Goal: Information Seeking & Learning: Check status

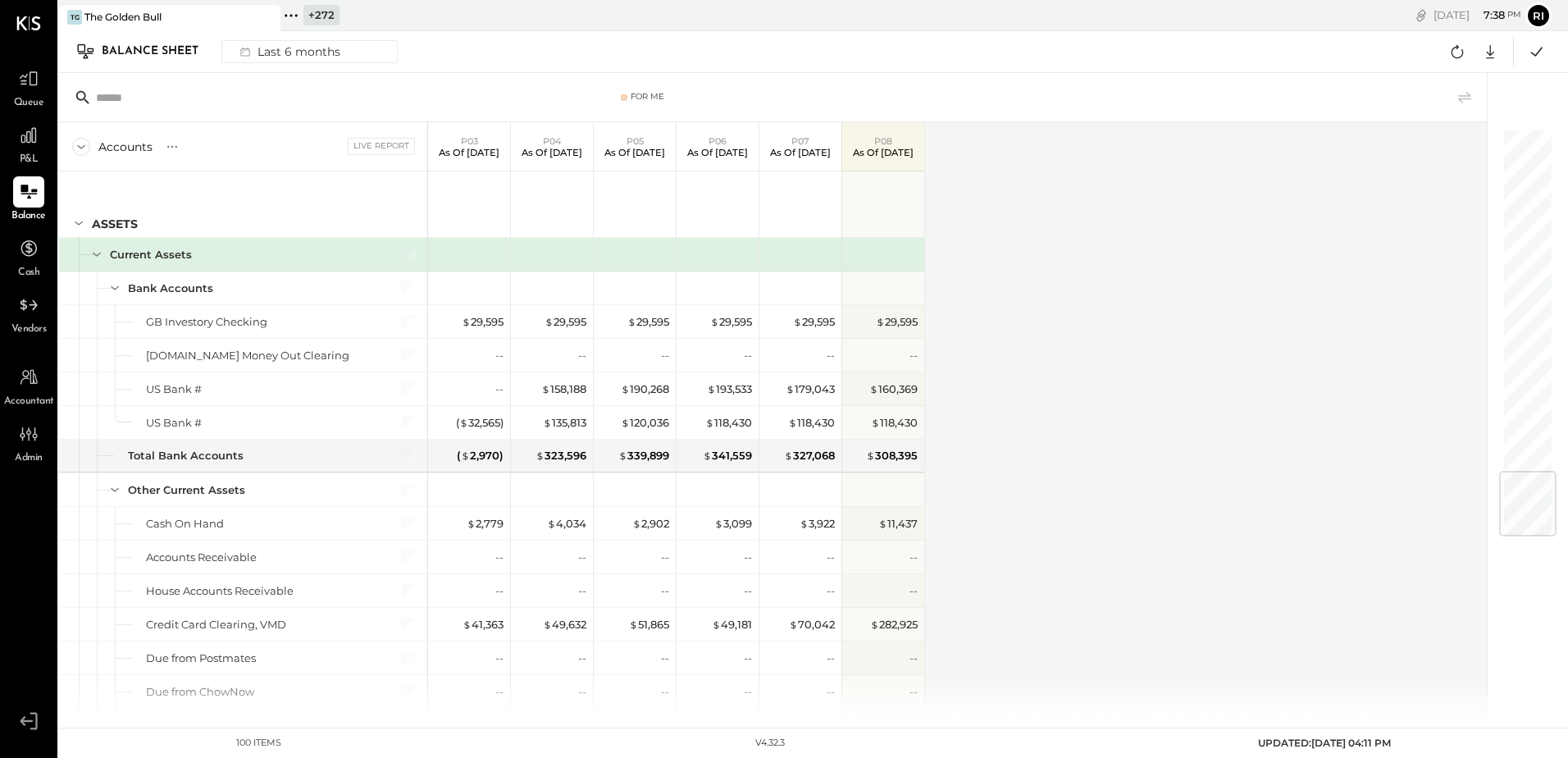
scroll to position [2857, 0]
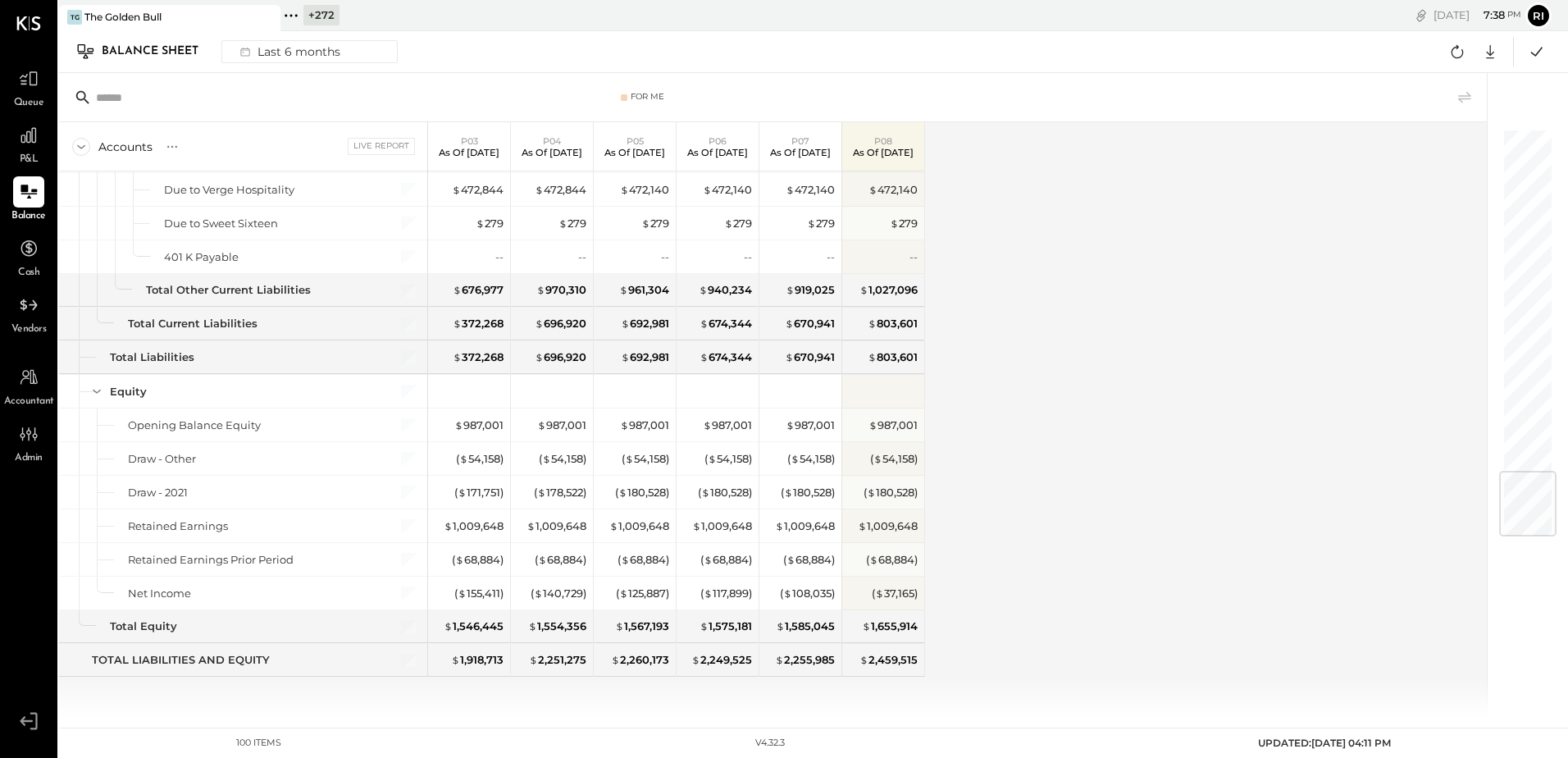
click at [561, 14] on div "+ 272 Pinned Locations ( 1 ) The Golden Bull Zocalo 1500 West Capital LP Jimene…" at bounding box center [554, 16] width 548 height 31
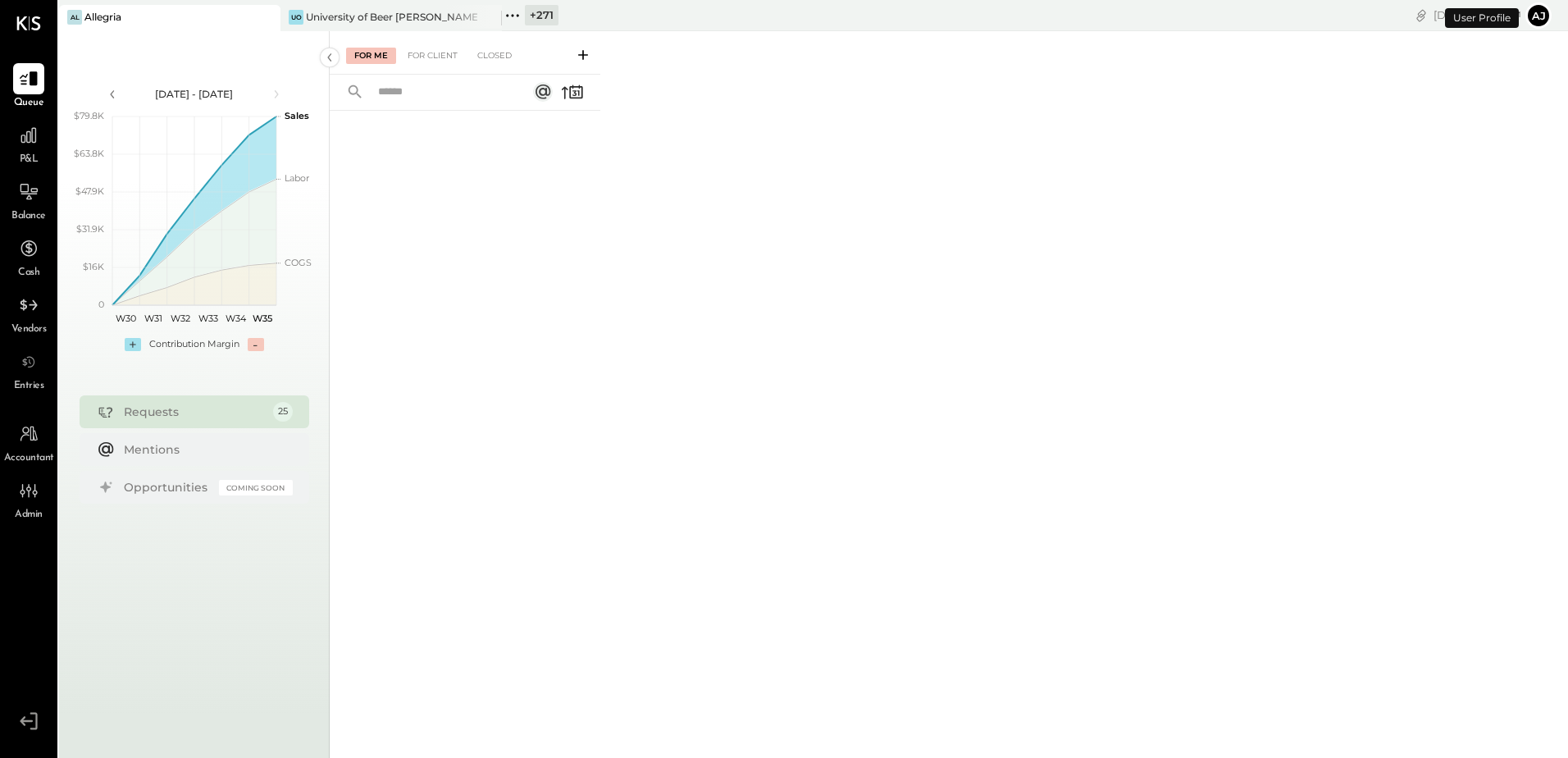
click at [522, 13] on div "+ 271" at bounding box center [531, 16] width 57 height 22
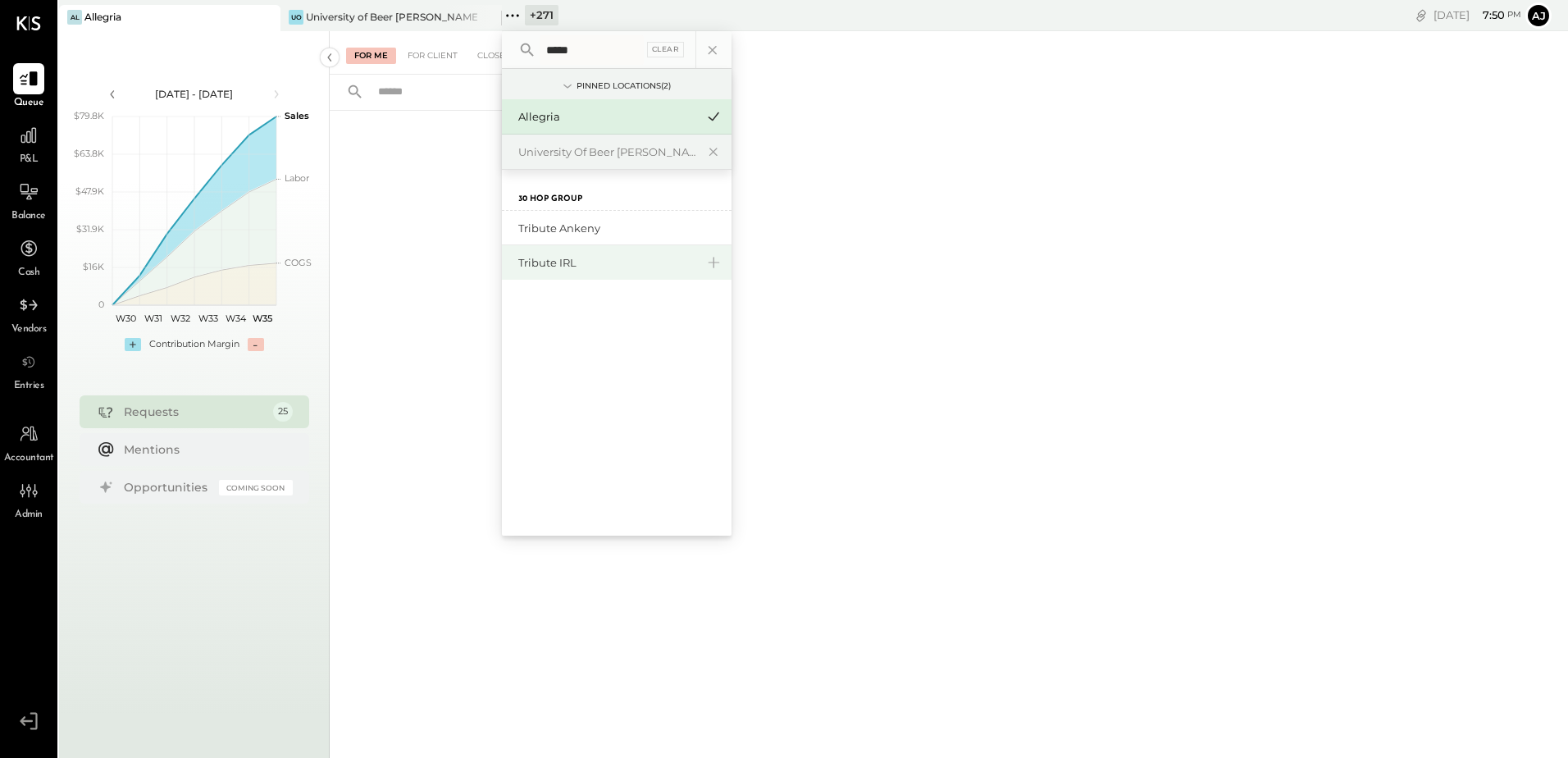
type input "*****"
click at [565, 260] on div "Tribute IRL" at bounding box center [606, 263] width 177 height 16
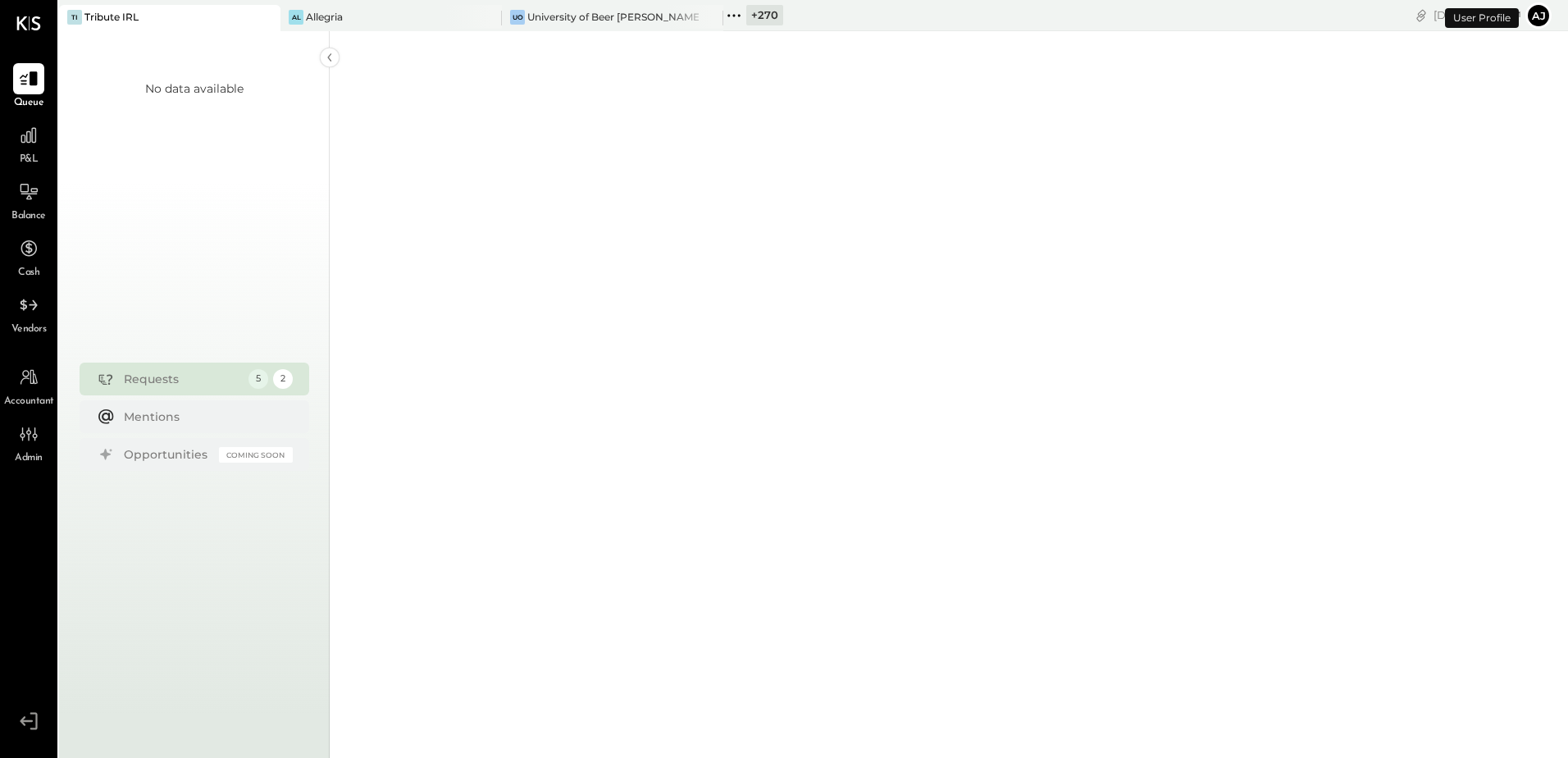
click at [28, 725] on icon at bounding box center [28, 721] width 29 height 24
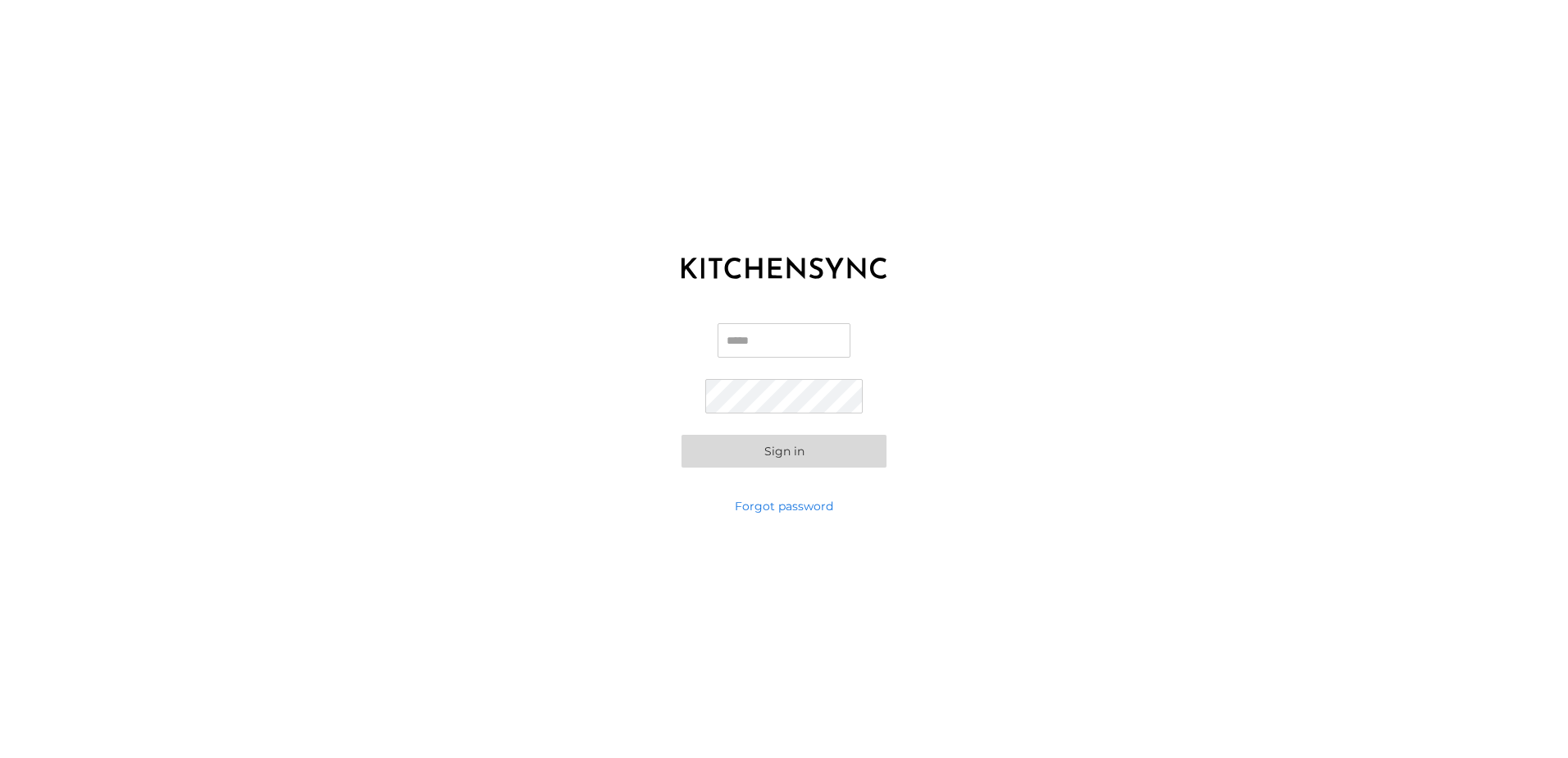
click at [793, 335] on input "Email" at bounding box center [784, 340] width 133 height 34
type input "**********"
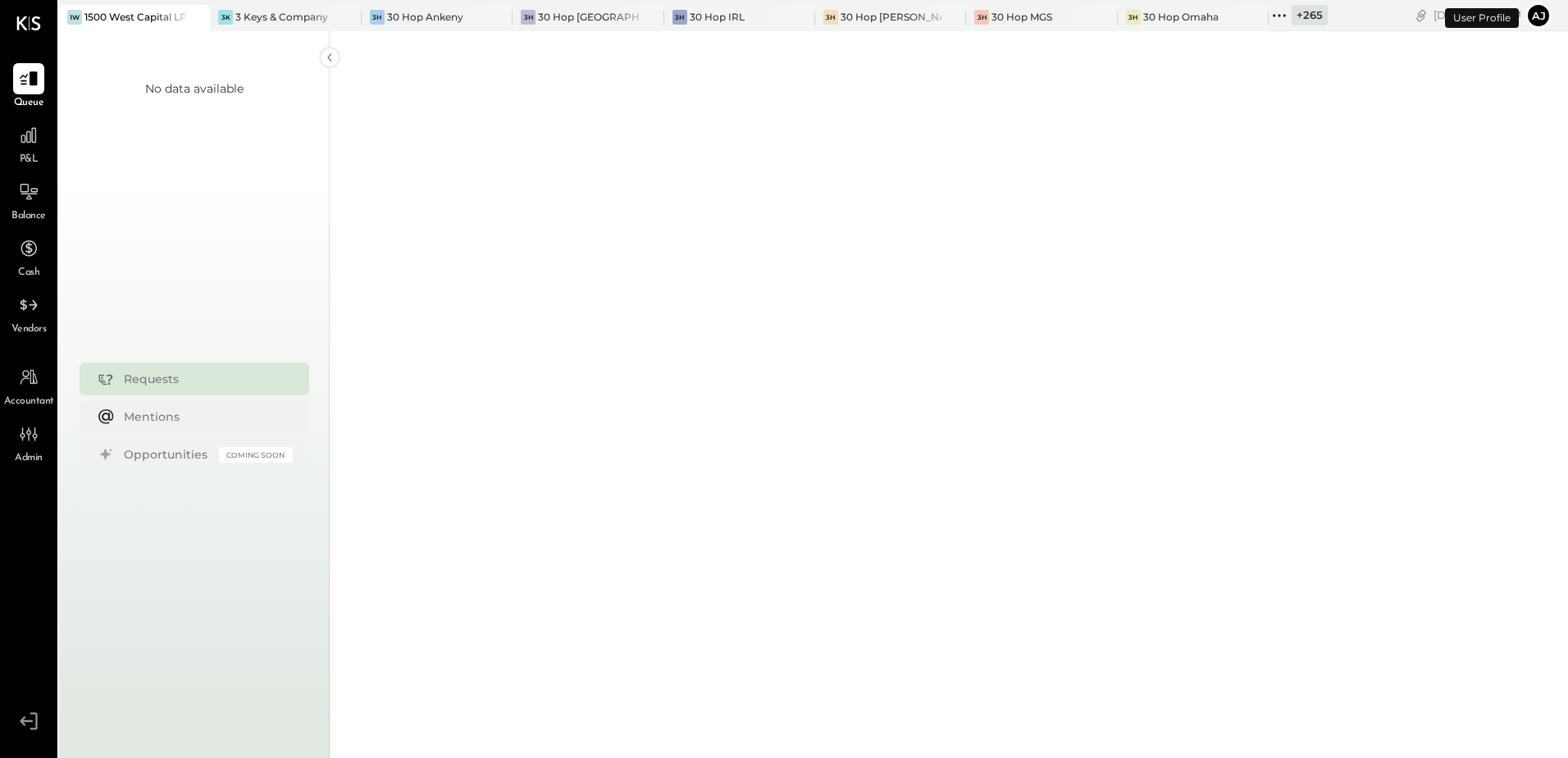
click at [640, 15] on icon at bounding box center [650, 18] width 21 height 20
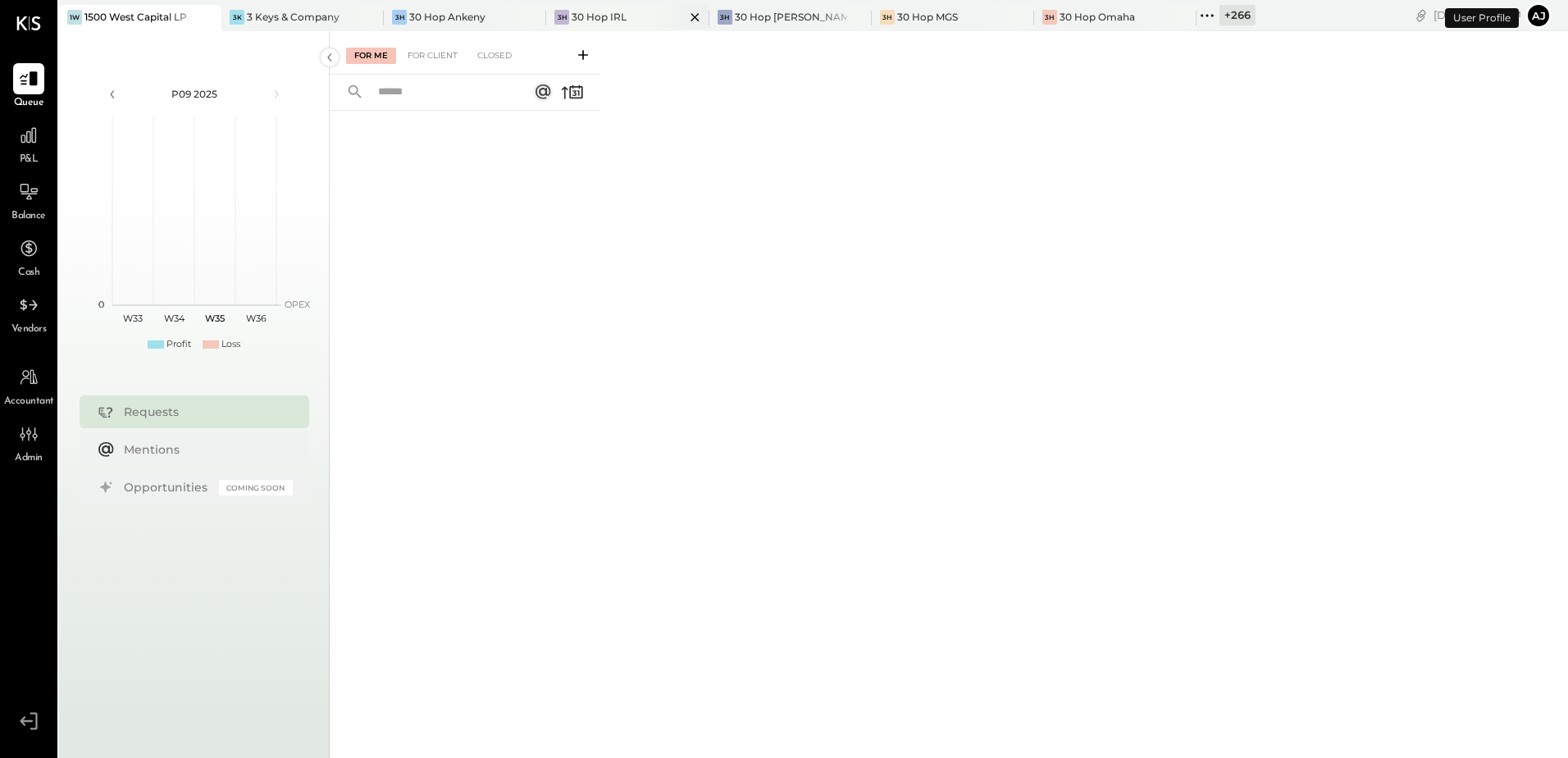
click at [609, 20] on div "30 Hop IRL" at bounding box center [599, 17] width 55 height 14
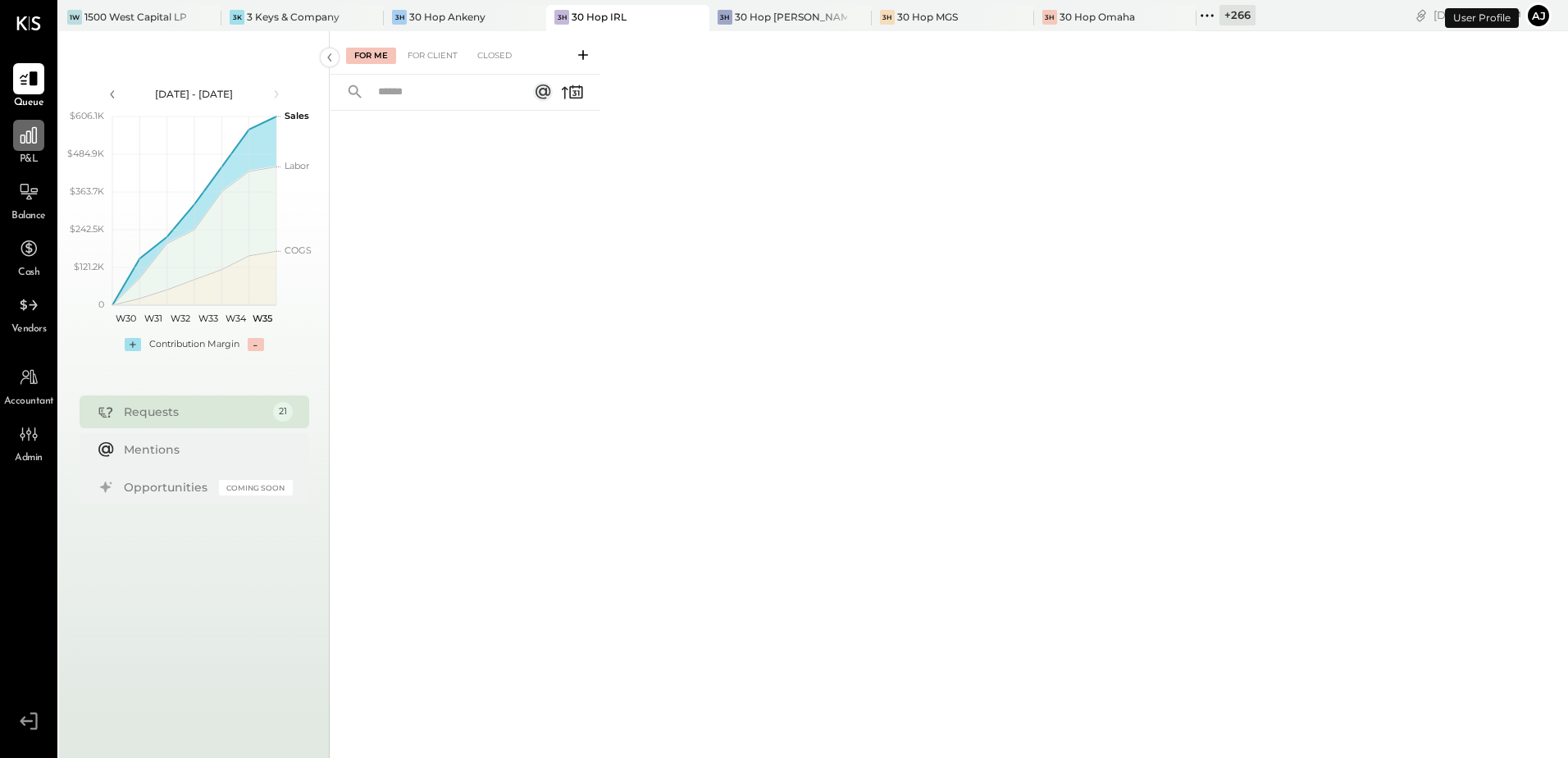
click at [34, 139] on icon at bounding box center [28, 136] width 22 height 22
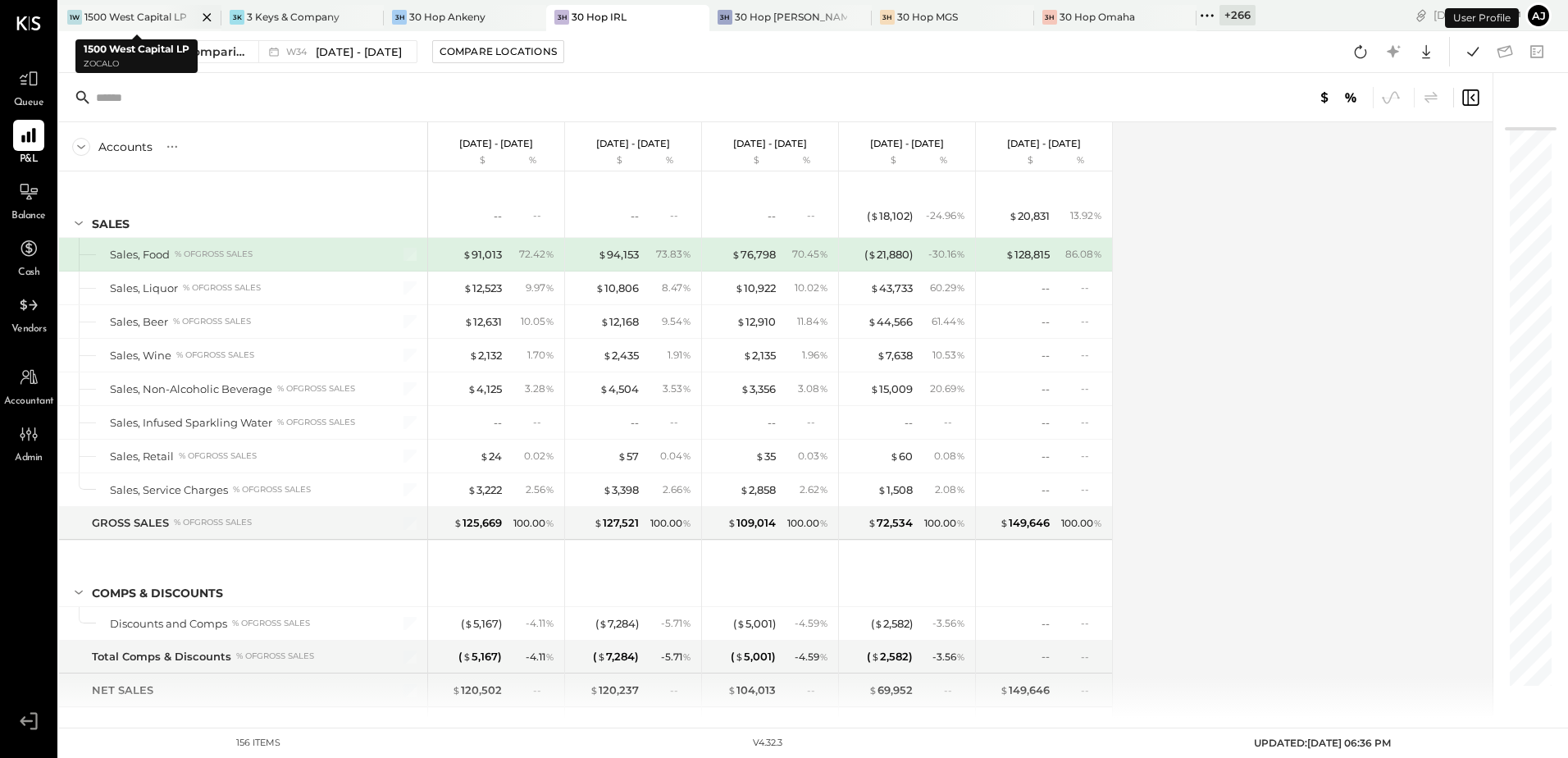
click at [199, 22] on icon at bounding box center [206, 18] width 21 height 20
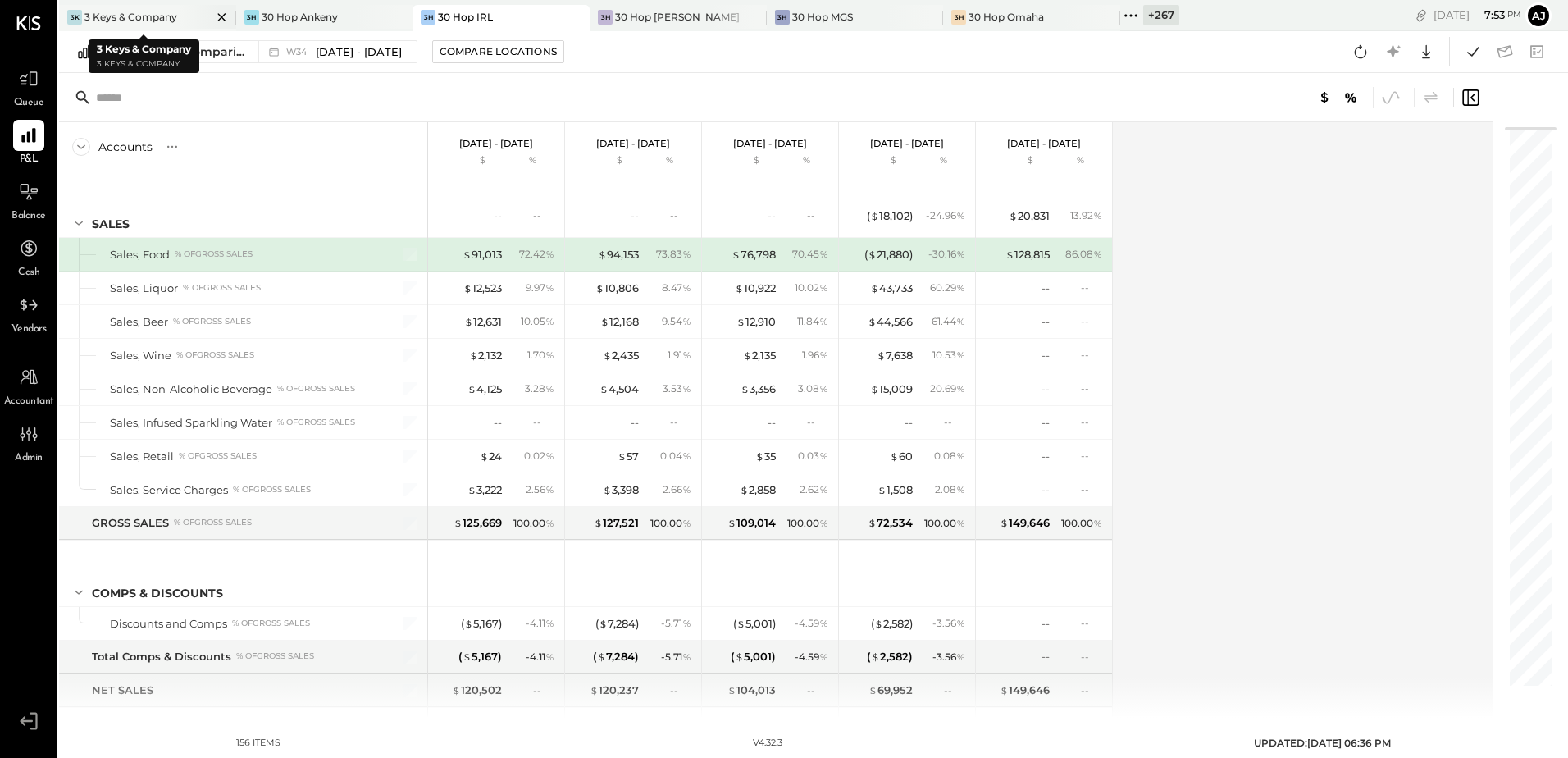
click at [217, 16] on icon at bounding box center [221, 17] width 8 height 8
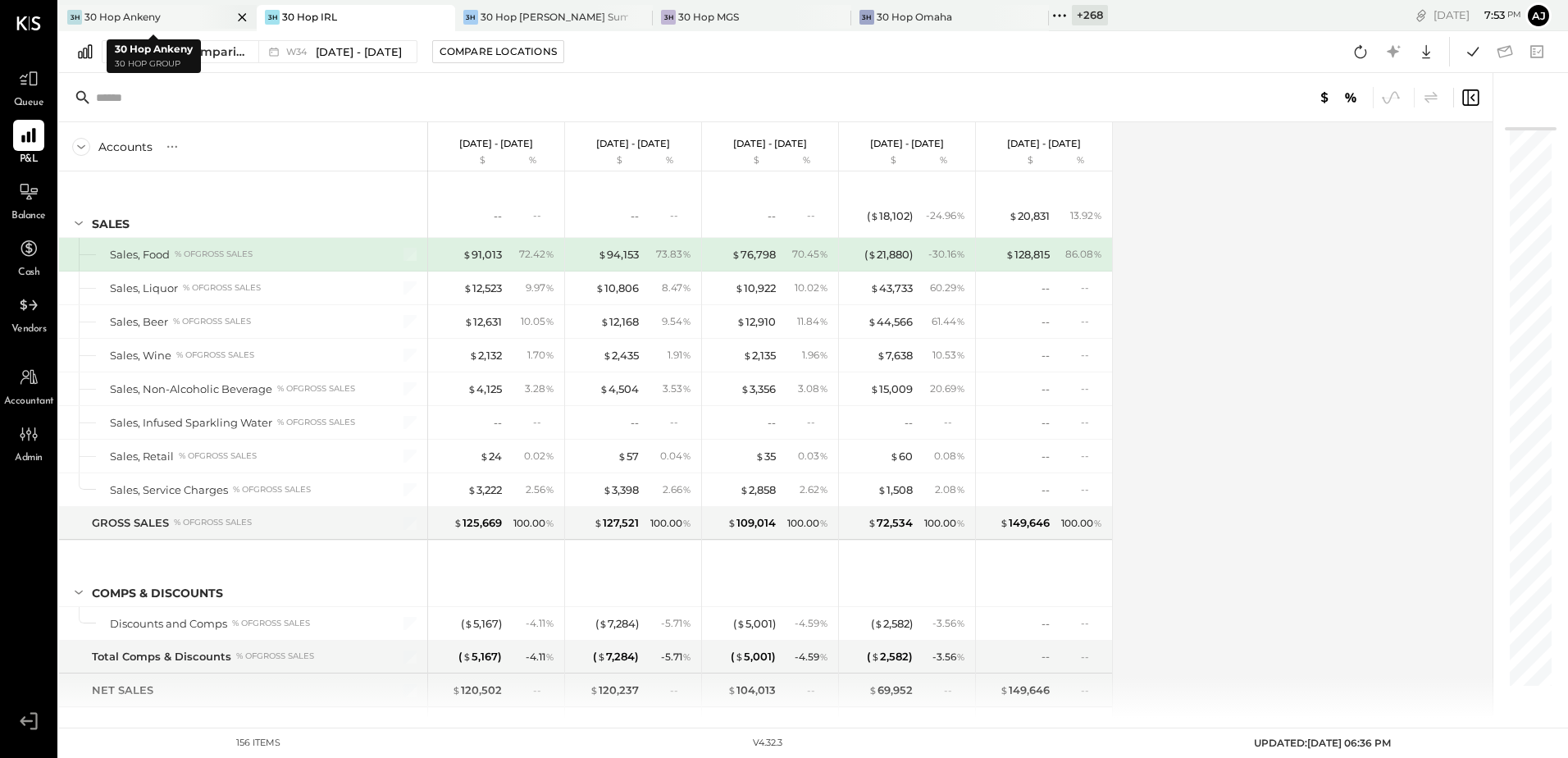
click at [236, 14] on icon at bounding box center [241, 18] width 21 height 20
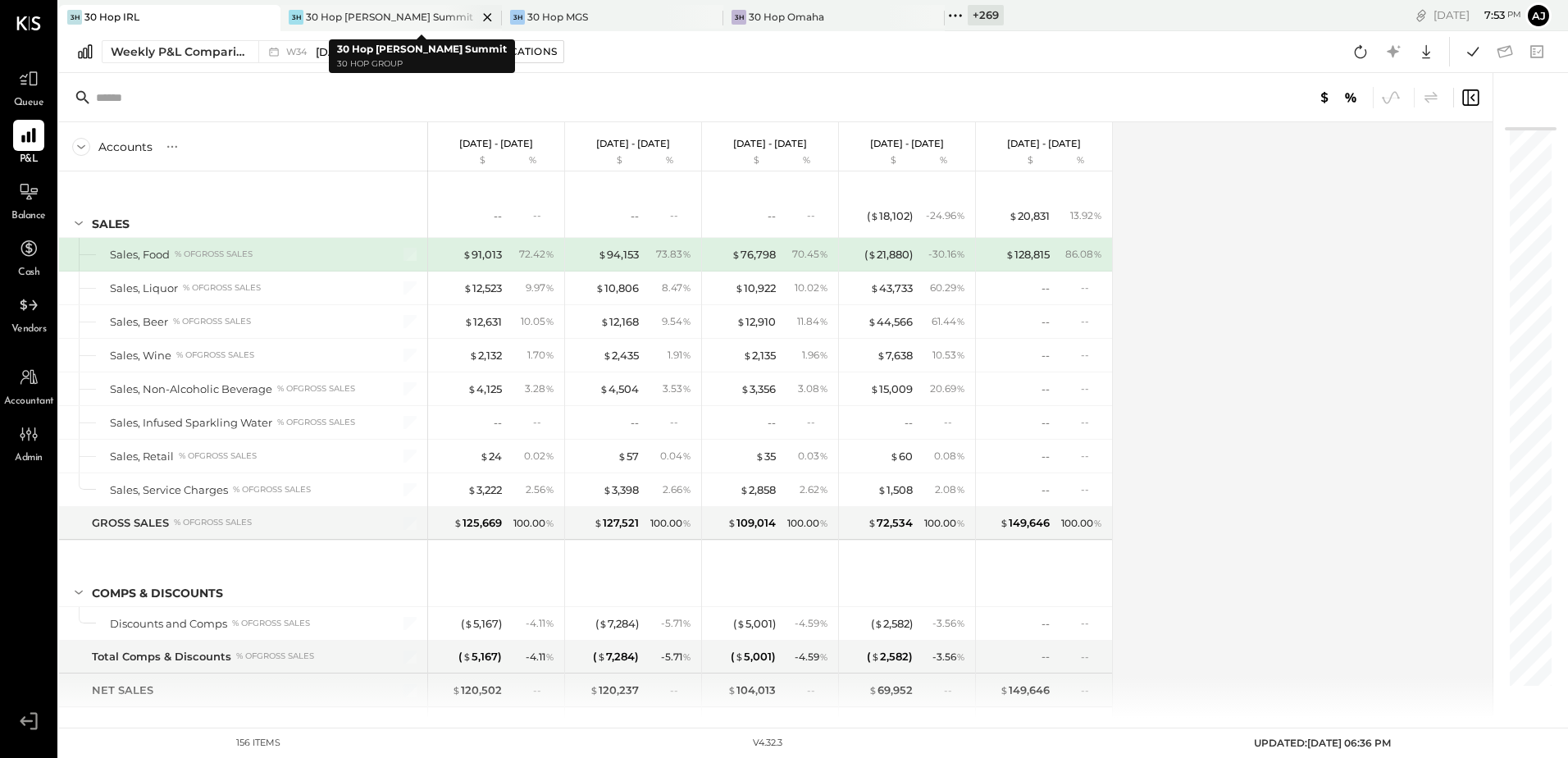
click at [484, 15] on icon at bounding box center [487, 18] width 21 height 20
click at [490, 18] on icon at bounding box center [487, 18] width 21 height 20
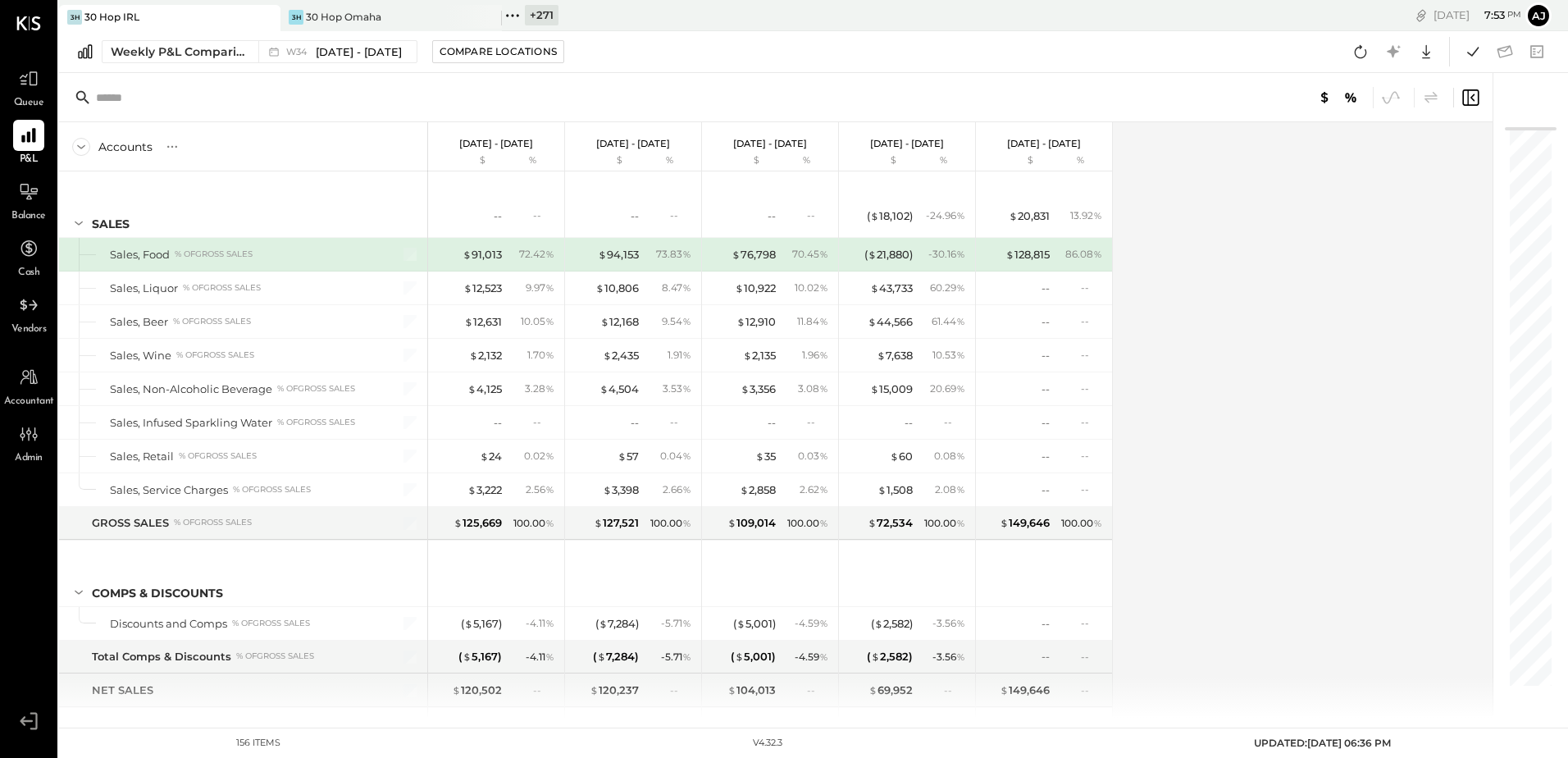
click at [490, 18] on icon at bounding box center [487, 18] width 21 height 20
click at [318, 18] on div "+ 272" at bounding box center [321, 15] width 36 height 21
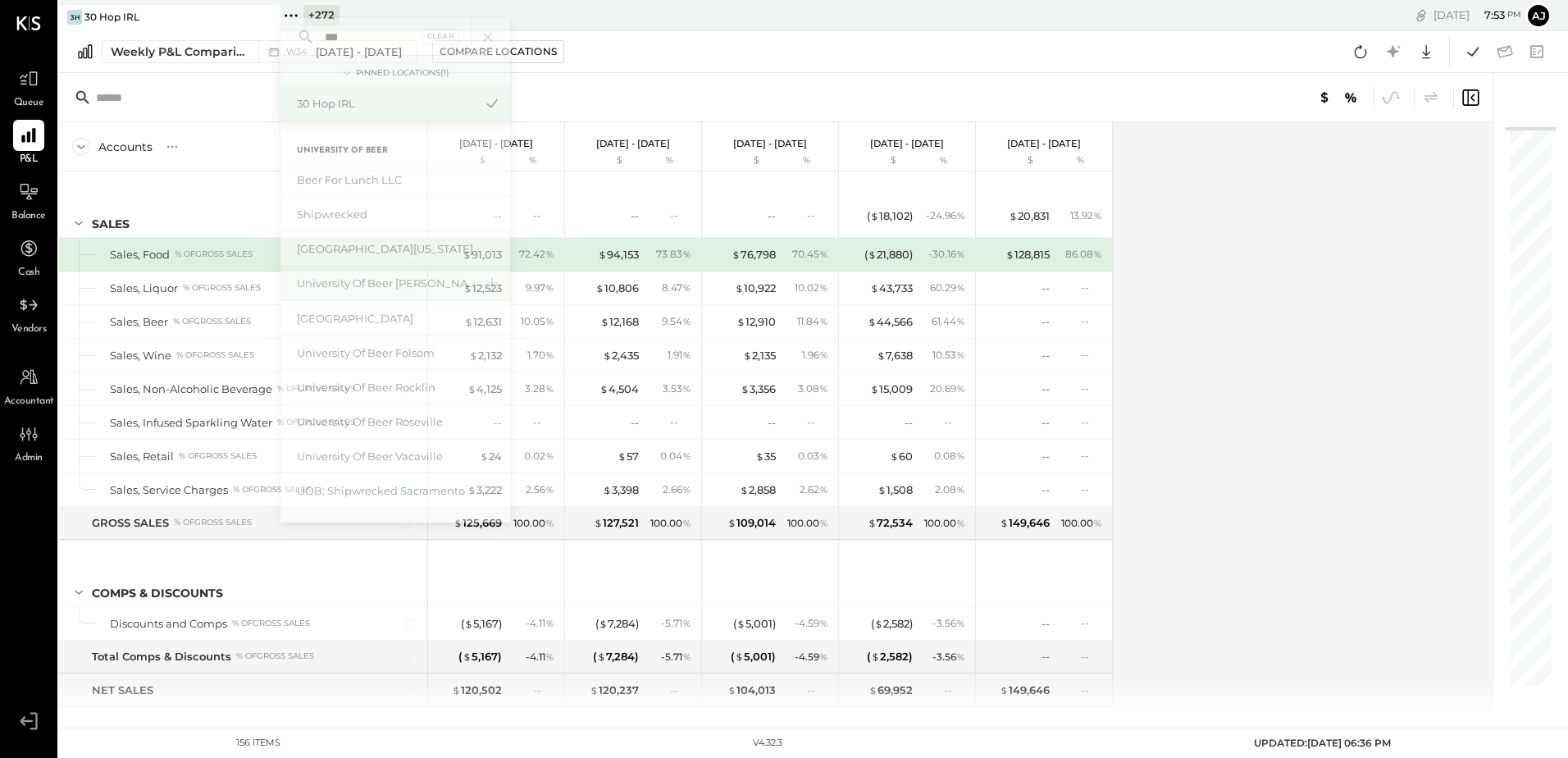
type input "***"
click at [370, 299] on div "University of Beer [PERSON_NAME]" at bounding box center [385, 296] width 177 height 16
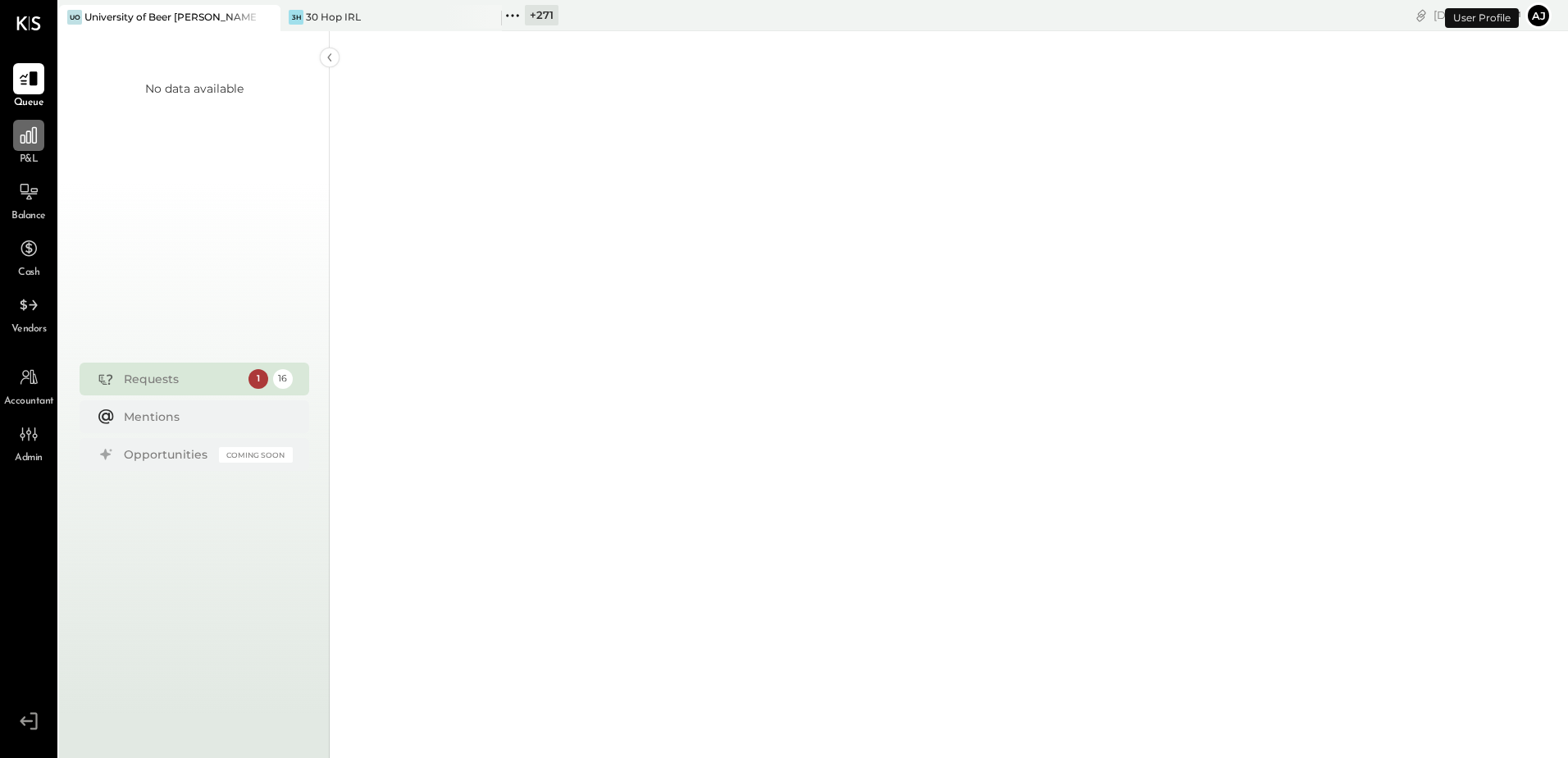
click at [33, 141] on icon at bounding box center [28, 135] width 17 height 17
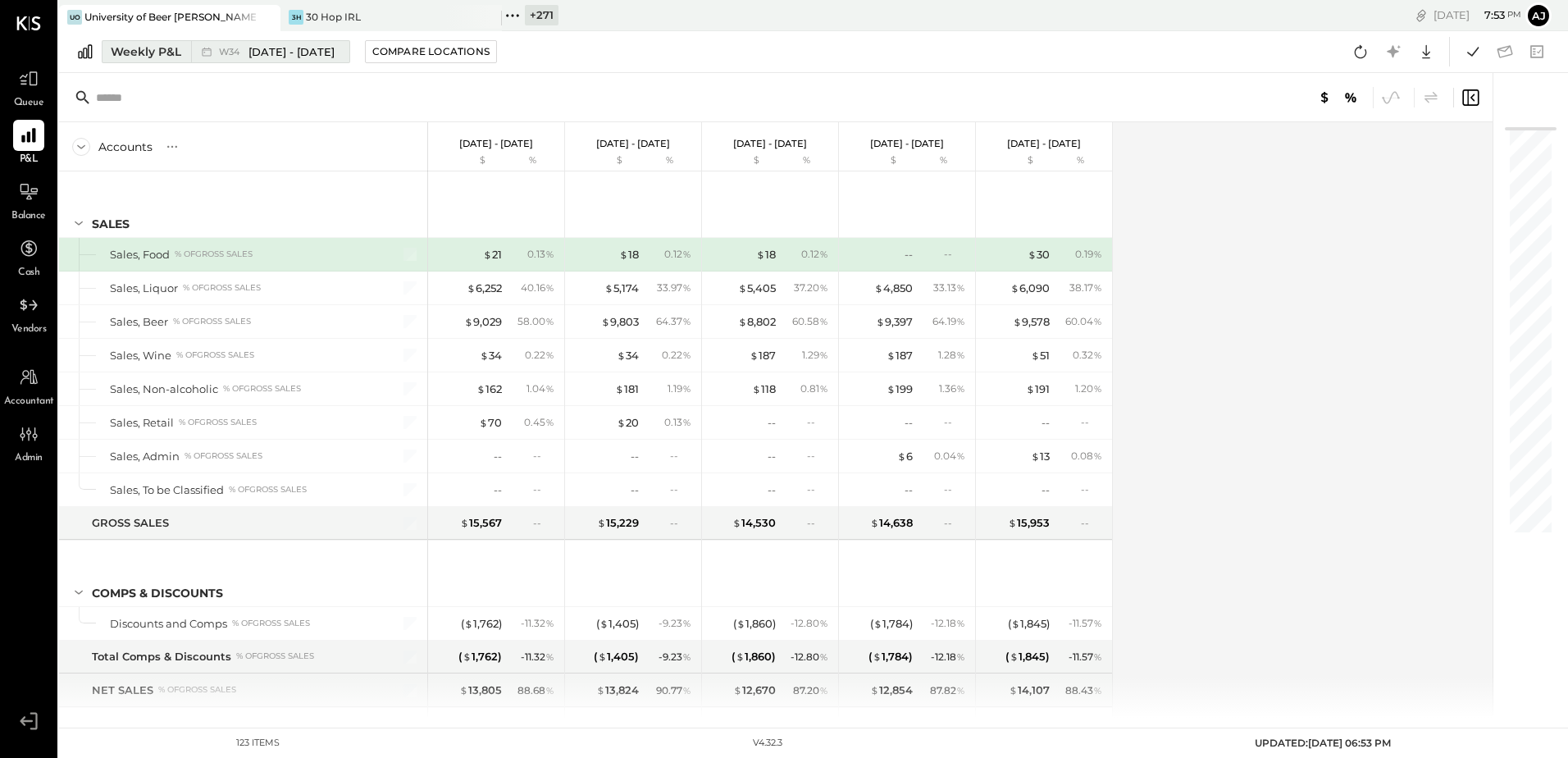
click at [273, 55] on span "[DATE] - [DATE]" at bounding box center [291, 52] width 86 height 16
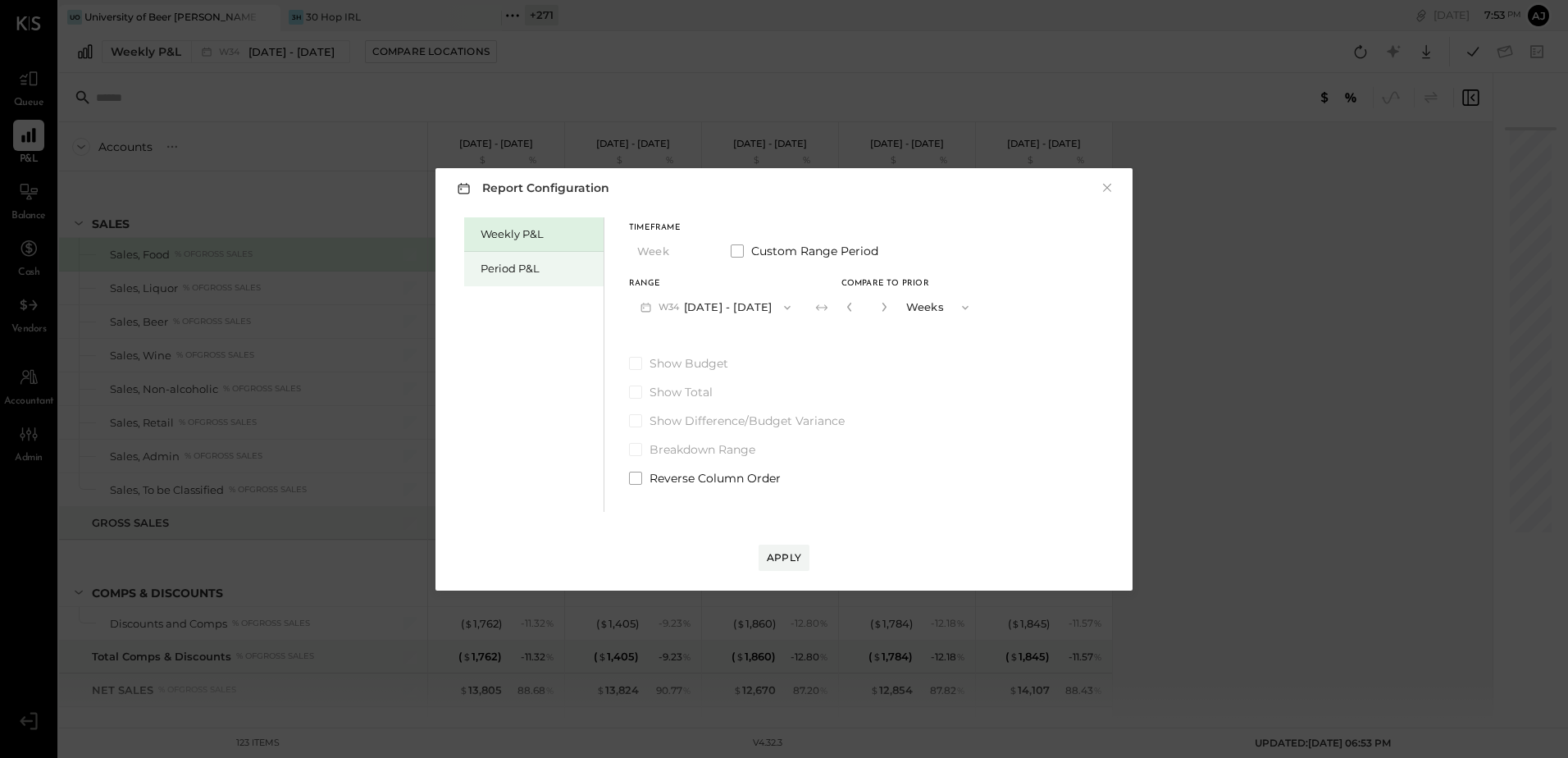
click at [544, 278] on div "Period P&L" at bounding box center [534, 269] width 140 height 34
click at [705, 307] on button "P09 [DATE] - [DATE]" at bounding box center [715, 307] width 171 height 30
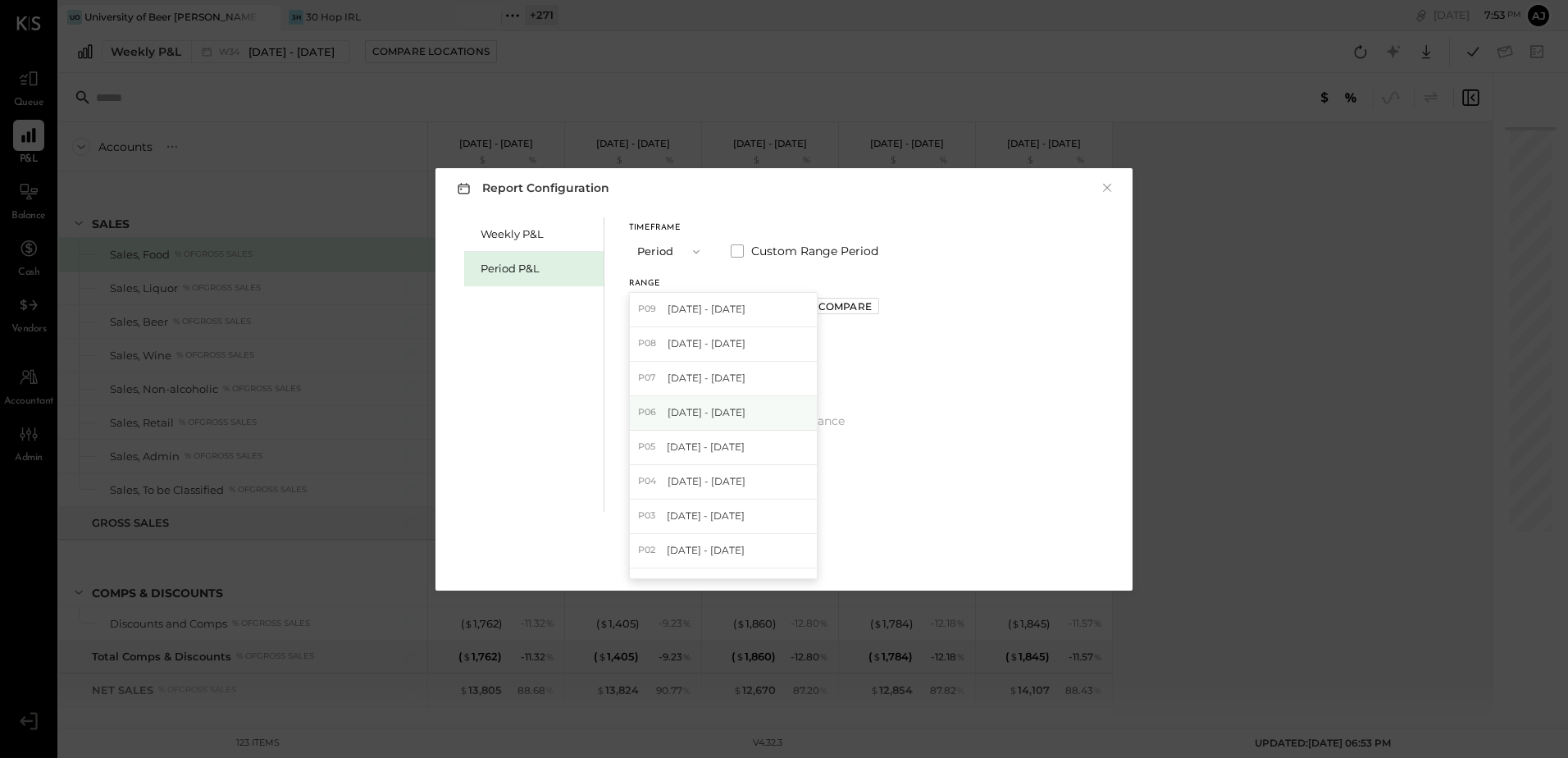
click at [721, 414] on span "[DATE] - [DATE]" at bounding box center [707, 413] width 78 height 14
click at [863, 298] on button "Compare" at bounding box center [846, 306] width 68 height 17
click at [887, 303] on icon "button" at bounding box center [882, 307] width 10 height 10
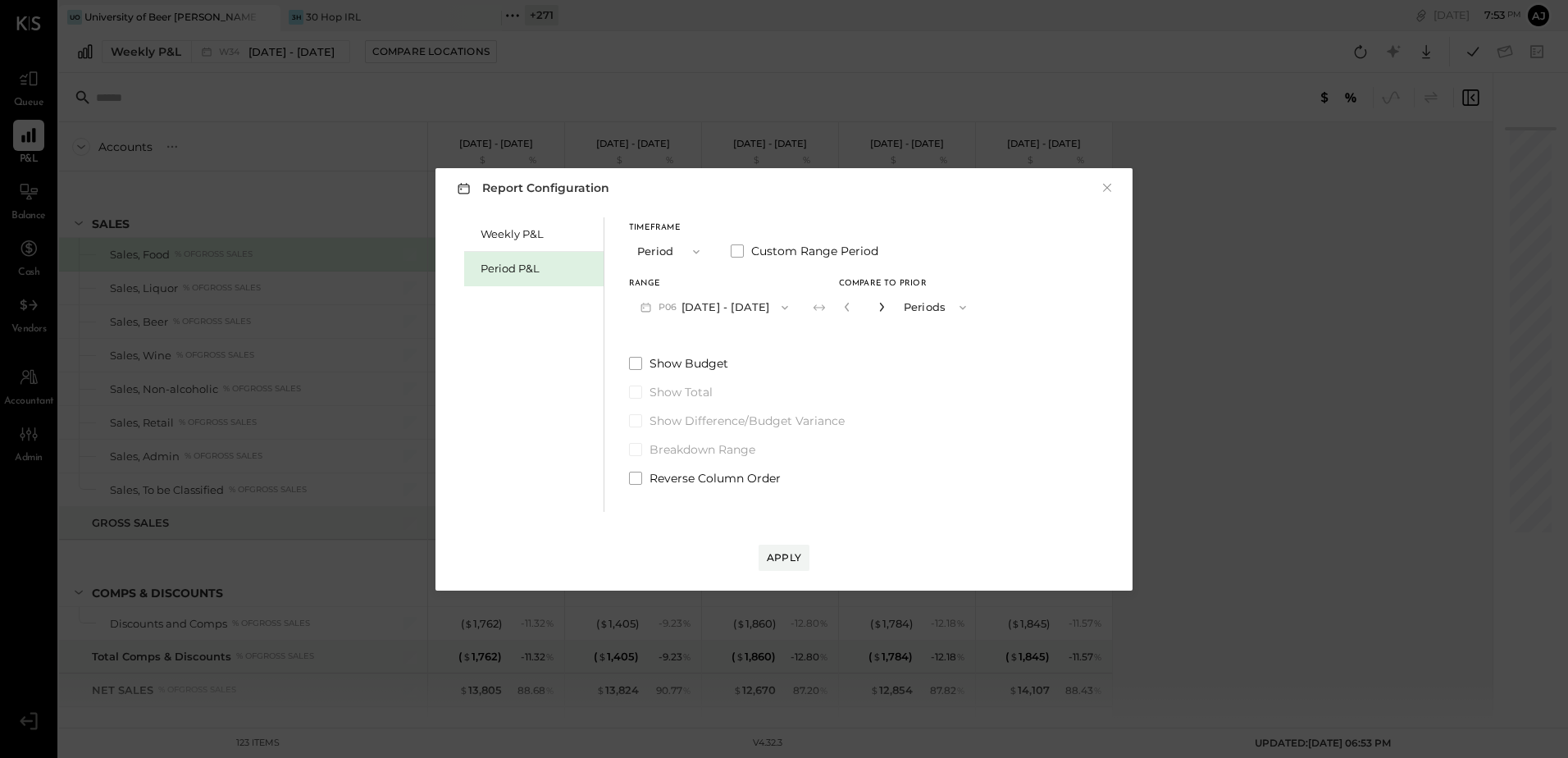
click at [887, 303] on icon "button" at bounding box center [882, 307] width 10 height 10
type input "*"
click at [790, 553] on div "Apply" at bounding box center [784, 557] width 34 height 14
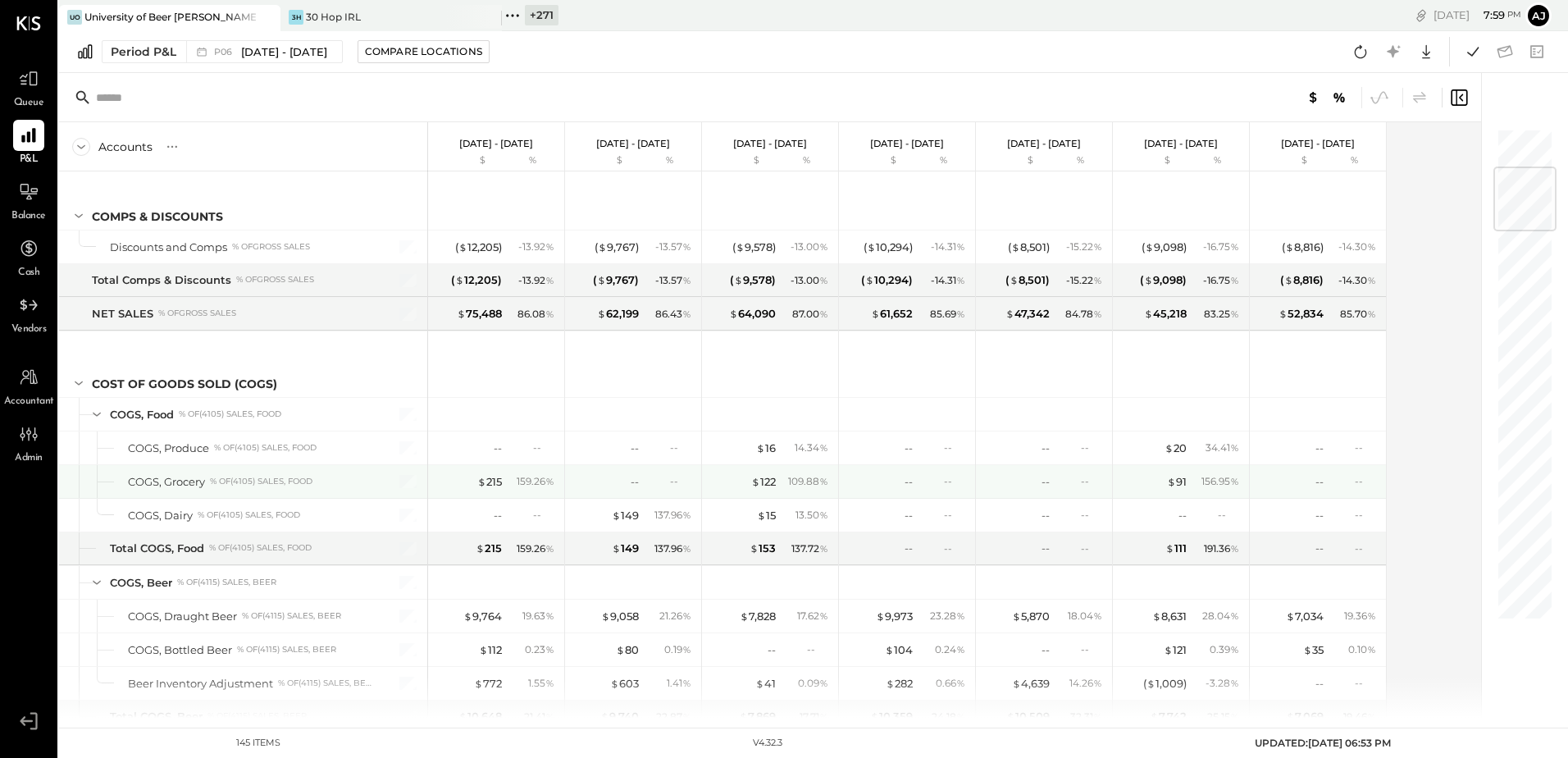
scroll to position [329, 0]
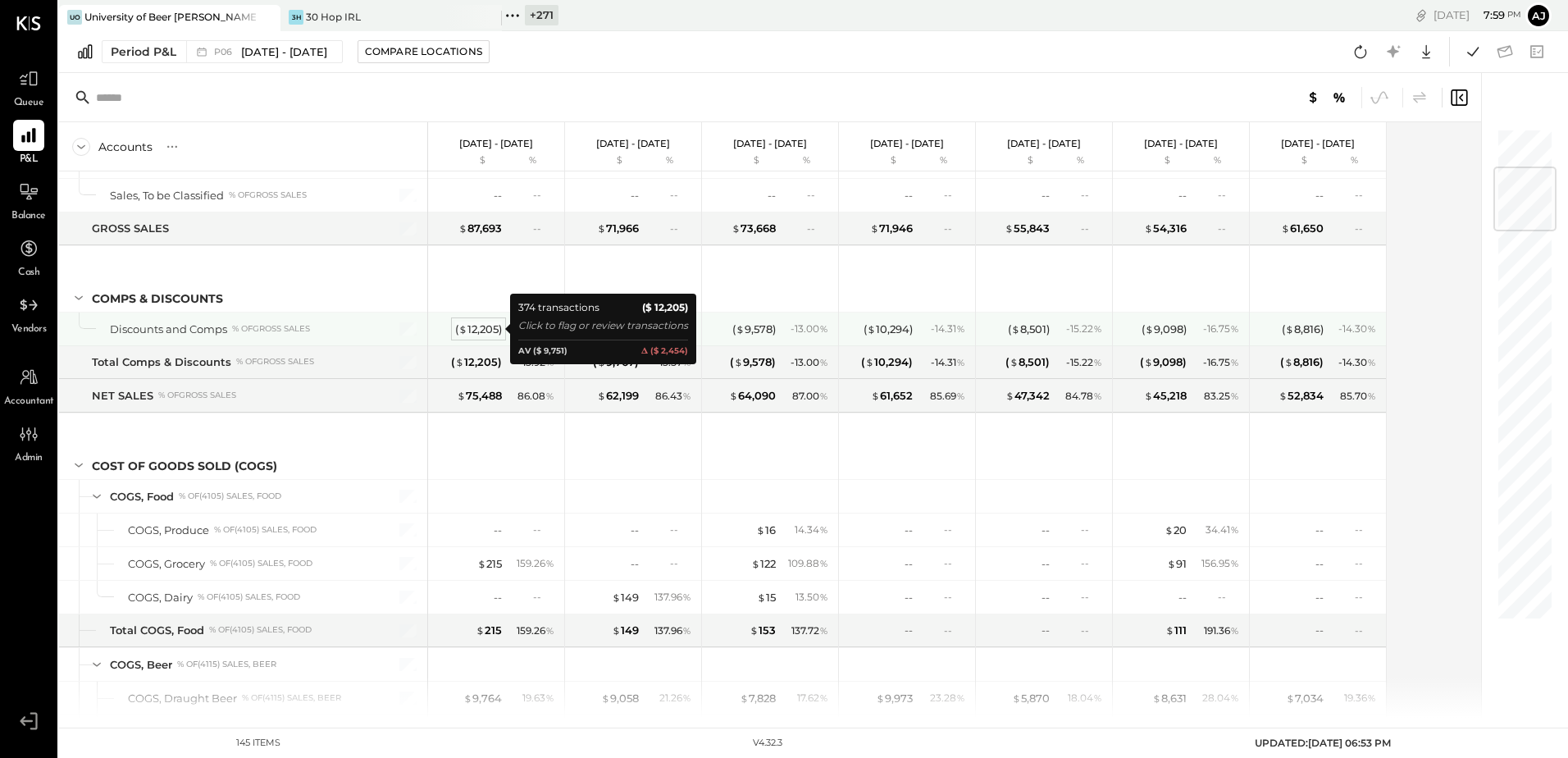
click at [482, 332] on div "( $ 12,205 )" at bounding box center [479, 330] width 47 height 16
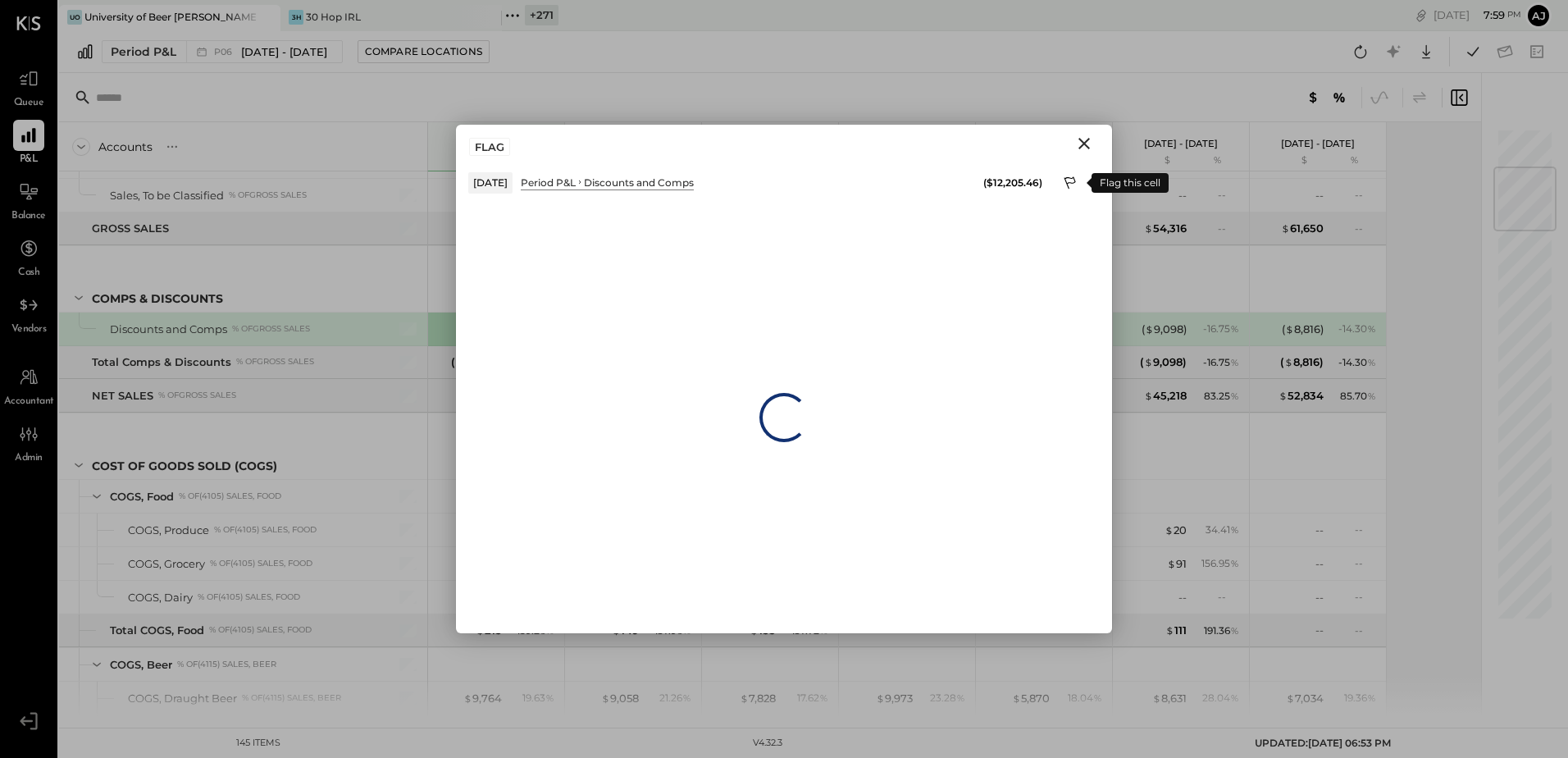
click at [1068, 178] on icon at bounding box center [1070, 182] width 12 height 13
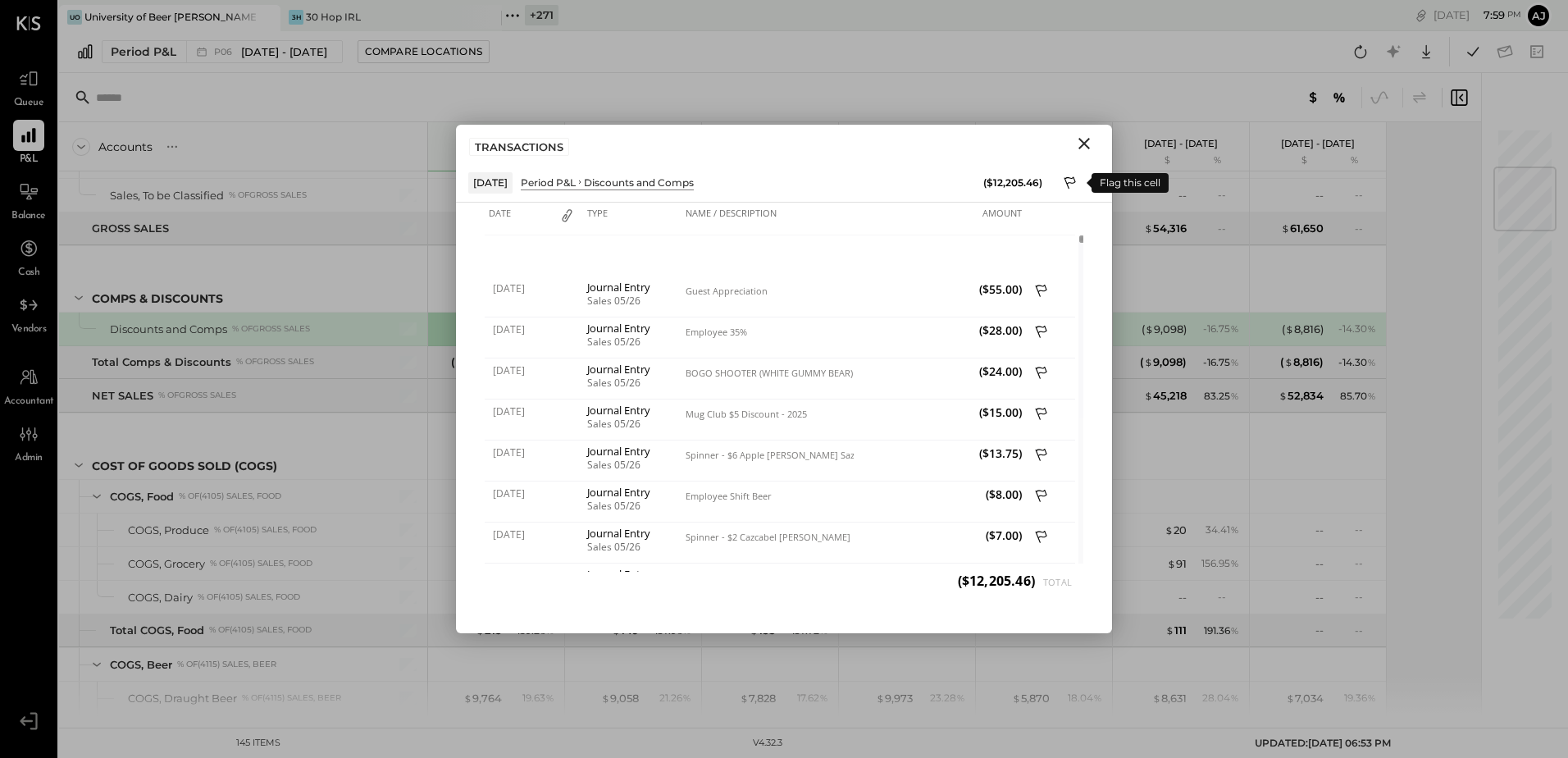
click at [1067, 186] on icon at bounding box center [1070, 185] width 15 height 20
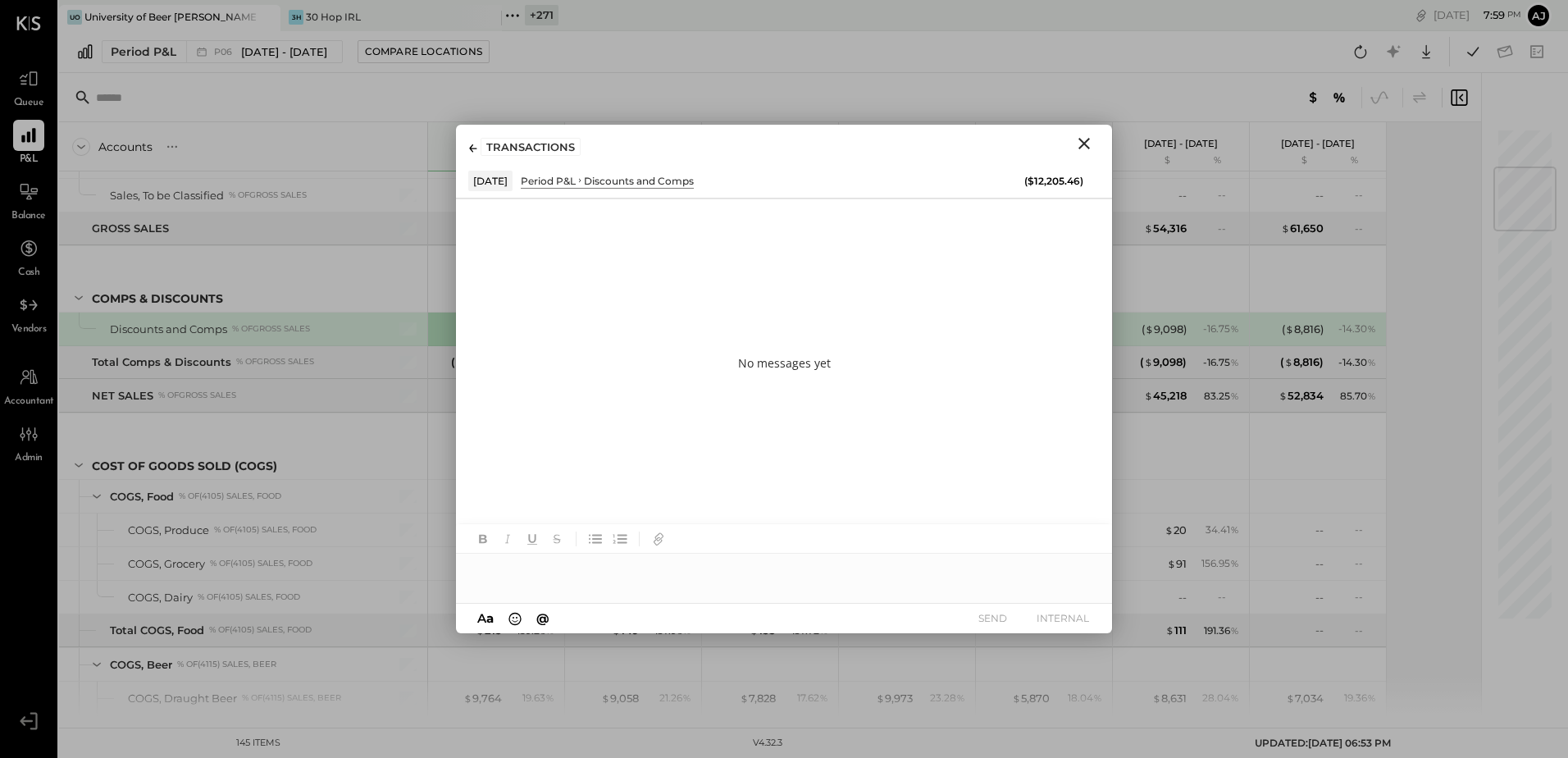
click at [544, 583] on div at bounding box center [784, 570] width 656 height 33
click at [1027, 614] on div "SEND INTERNAL" at bounding box center [1027, 618] width 136 height 22
click at [1033, 616] on button "INTERNAL" at bounding box center [1063, 618] width 65 height 22
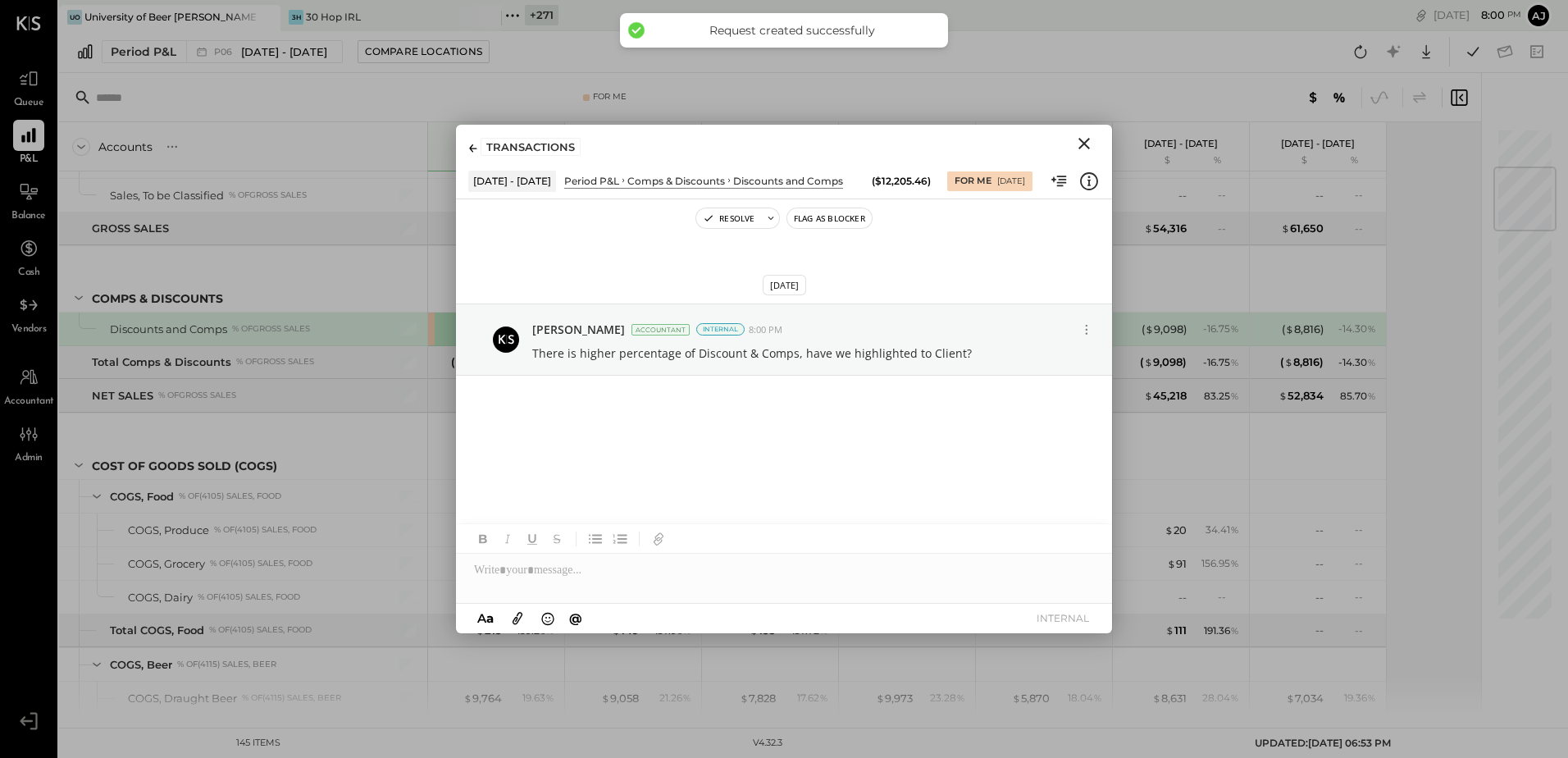
click at [1083, 146] on icon "Close" at bounding box center [1084, 144] width 12 height 12
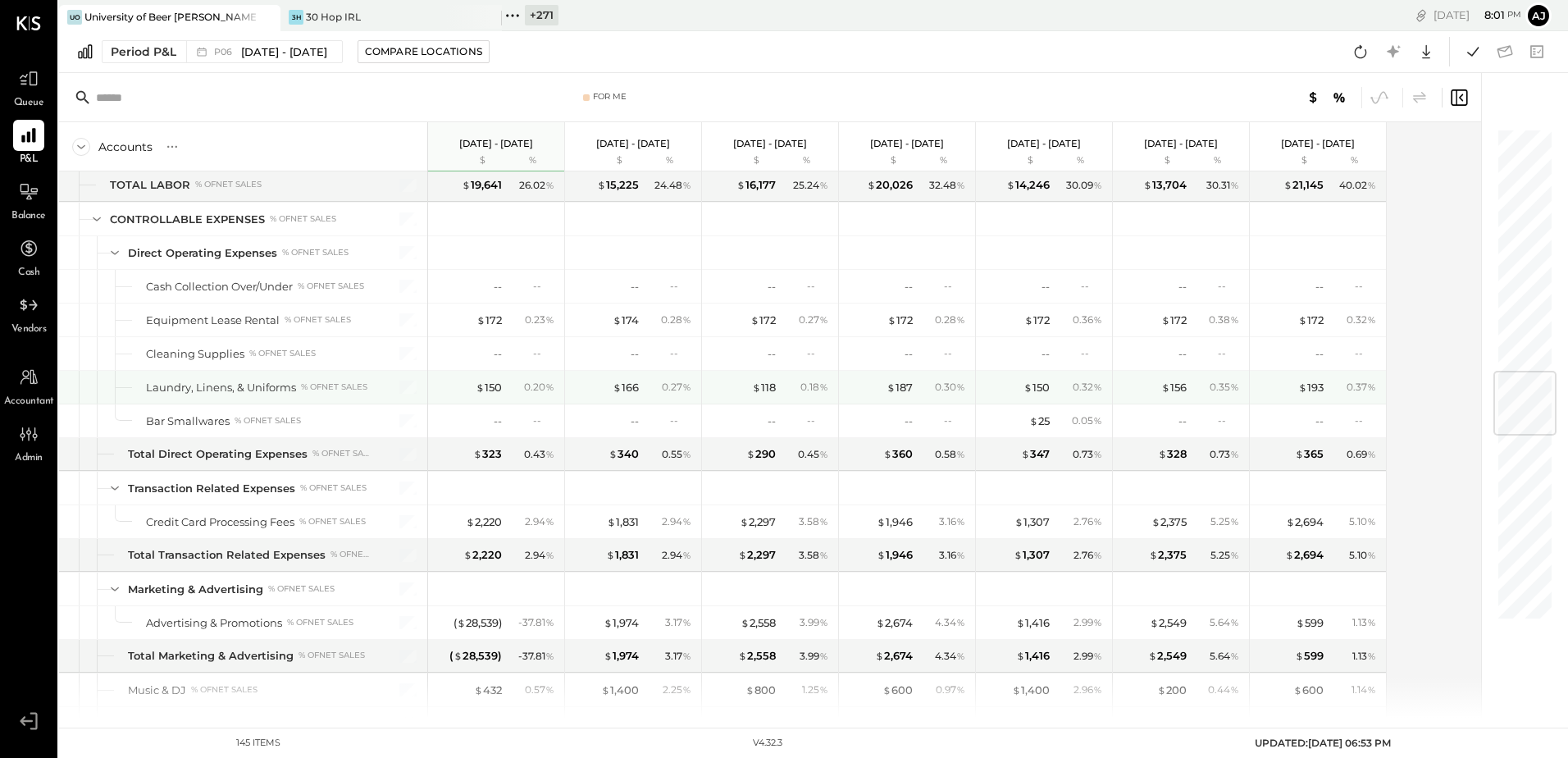
scroll to position [2216, 0]
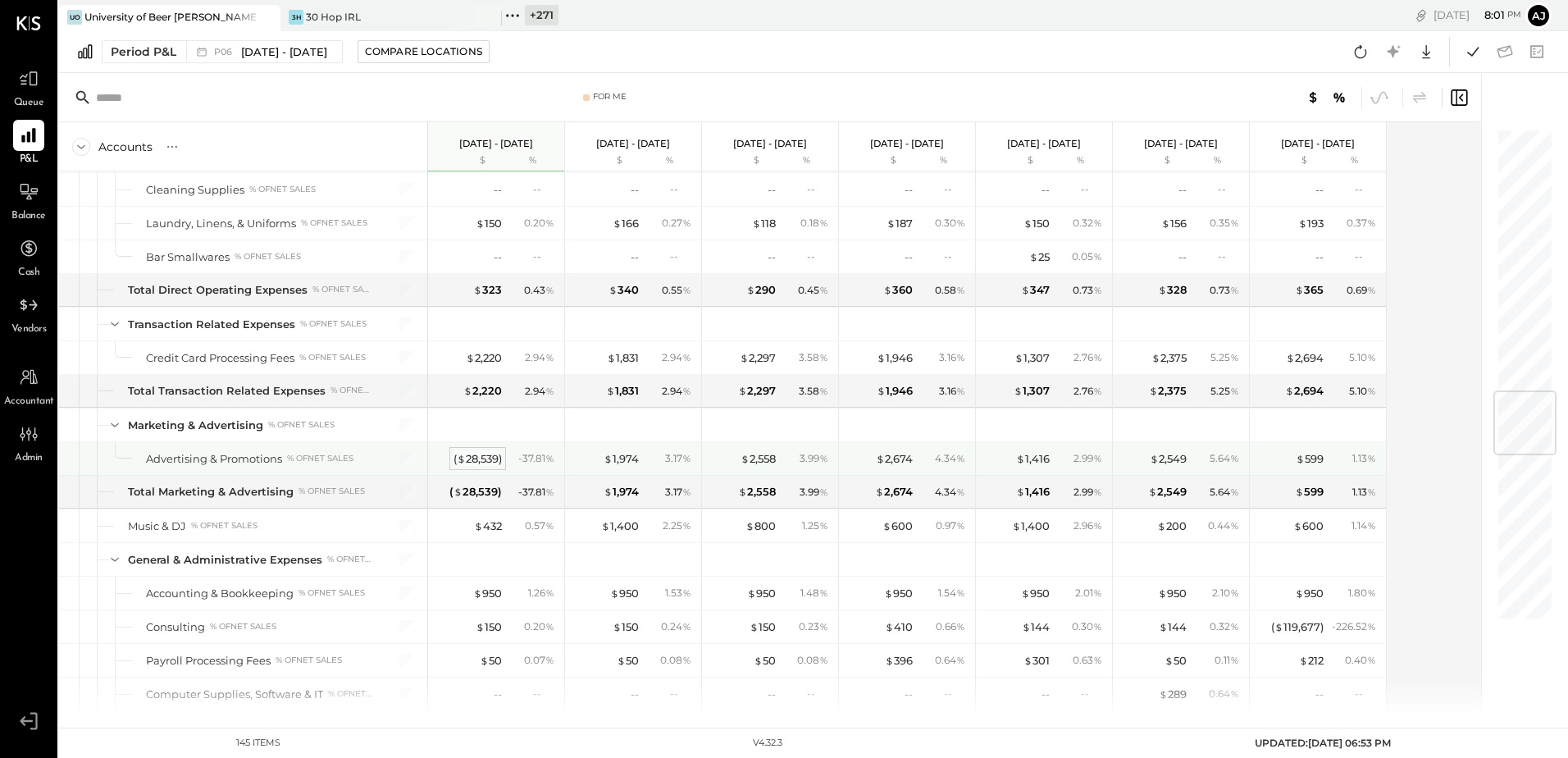
click at [481, 463] on div "( $ 28,539 )" at bounding box center [478, 460] width 49 height 16
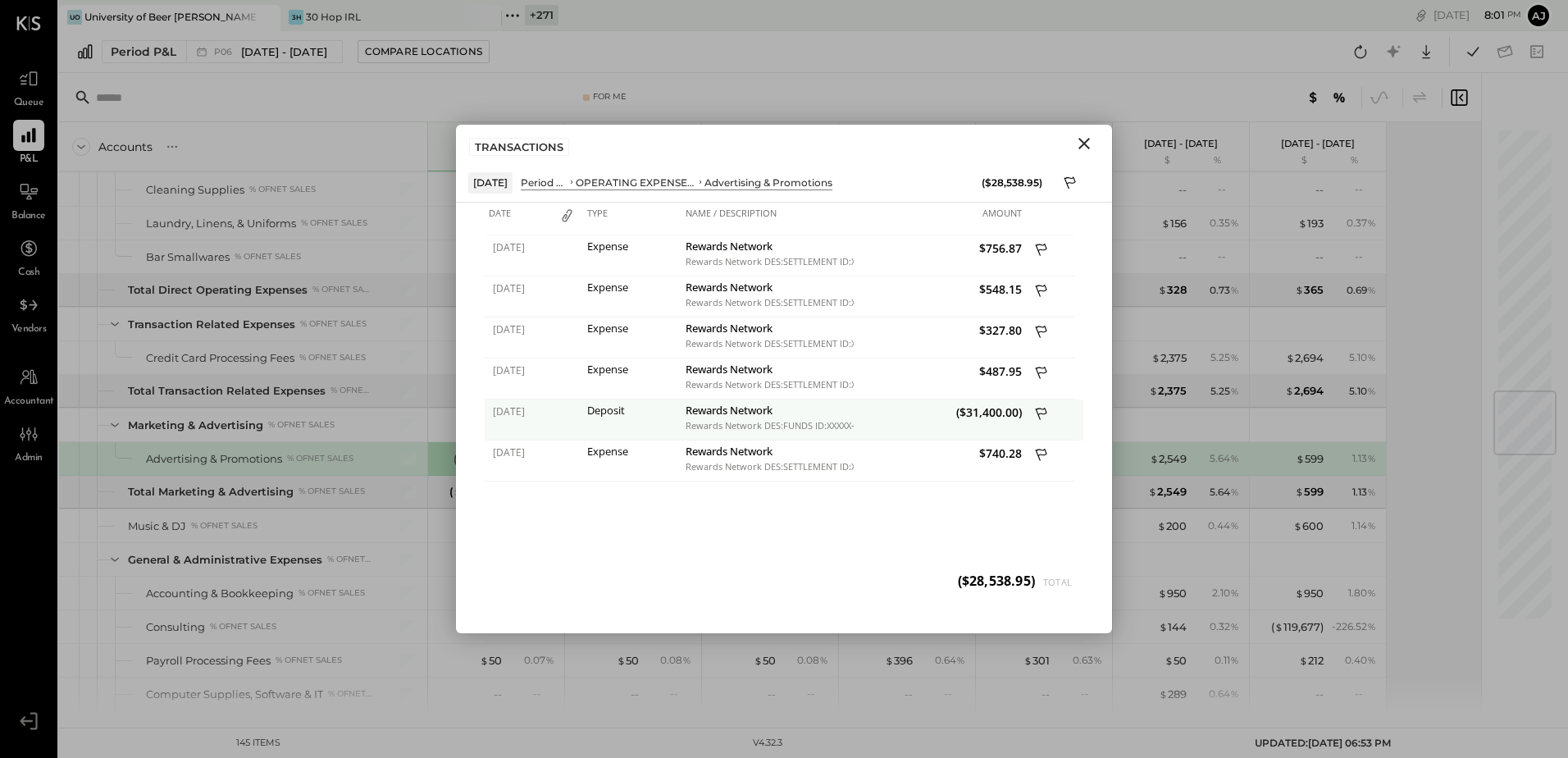
click at [1039, 410] on icon at bounding box center [1042, 416] width 15 height 21
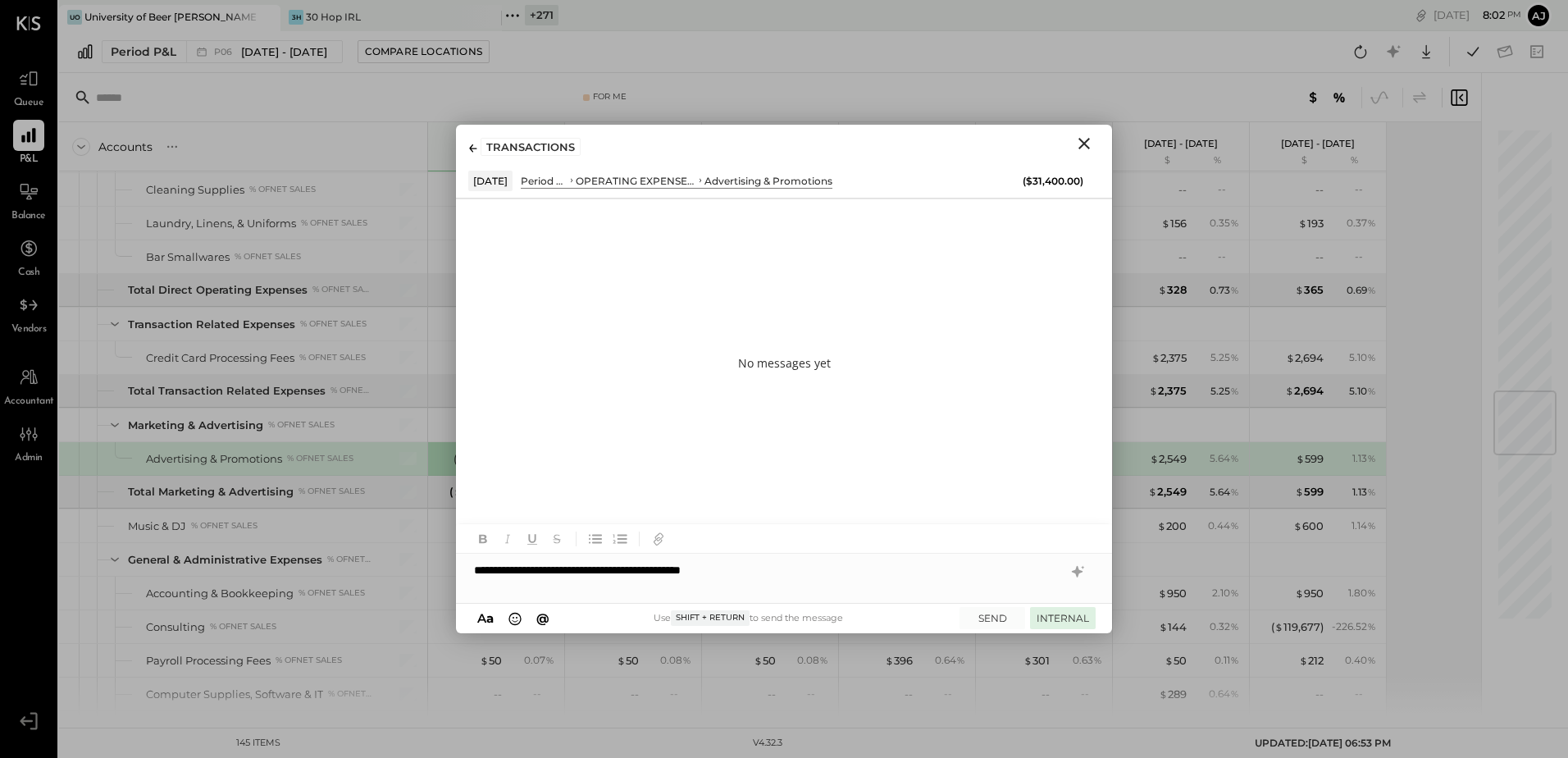
click at [1051, 625] on button "INTERNAL" at bounding box center [1063, 618] width 65 height 22
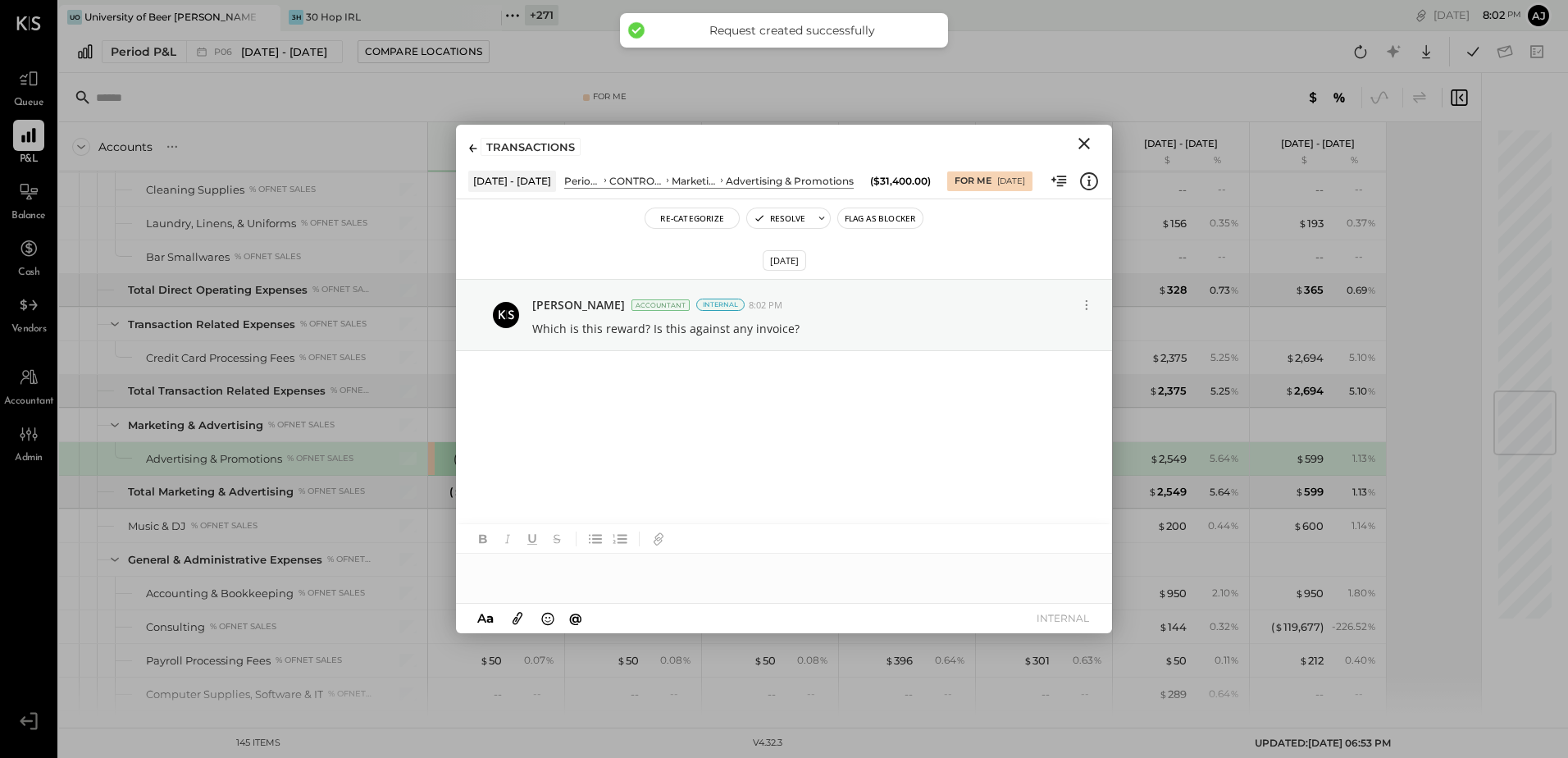
click at [1085, 146] on icon "Close" at bounding box center [1084, 144] width 12 height 12
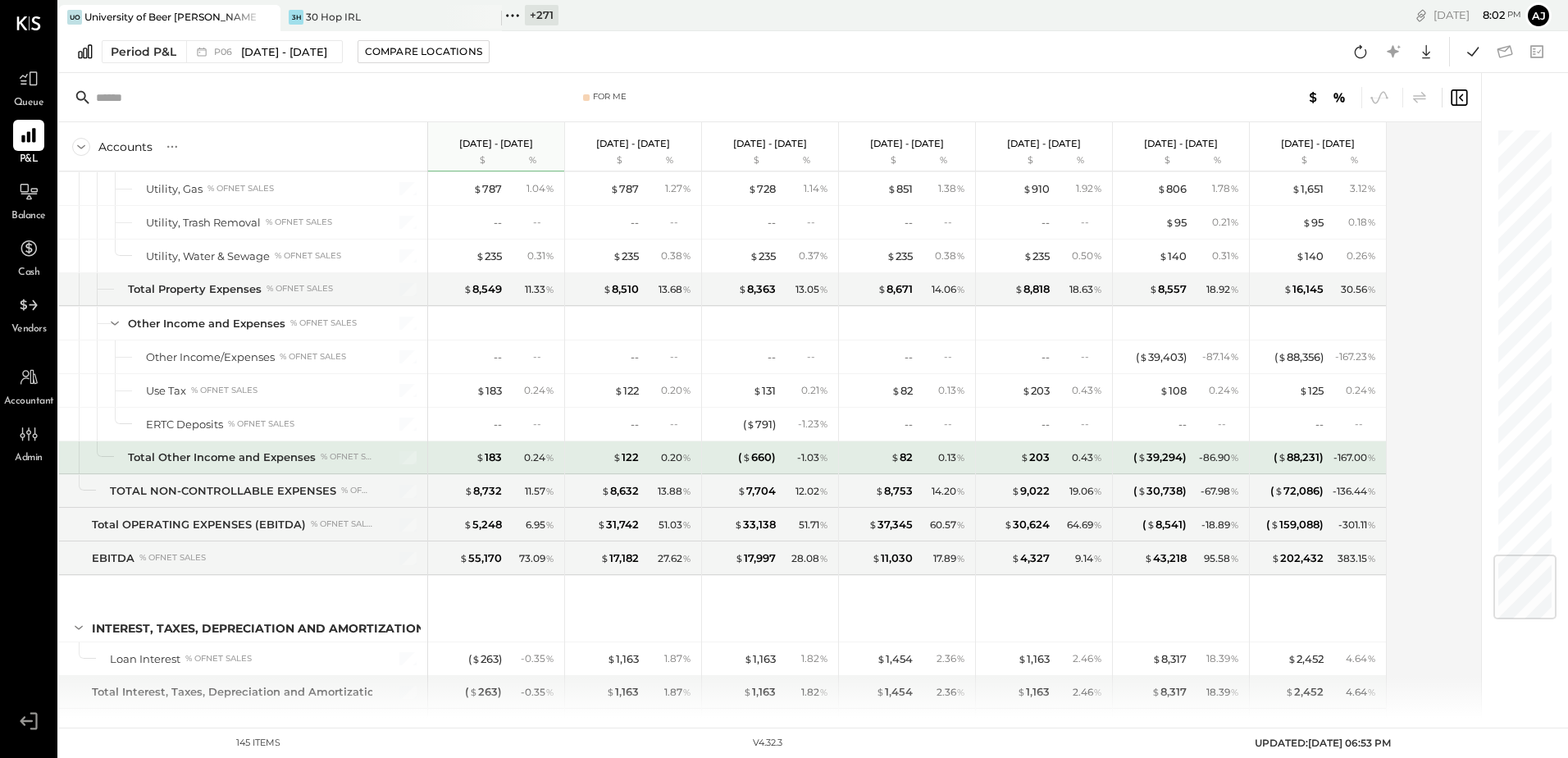
scroll to position [3594, 0]
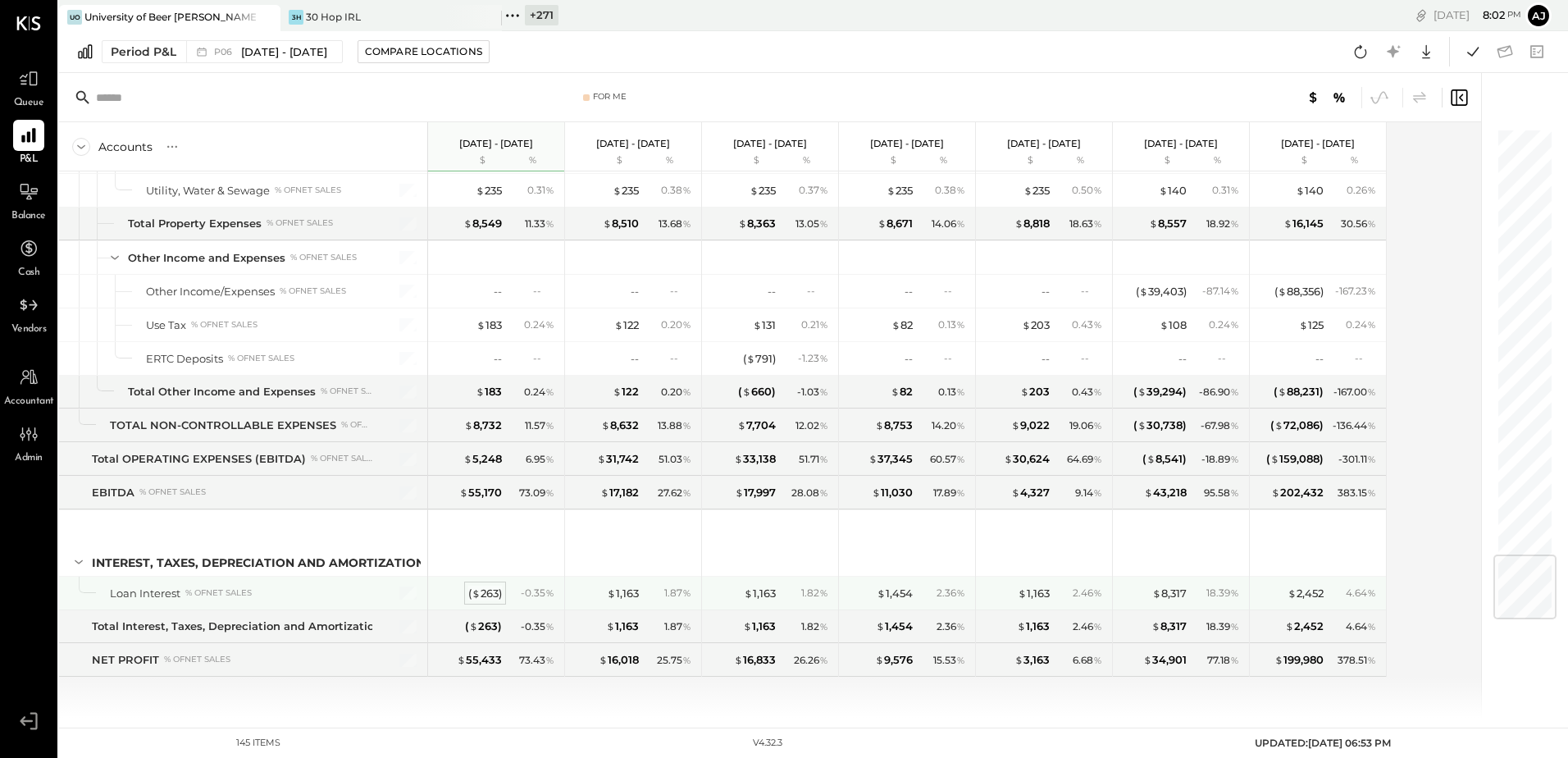
click at [487, 598] on div "( $ 263 )" at bounding box center [485, 594] width 33 height 16
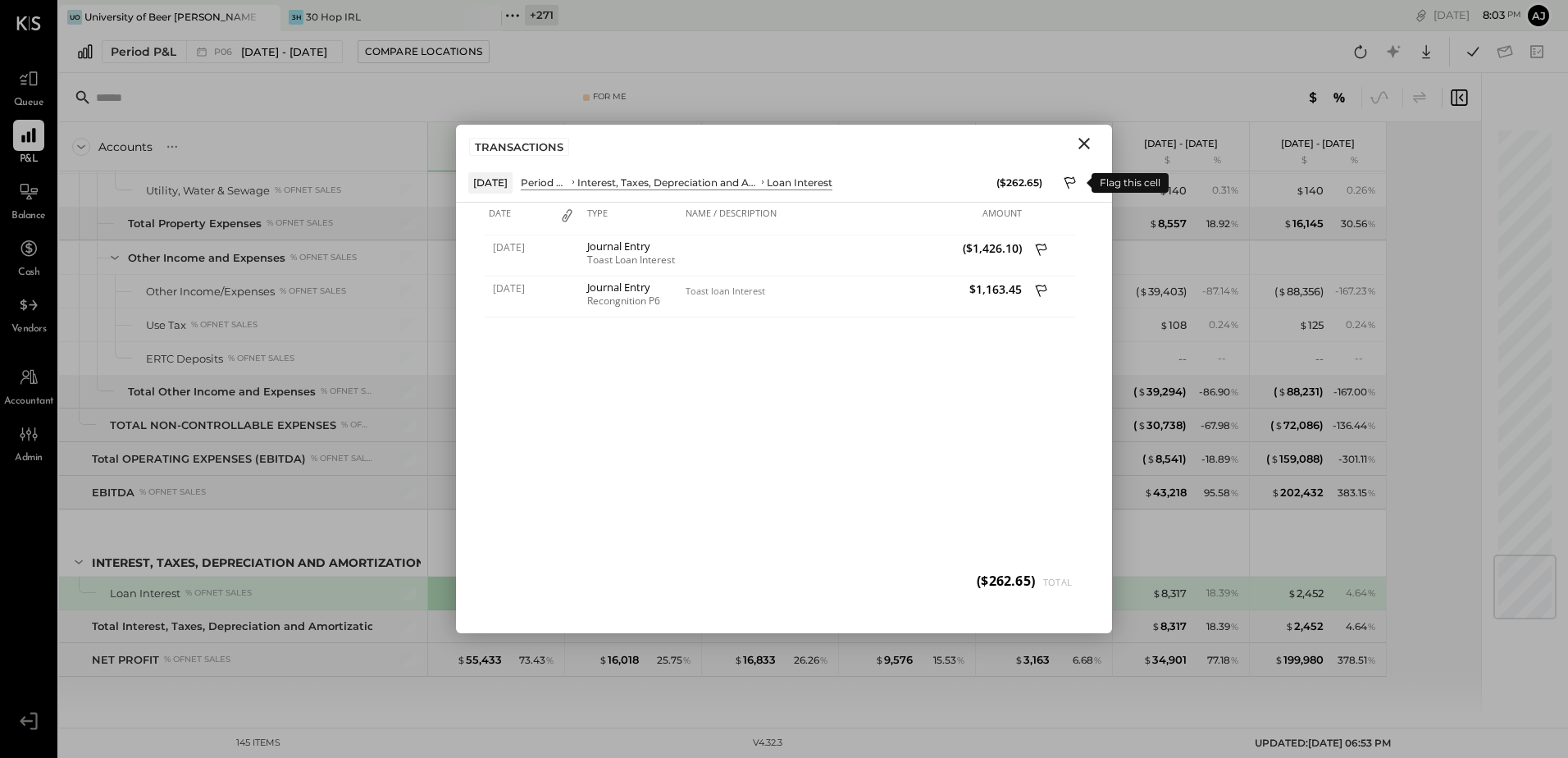
click at [1074, 181] on icon at bounding box center [1070, 185] width 15 height 20
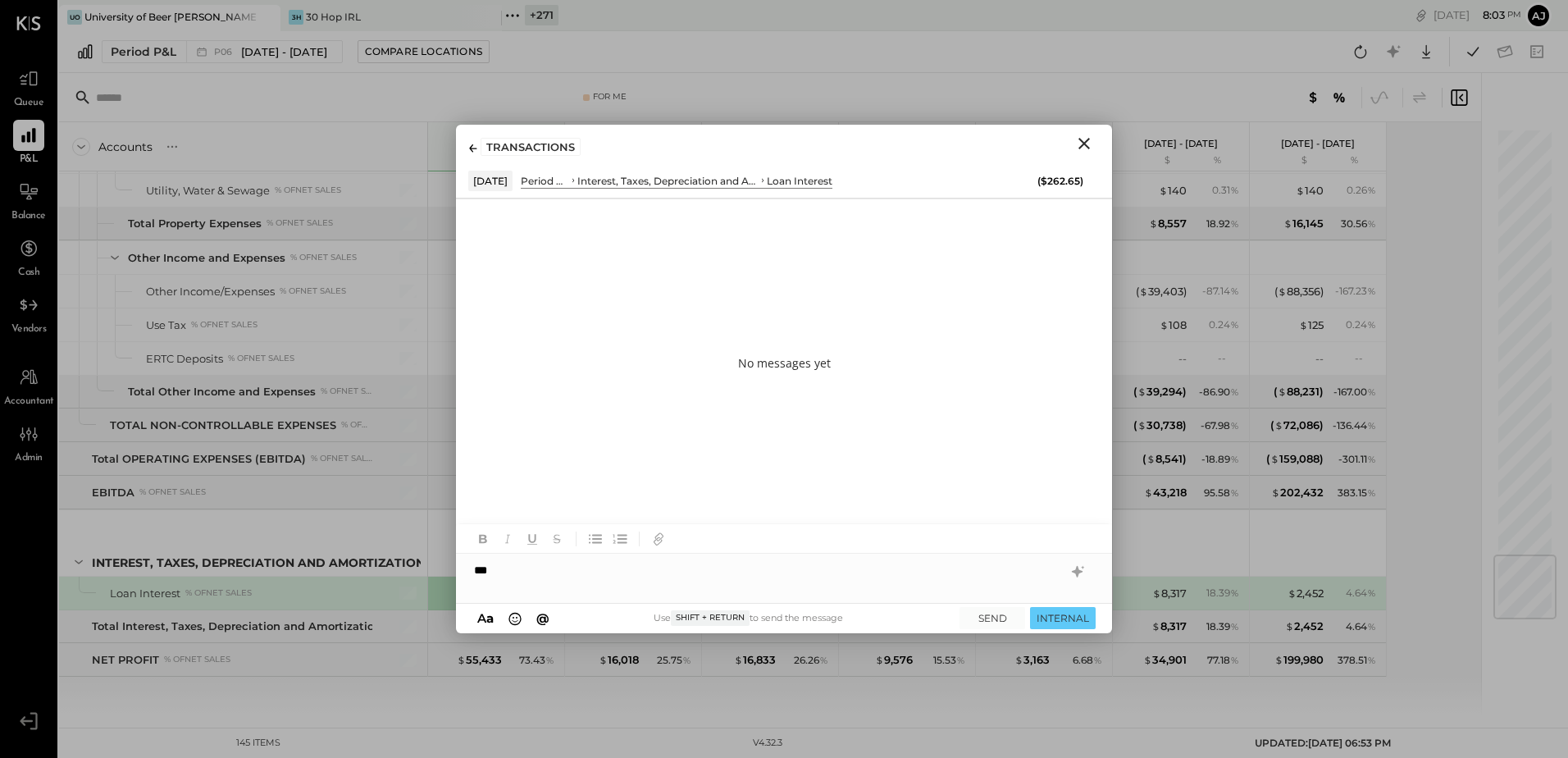
click at [1088, 143] on icon "Close" at bounding box center [1084, 144] width 20 height 20
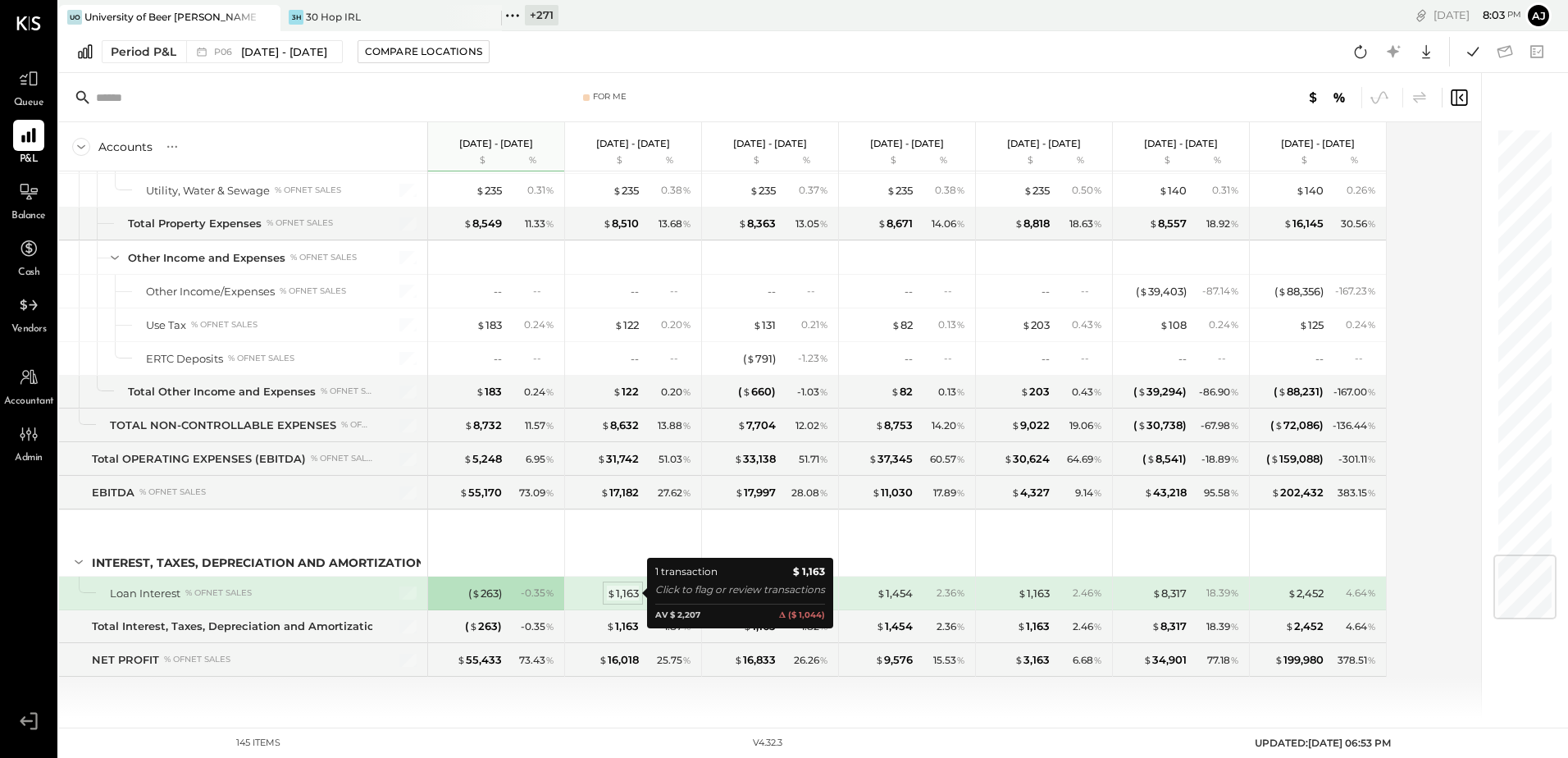
click at [615, 593] on span "$" at bounding box center [611, 593] width 9 height 13
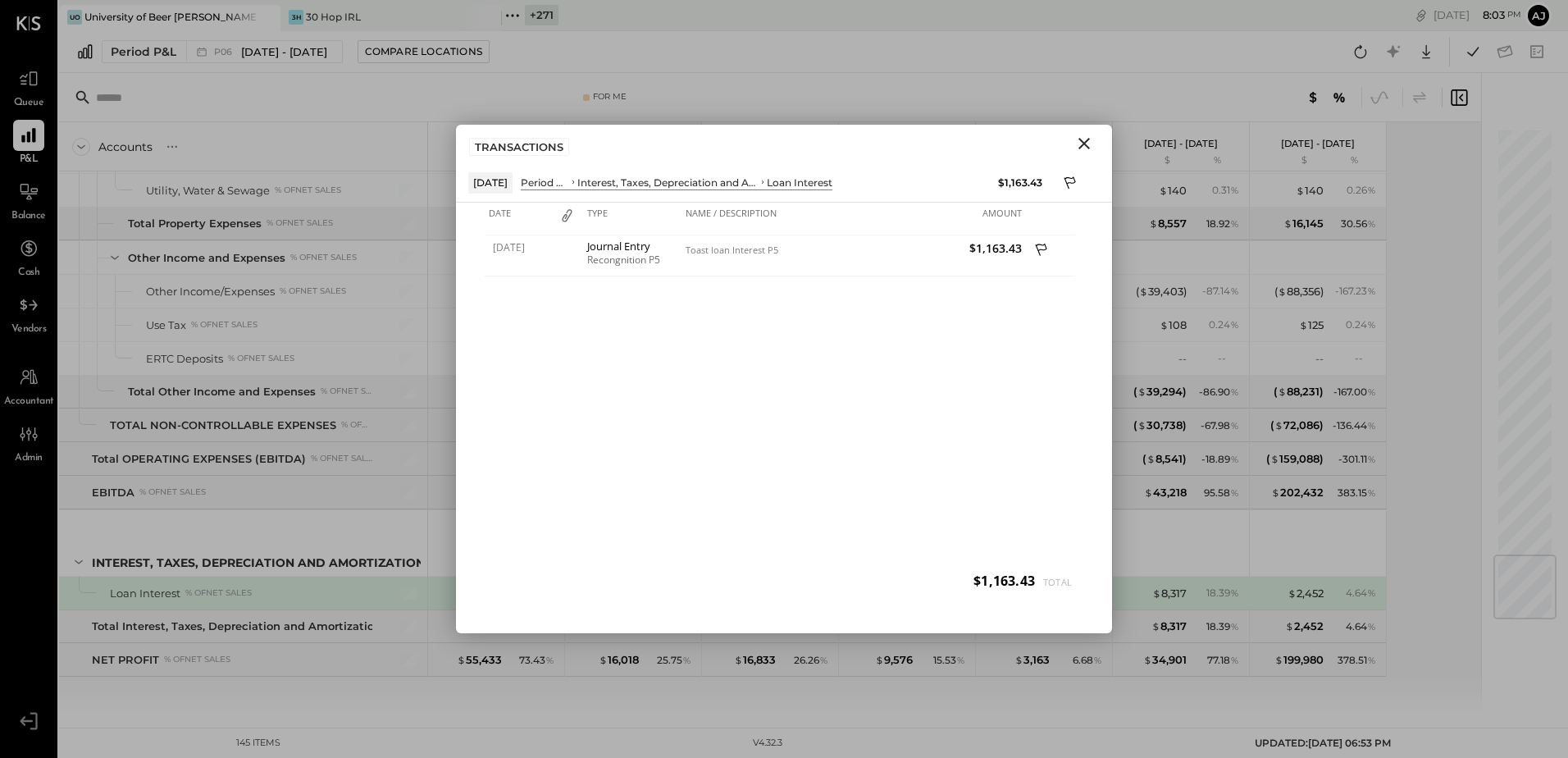
click at [1083, 143] on icon "Close" at bounding box center [1084, 144] width 12 height 12
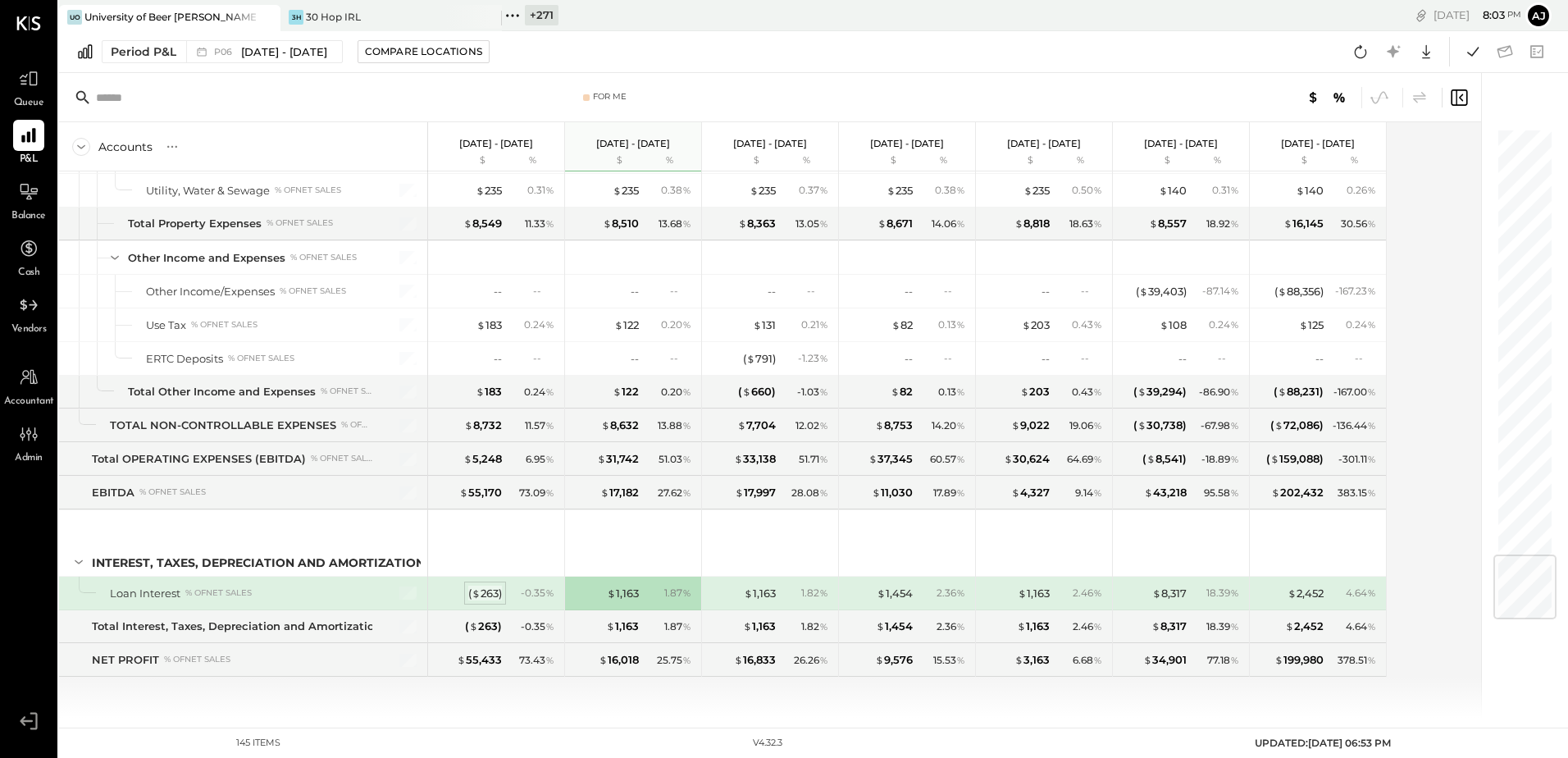
click at [472, 590] on span "$" at bounding box center [476, 593] width 9 height 13
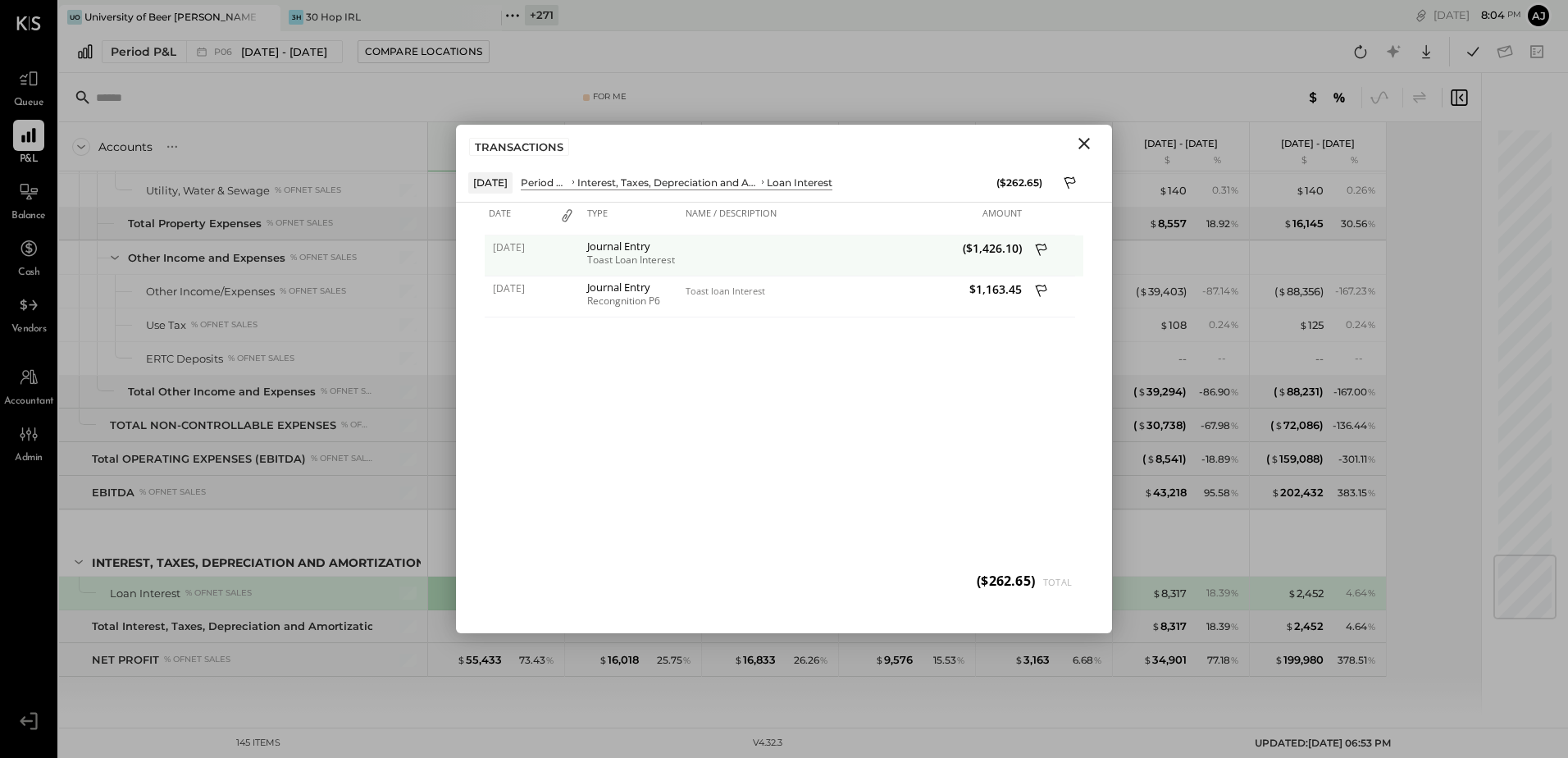
click at [1041, 251] on icon at bounding box center [1042, 251] width 15 height 21
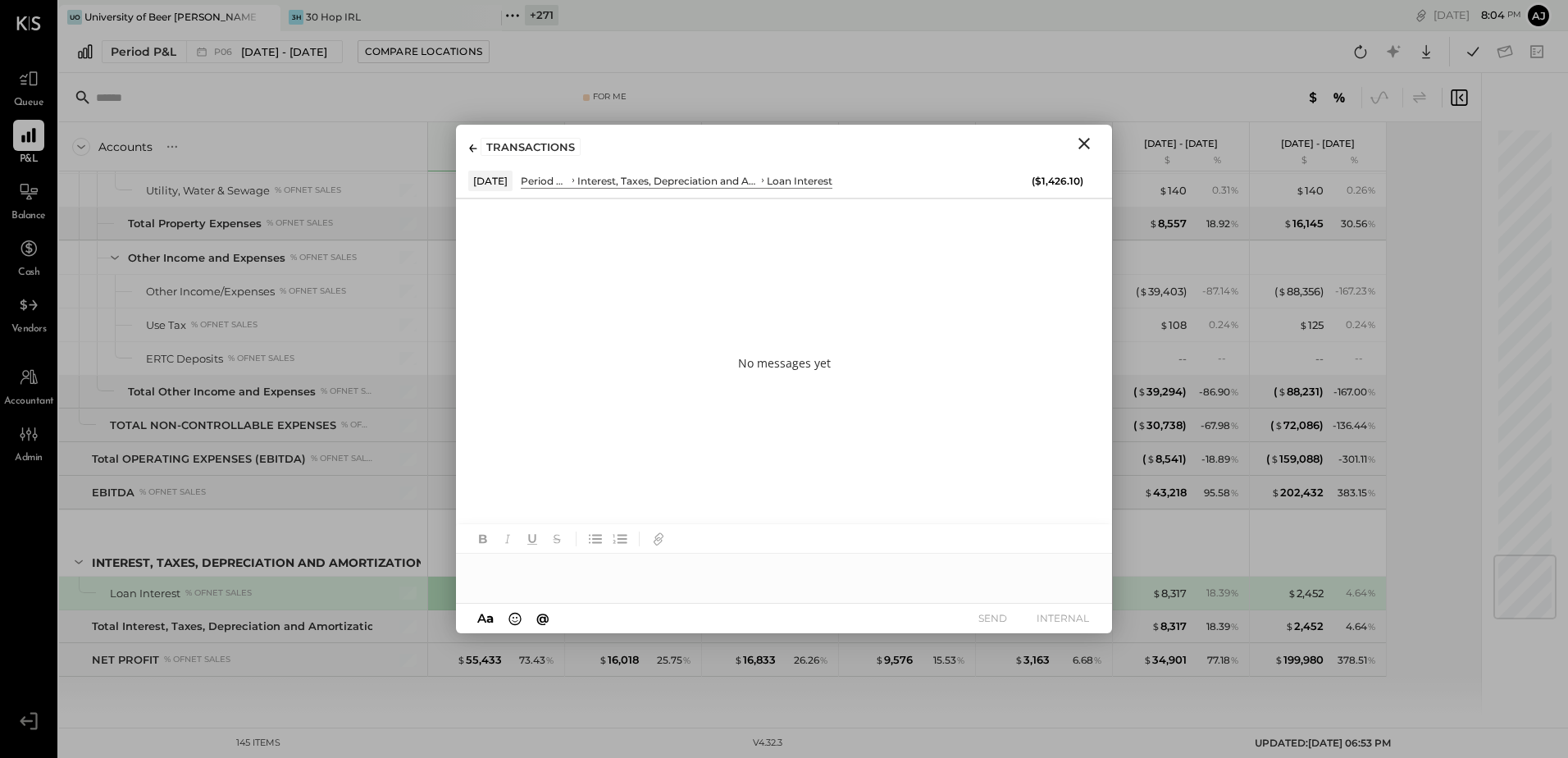
click at [572, 575] on div at bounding box center [784, 570] width 656 height 33
click at [1041, 616] on button "INTERNAL" at bounding box center [1063, 618] width 65 height 22
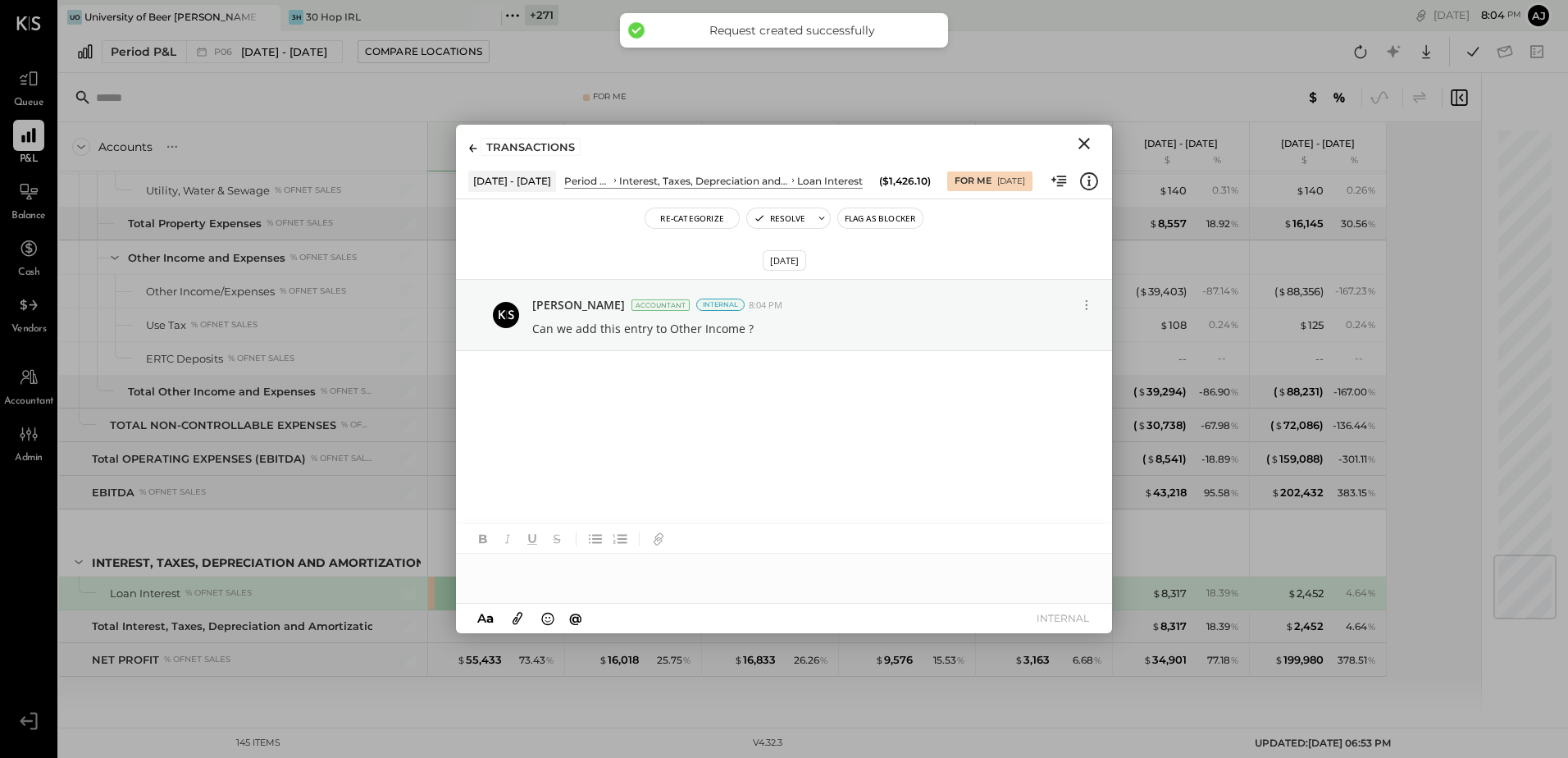
click at [1087, 145] on icon "Close" at bounding box center [1084, 144] width 20 height 20
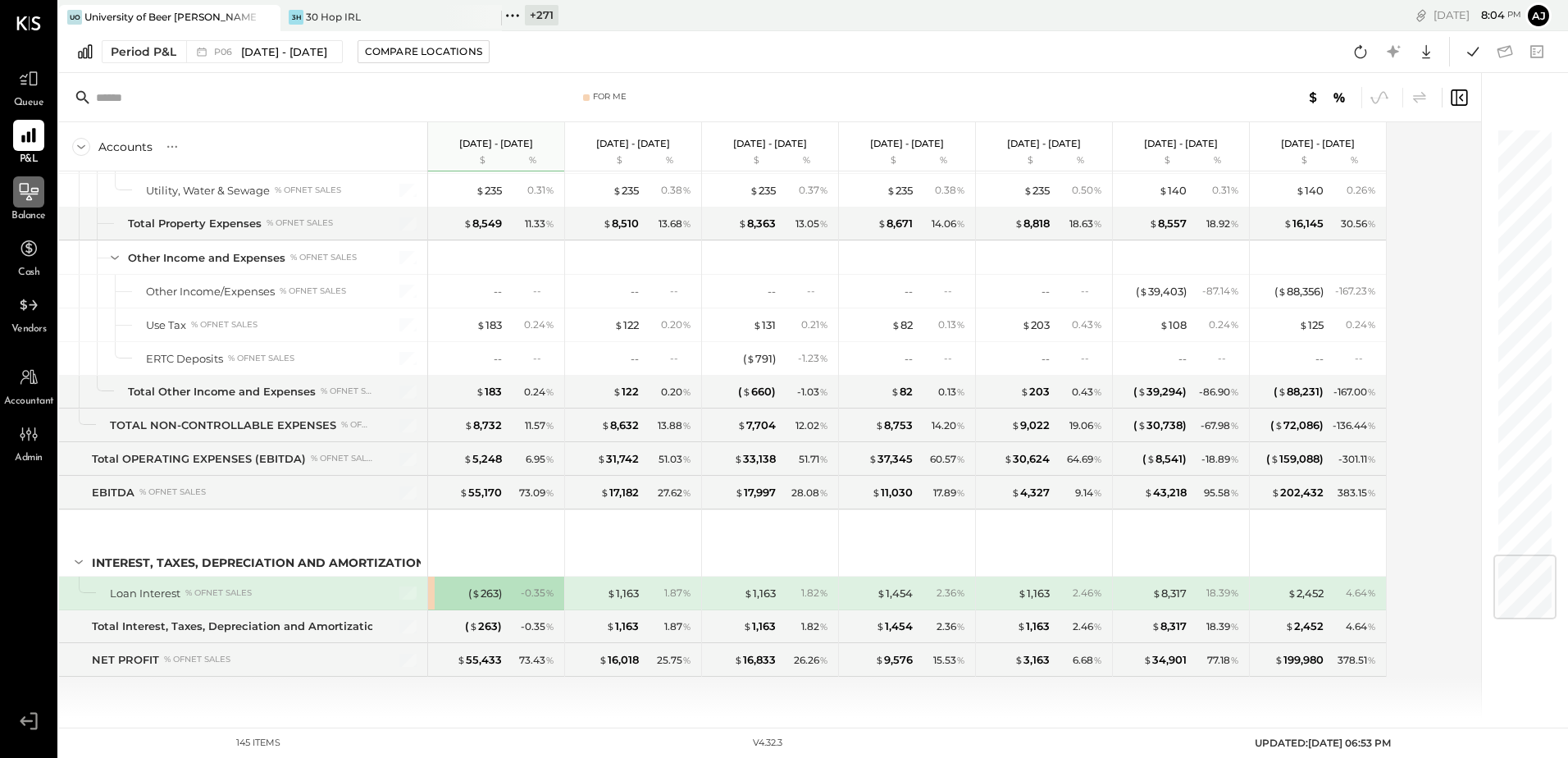
click at [36, 195] on icon at bounding box center [29, 195] width 18 height 2
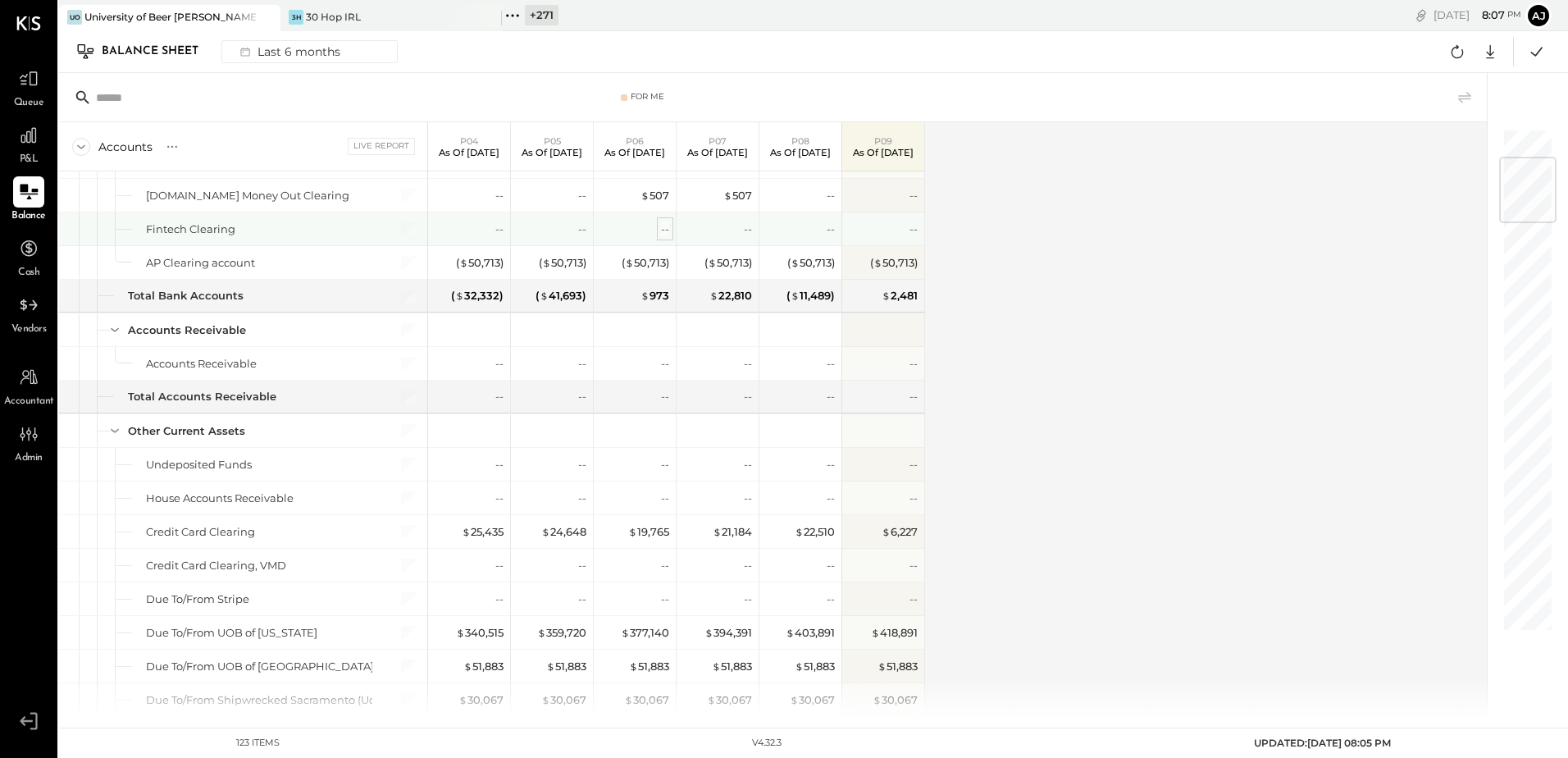
scroll to position [246, 0]
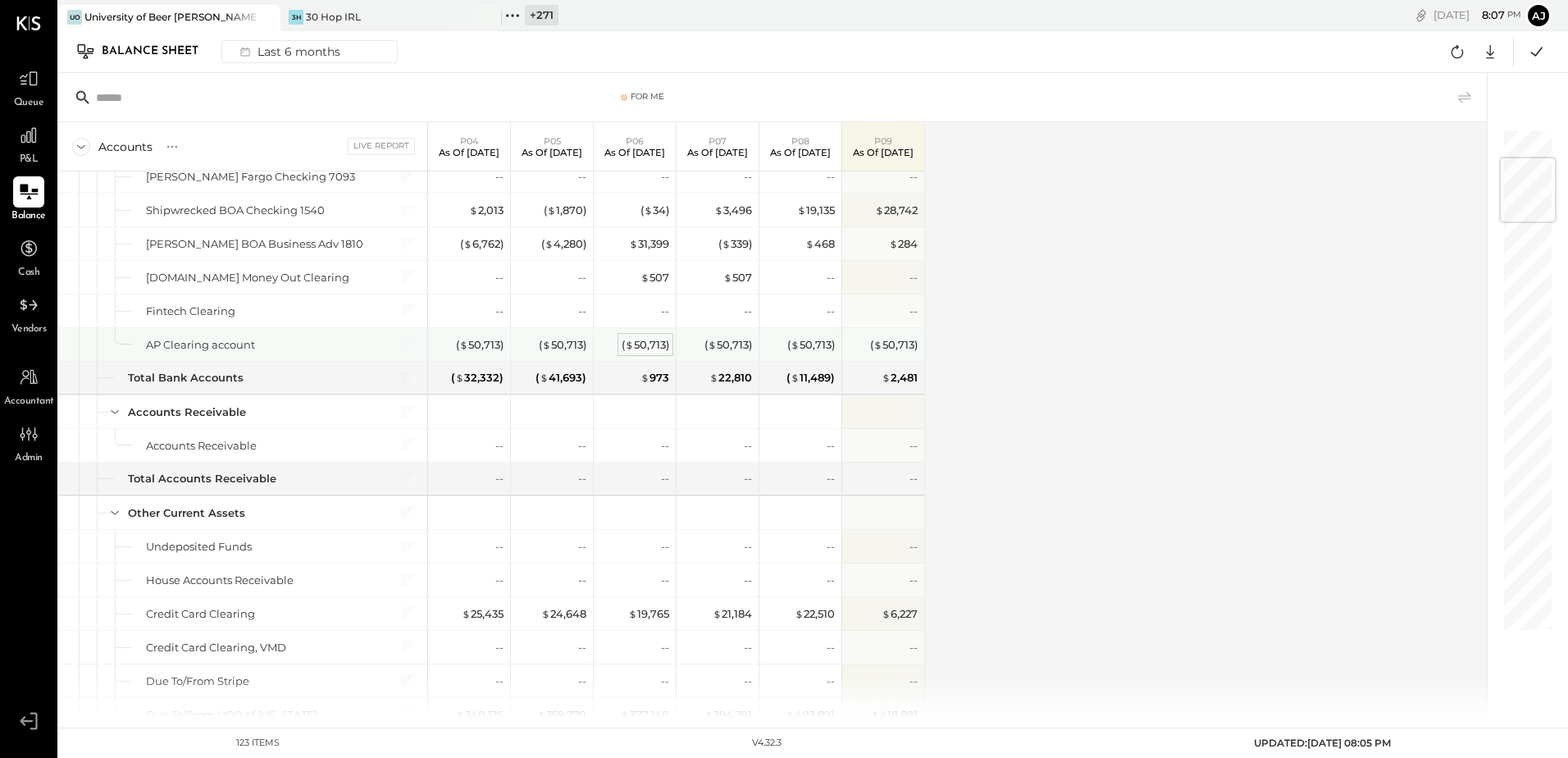
click at [645, 346] on div "( $ 50,713 )" at bounding box center [645, 345] width 48 height 16
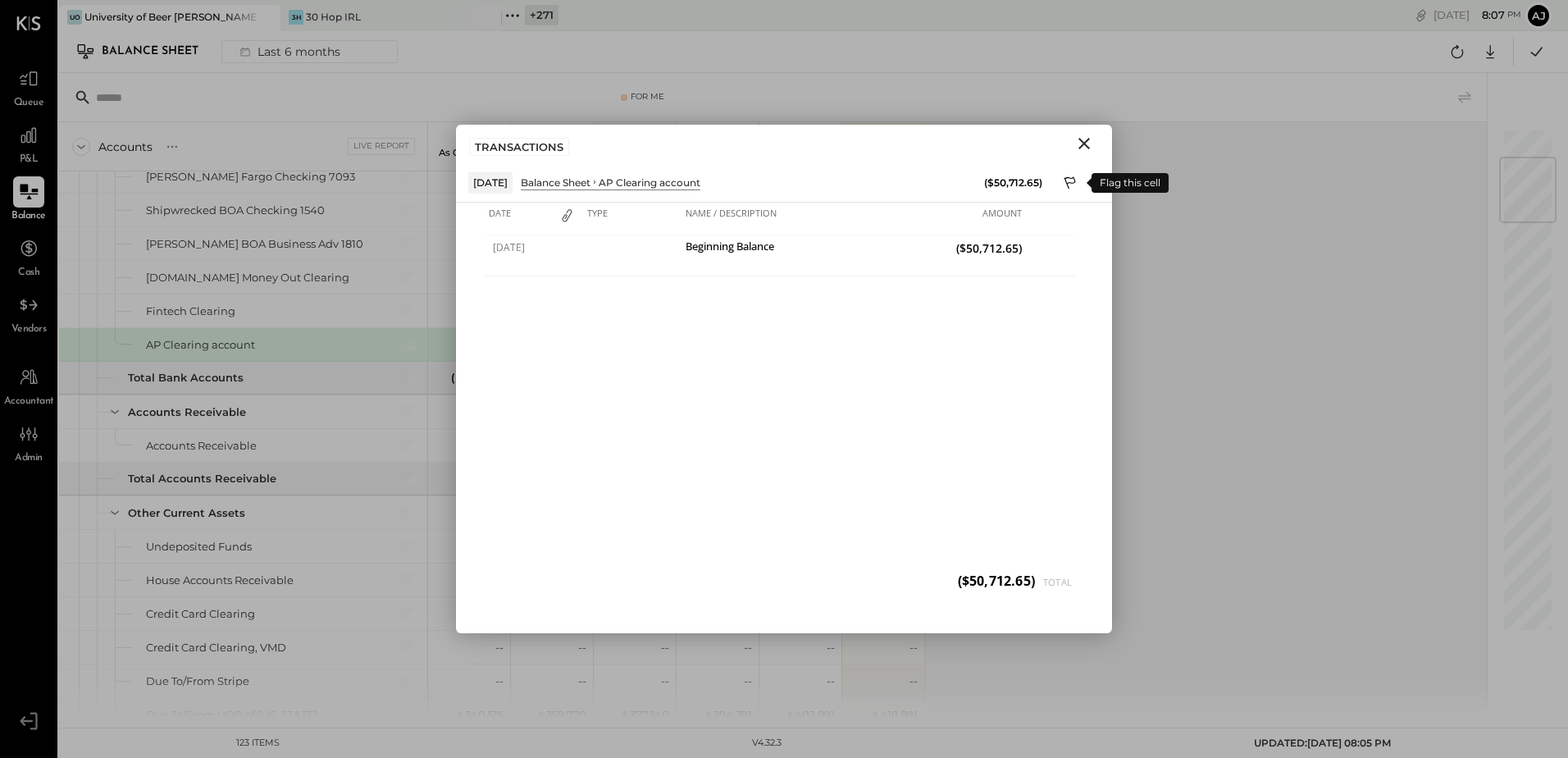
click at [1069, 183] on icon at bounding box center [1070, 182] width 12 height 13
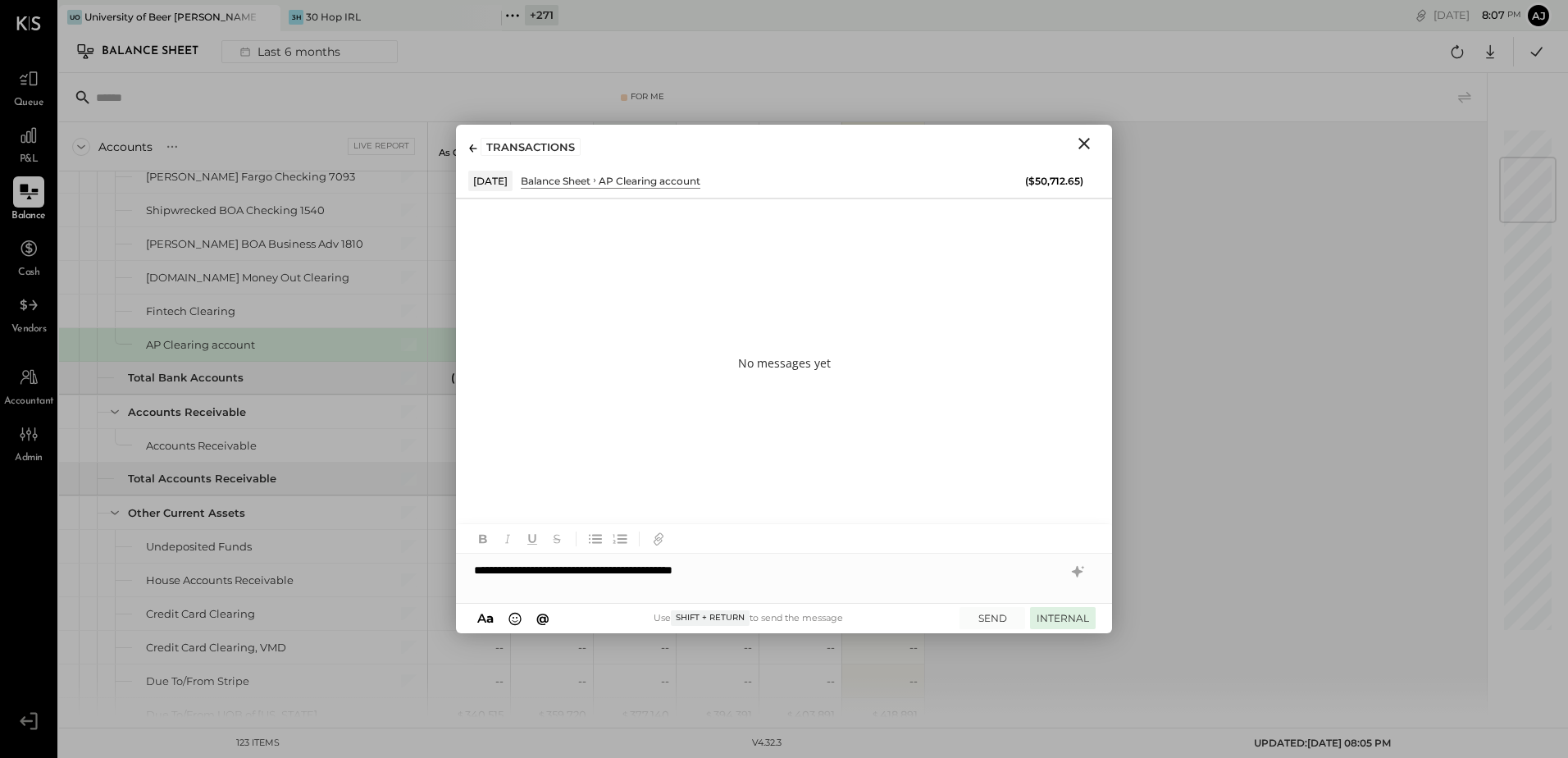
click at [1089, 610] on button "INTERNAL" at bounding box center [1063, 618] width 65 height 22
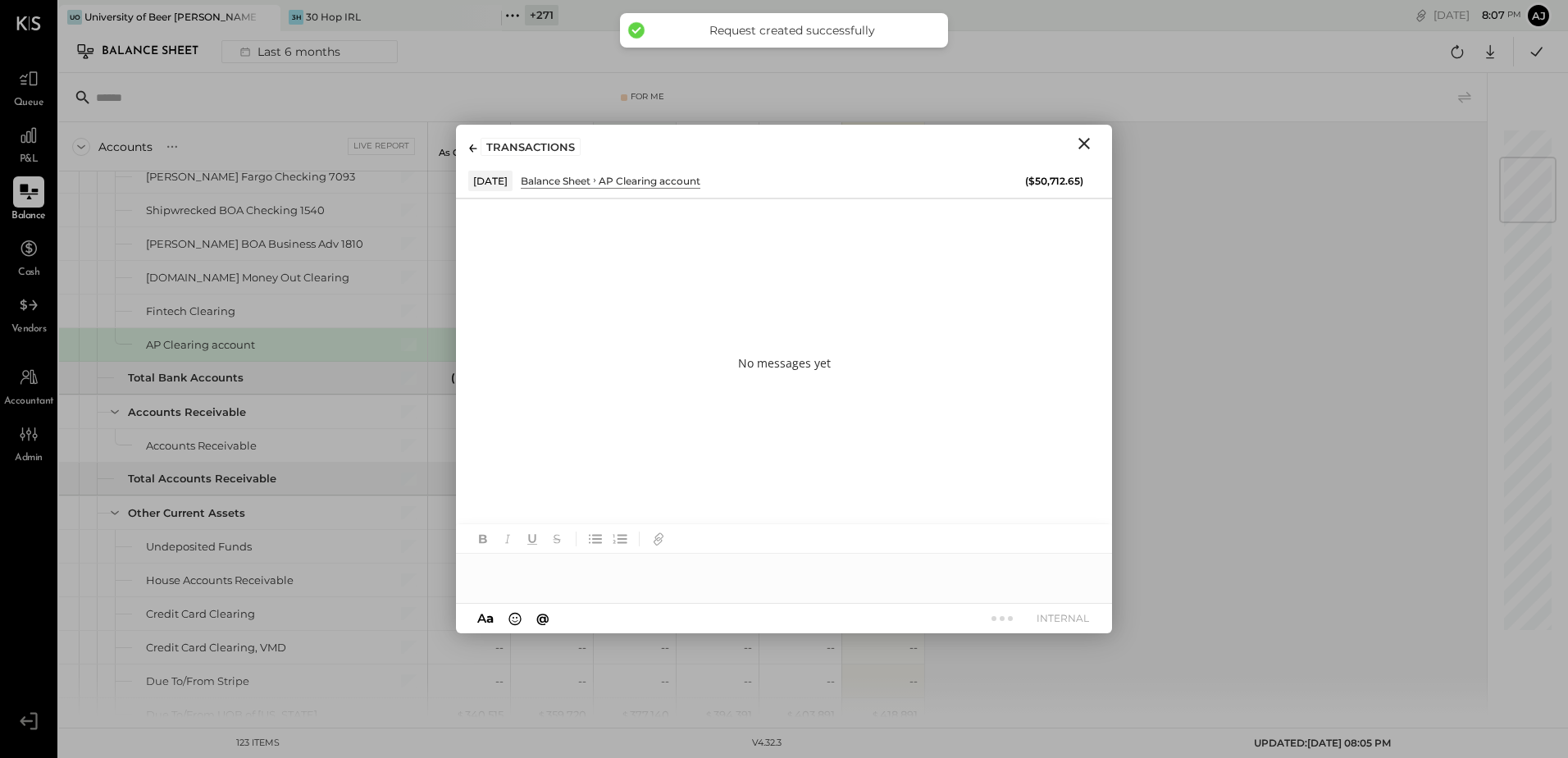
click at [1079, 143] on icon "Close" at bounding box center [1084, 144] width 20 height 20
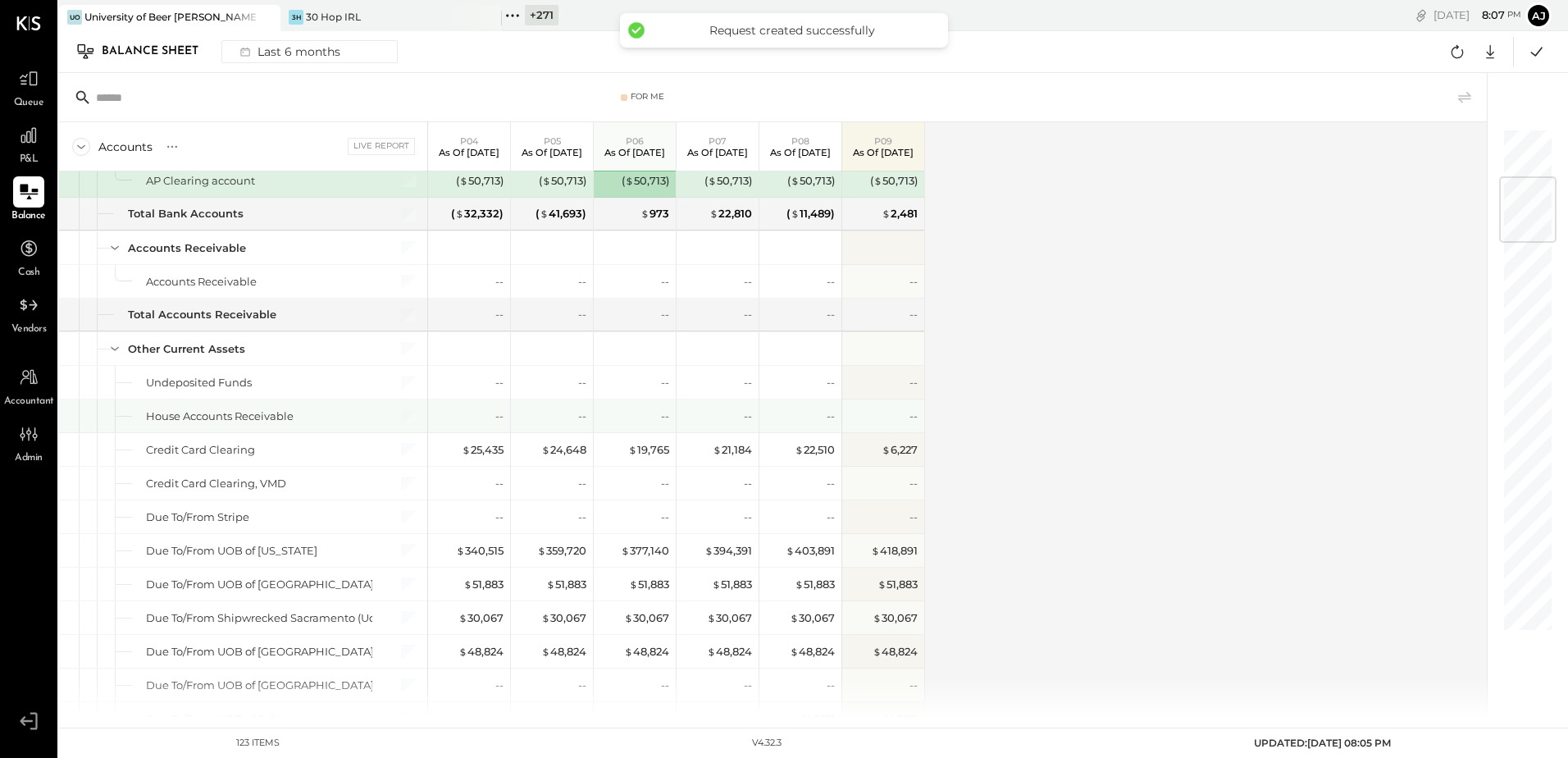
scroll to position [574, 0]
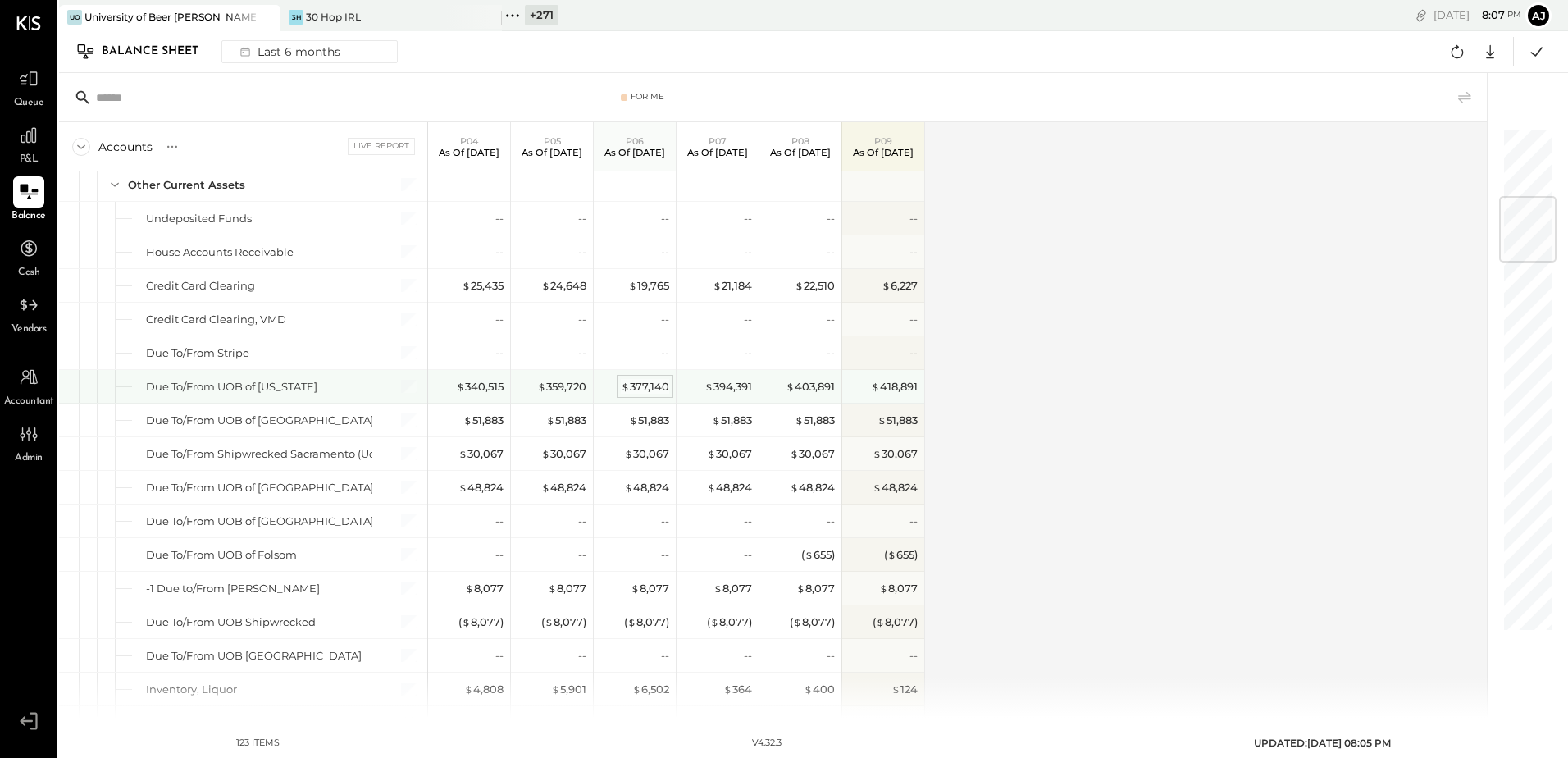
click at [658, 388] on div "$ 377,140" at bounding box center [645, 387] width 49 height 16
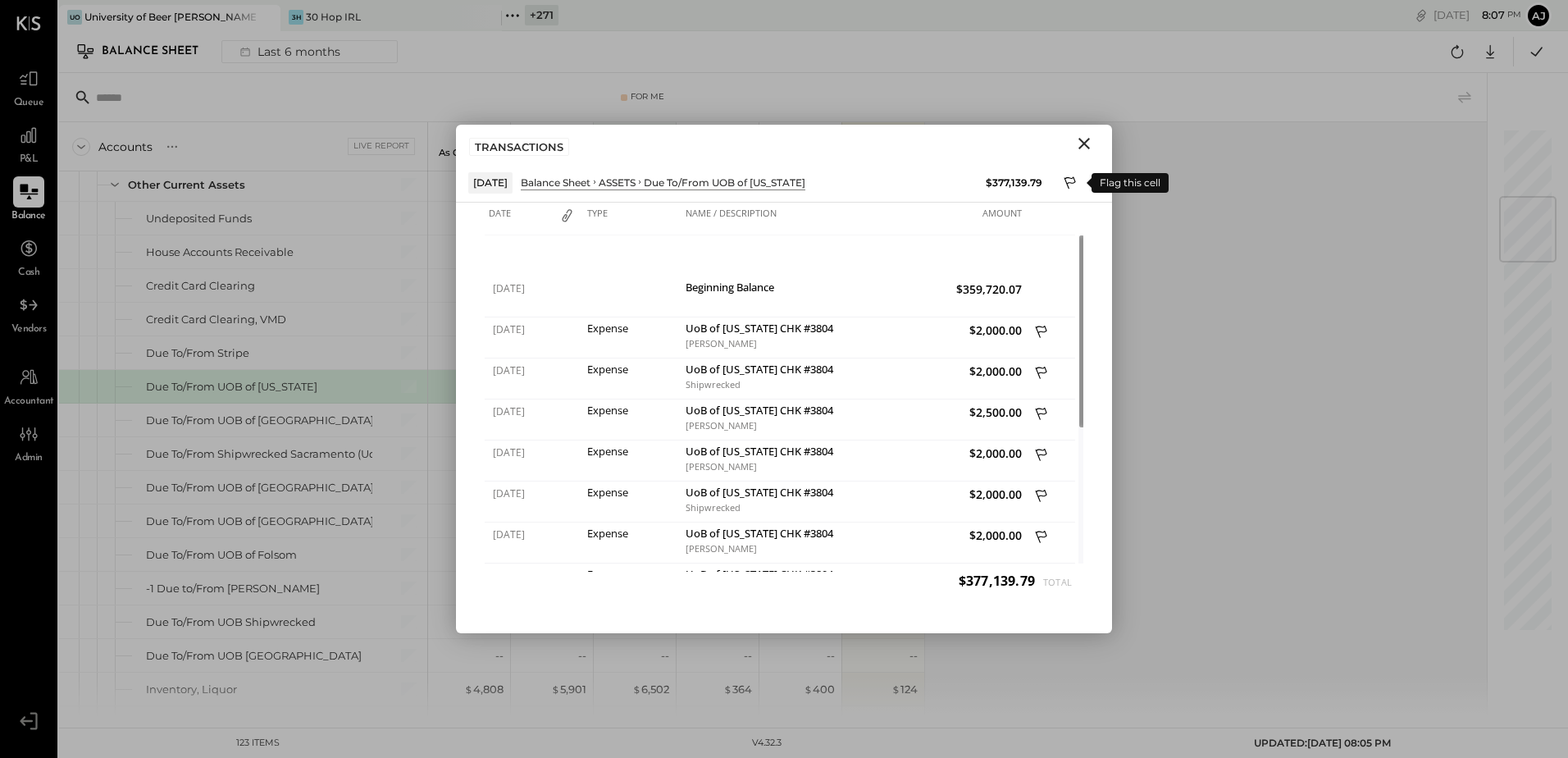
click at [1073, 184] on icon at bounding box center [1070, 185] width 15 height 20
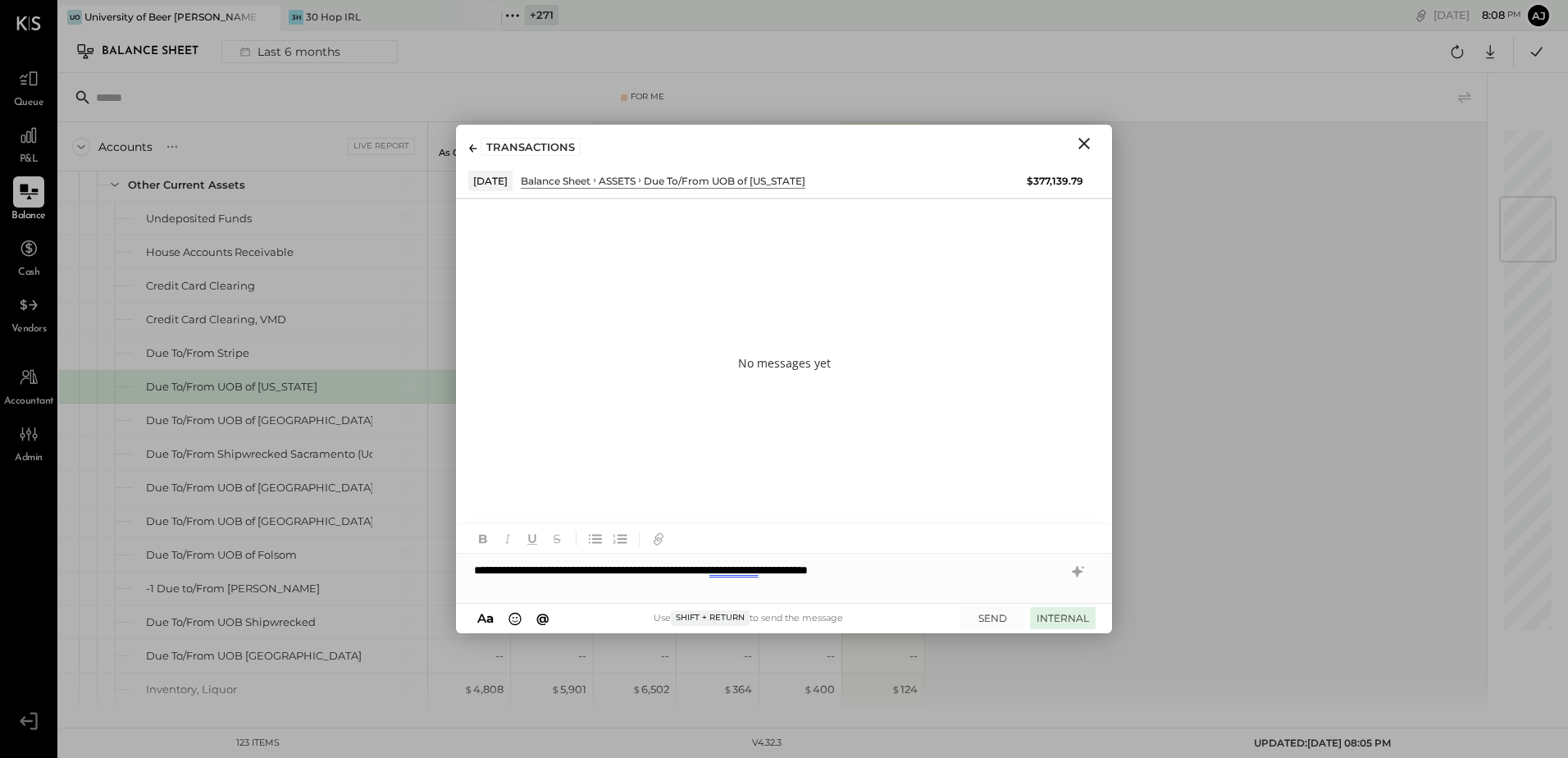
click at [1053, 620] on button "INTERNAL" at bounding box center [1063, 618] width 65 height 22
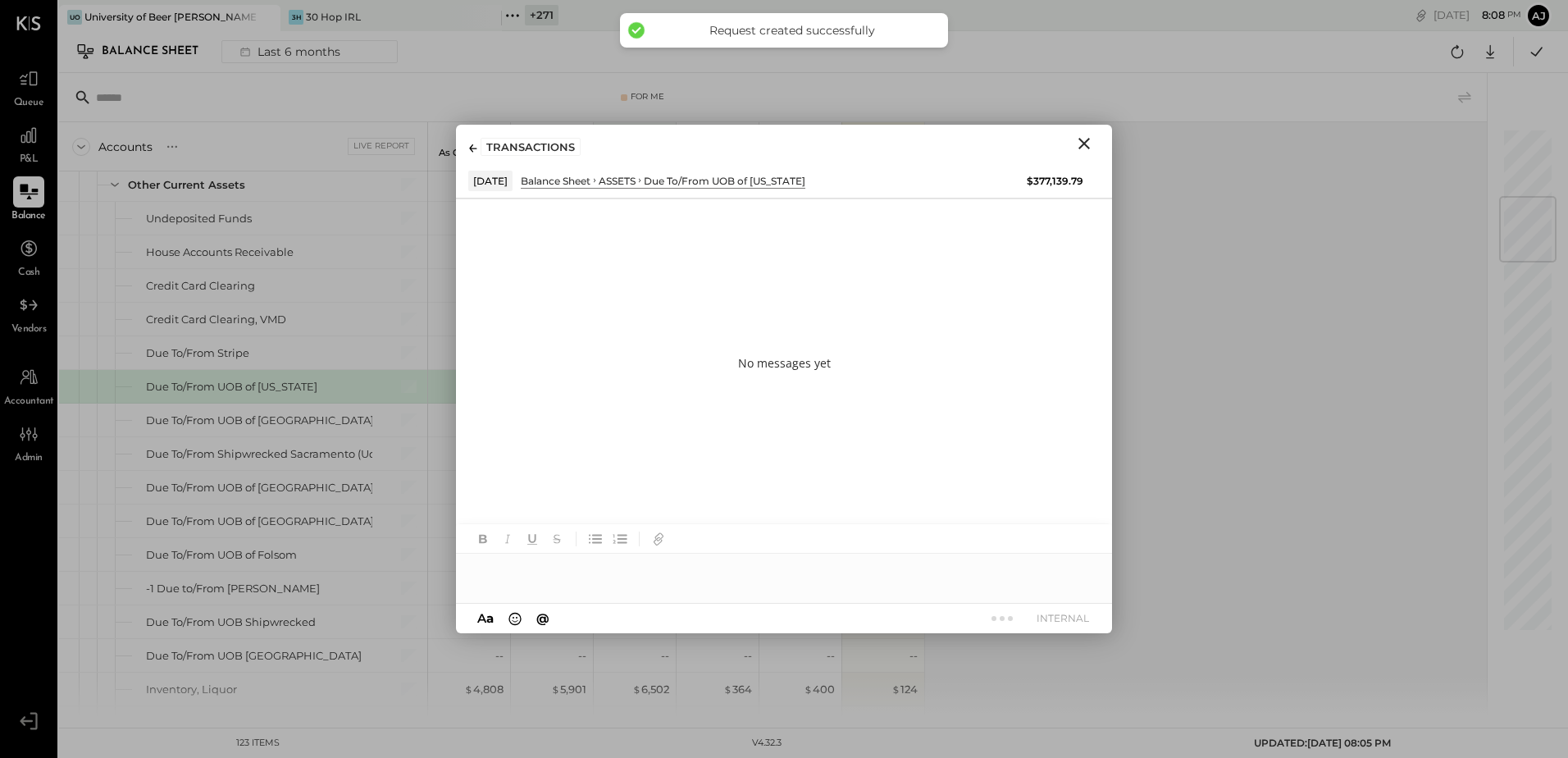
click at [1089, 144] on icon "Close" at bounding box center [1084, 144] width 20 height 20
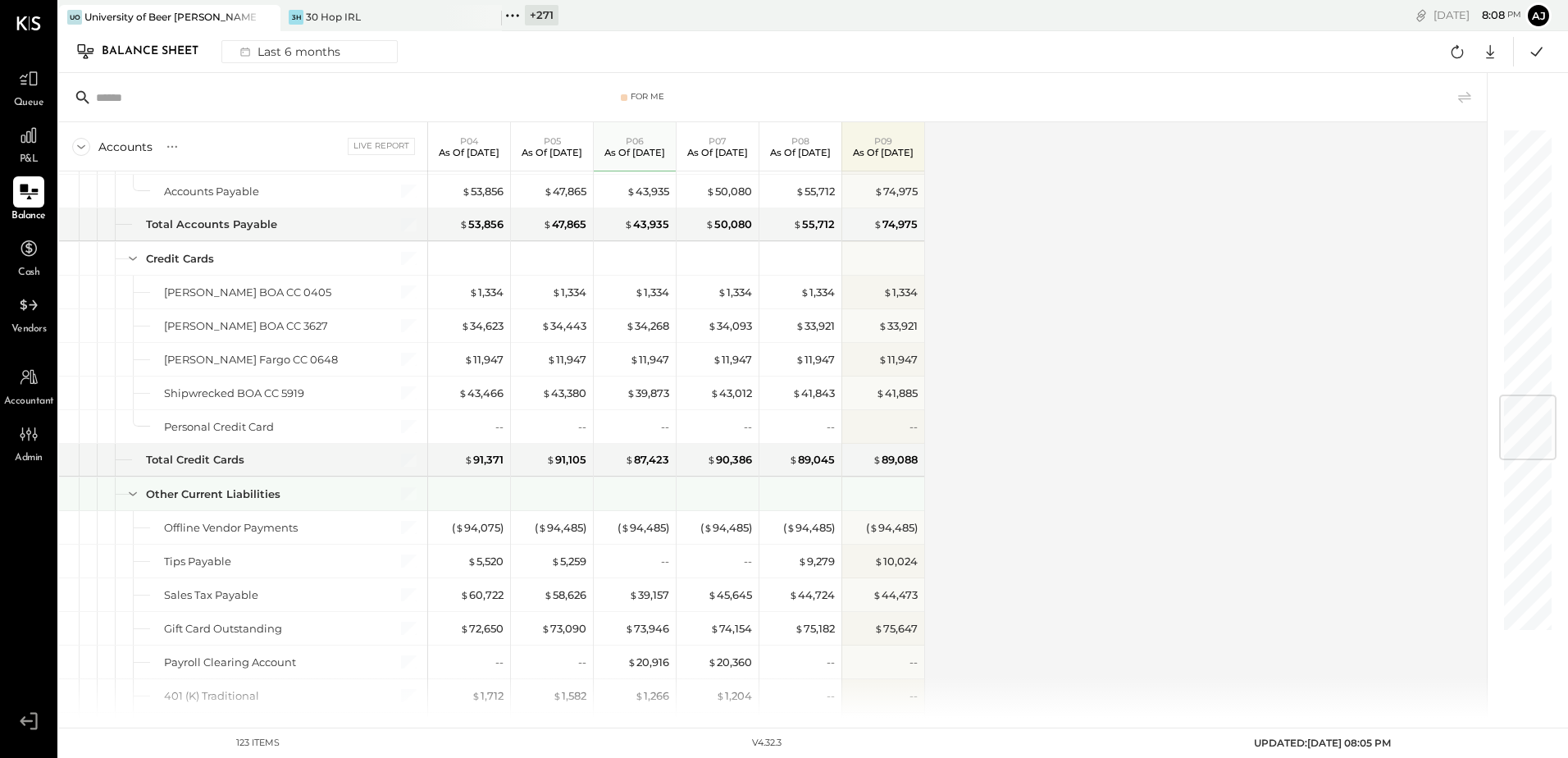
scroll to position [2380, 0]
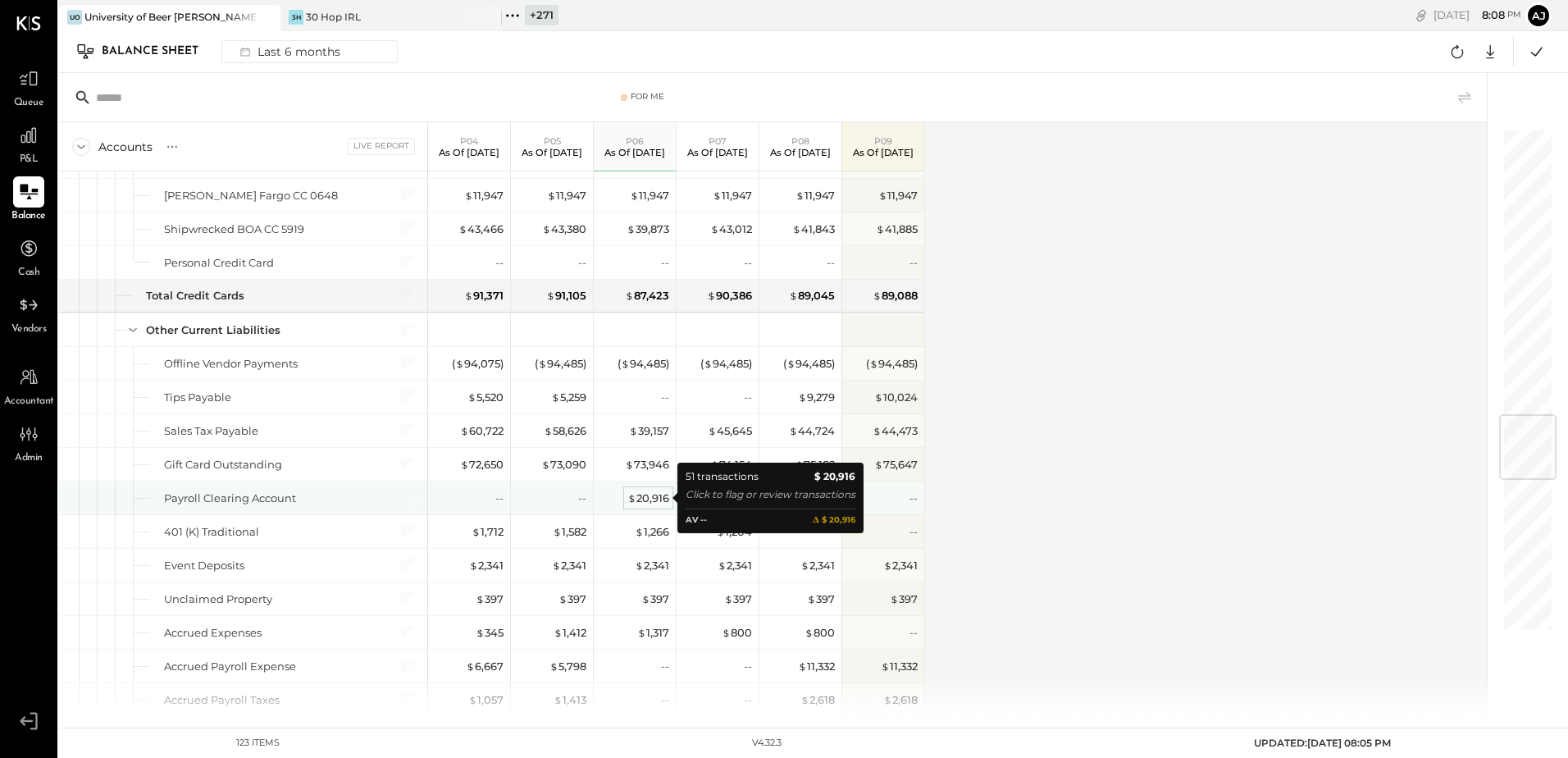
click at [647, 504] on div "$ 20,916" at bounding box center [648, 499] width 42 height 16
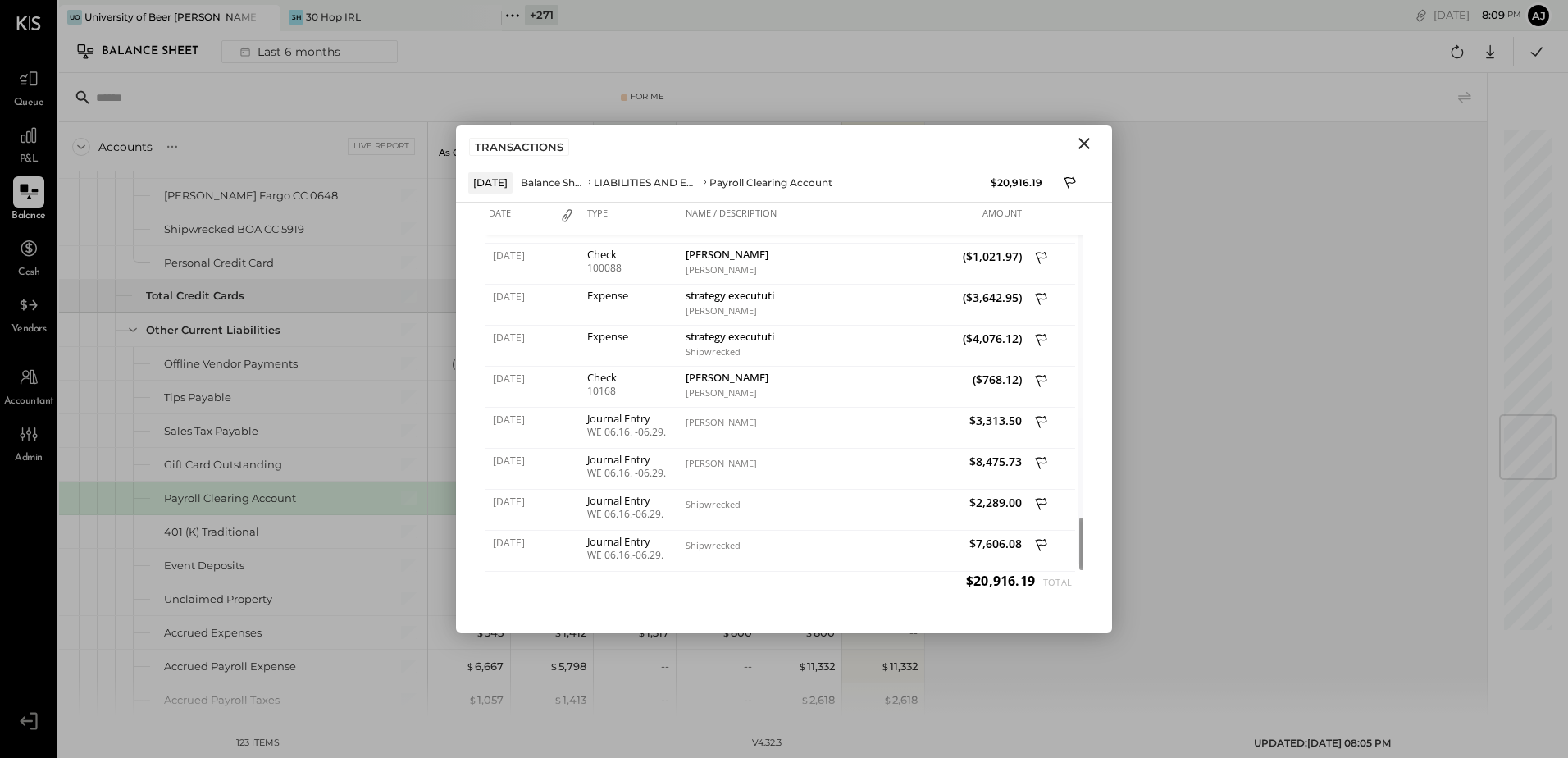
click at [1085, 148] on icon "Close" at bounding box center [1084, 144] width 20 height 20
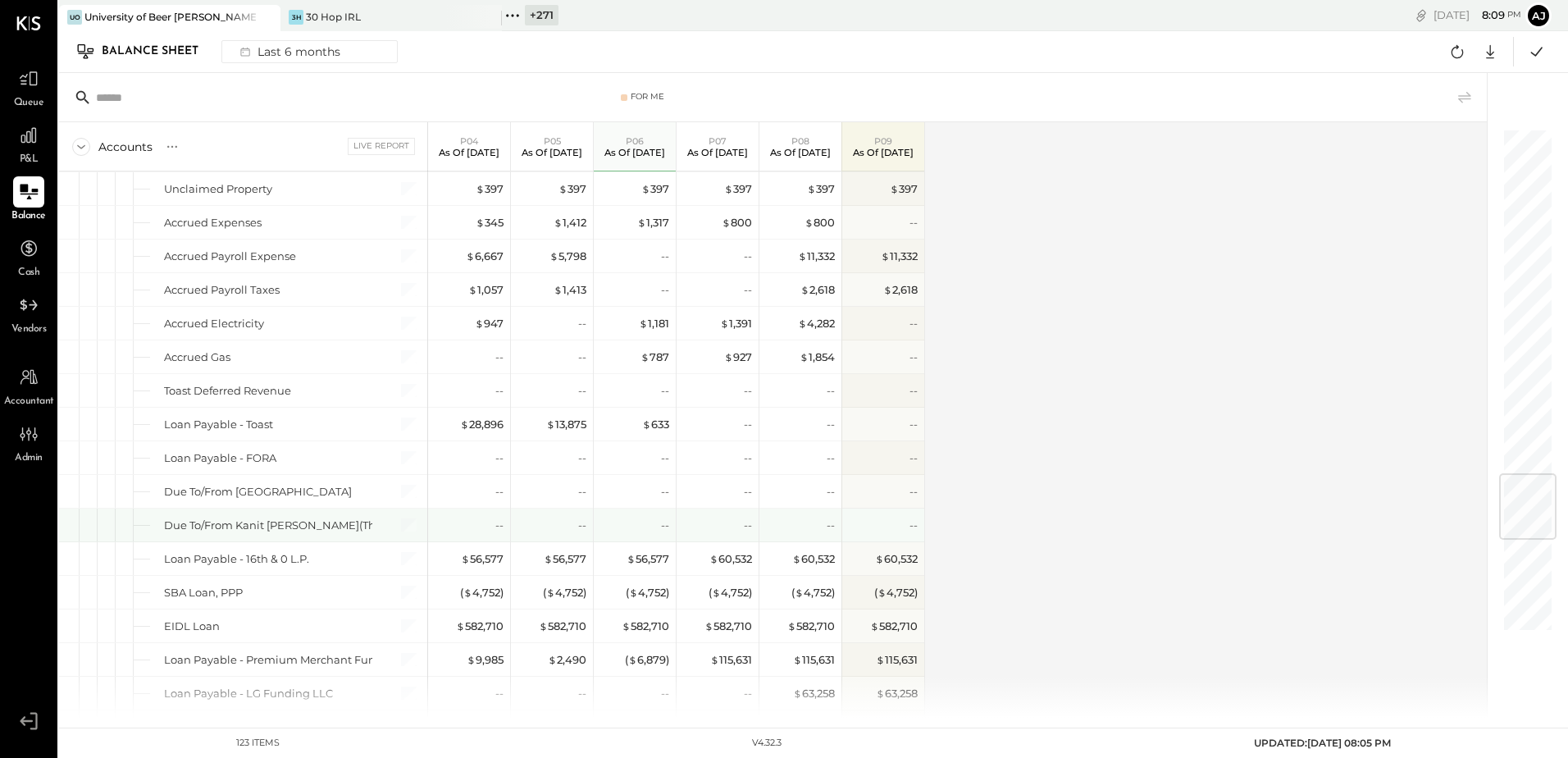
scroll to position [2955, 0]
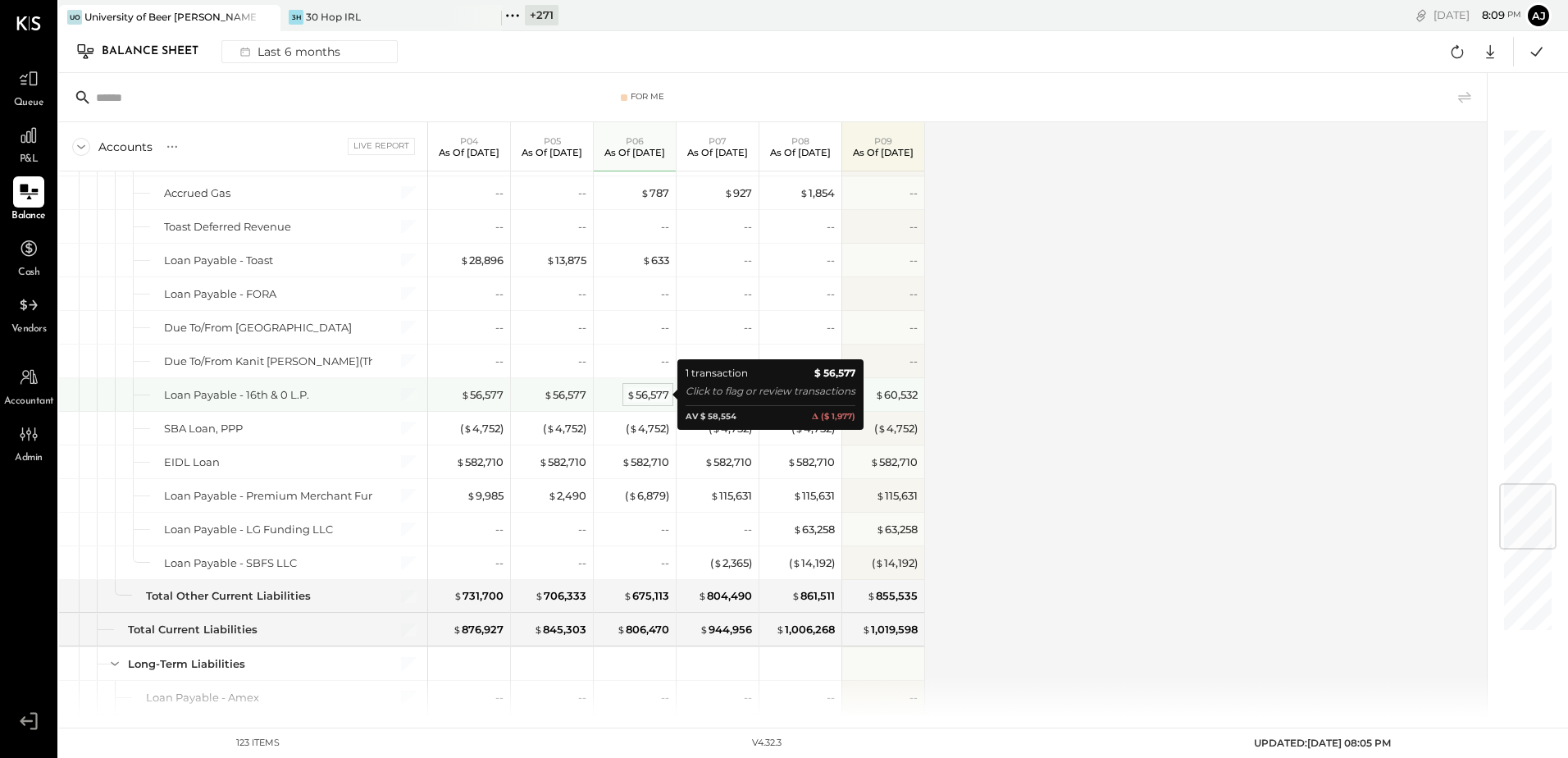
click at [653, 396] on div "$ 56,577" at bounding box center [648, 395] width 43 height 16
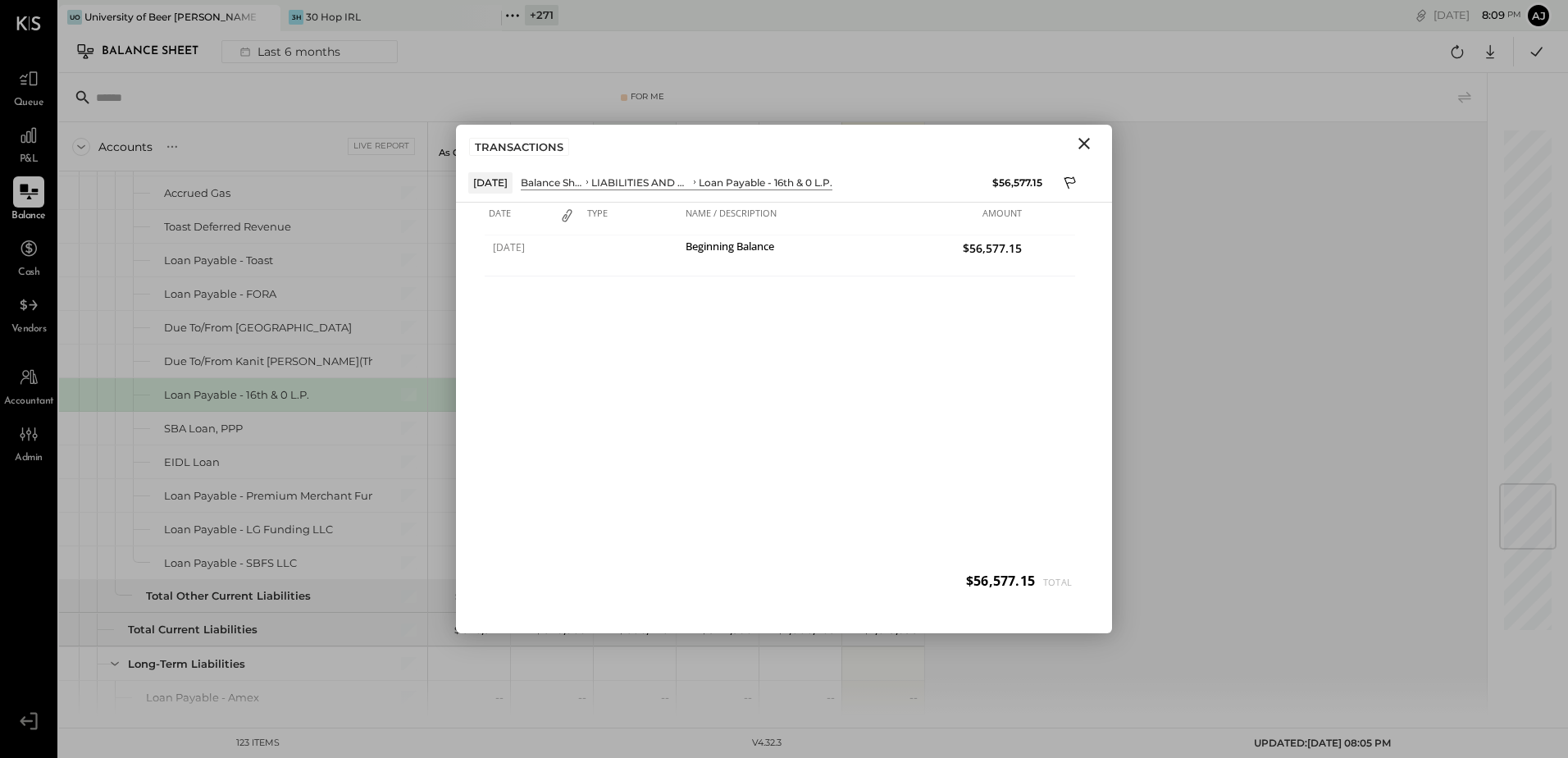
click at [1083, 145] on icon "Close" at bounding box center [1084, 144] width 12 height 12
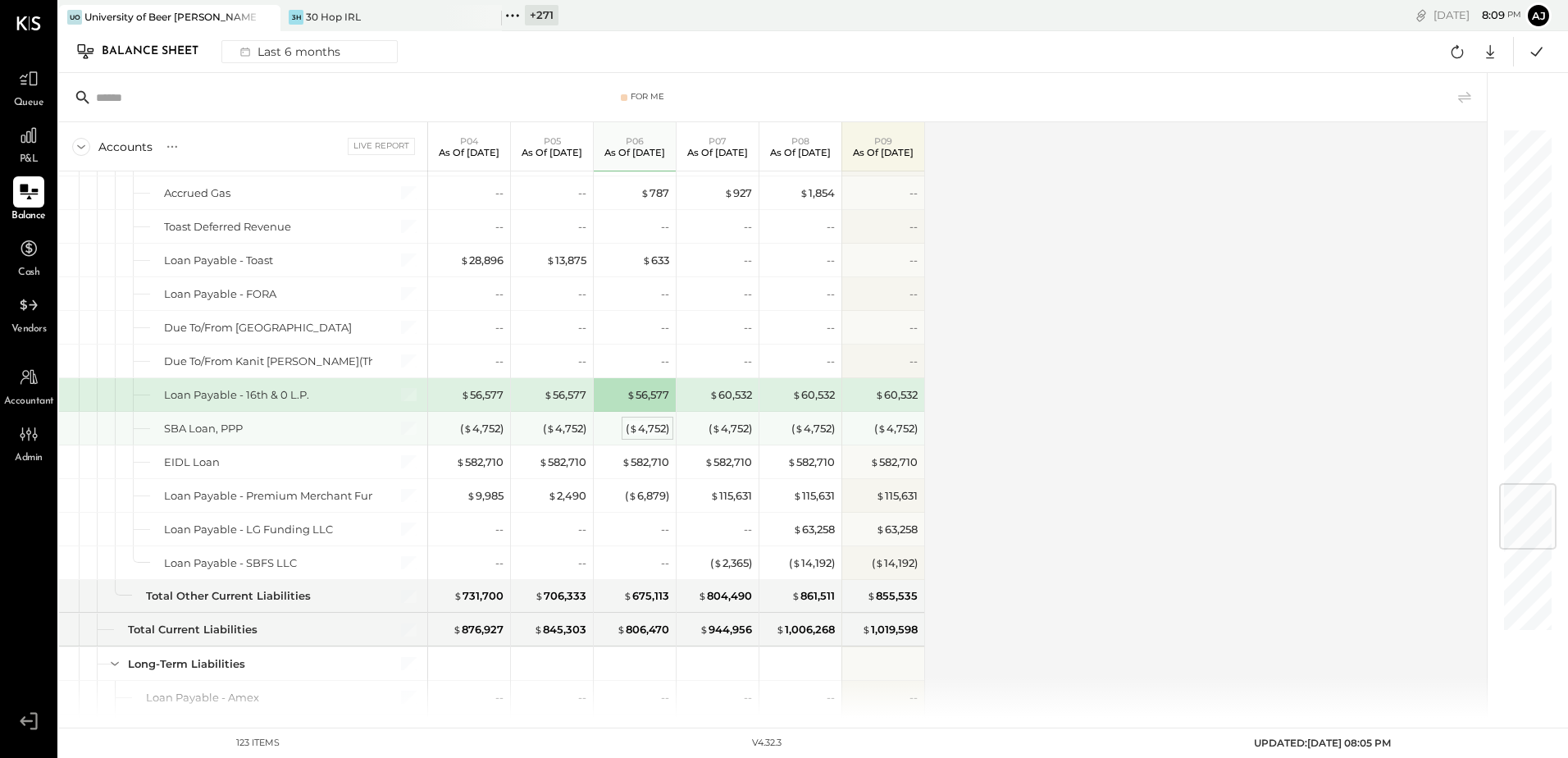
click at [641, 424] on div "( $ 4,752 )" at bounding box center [647, 428] width 43 height 16
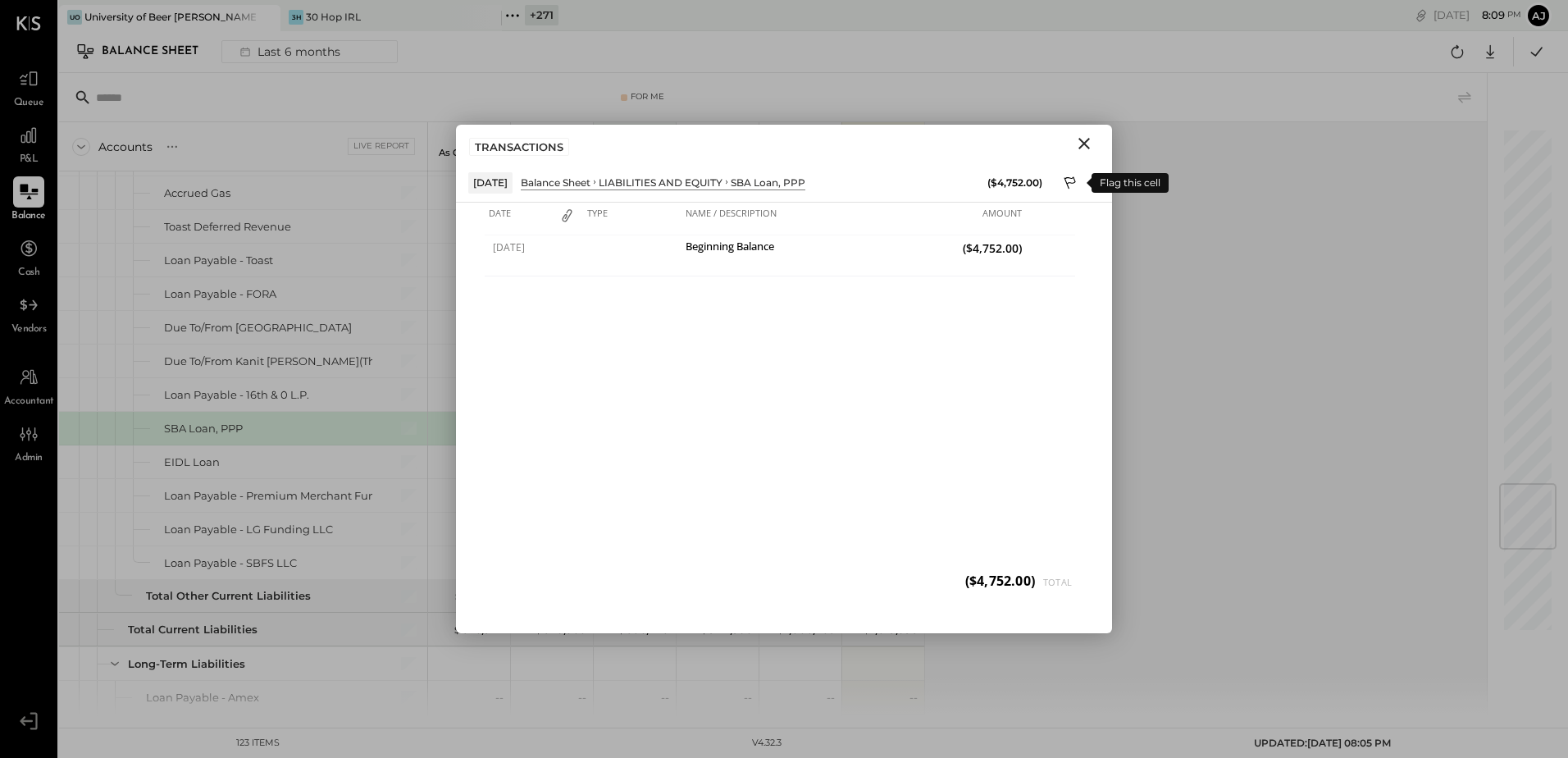
click at [1070, 181] on icon at bounding box center [1070, 185] width 15 height 20
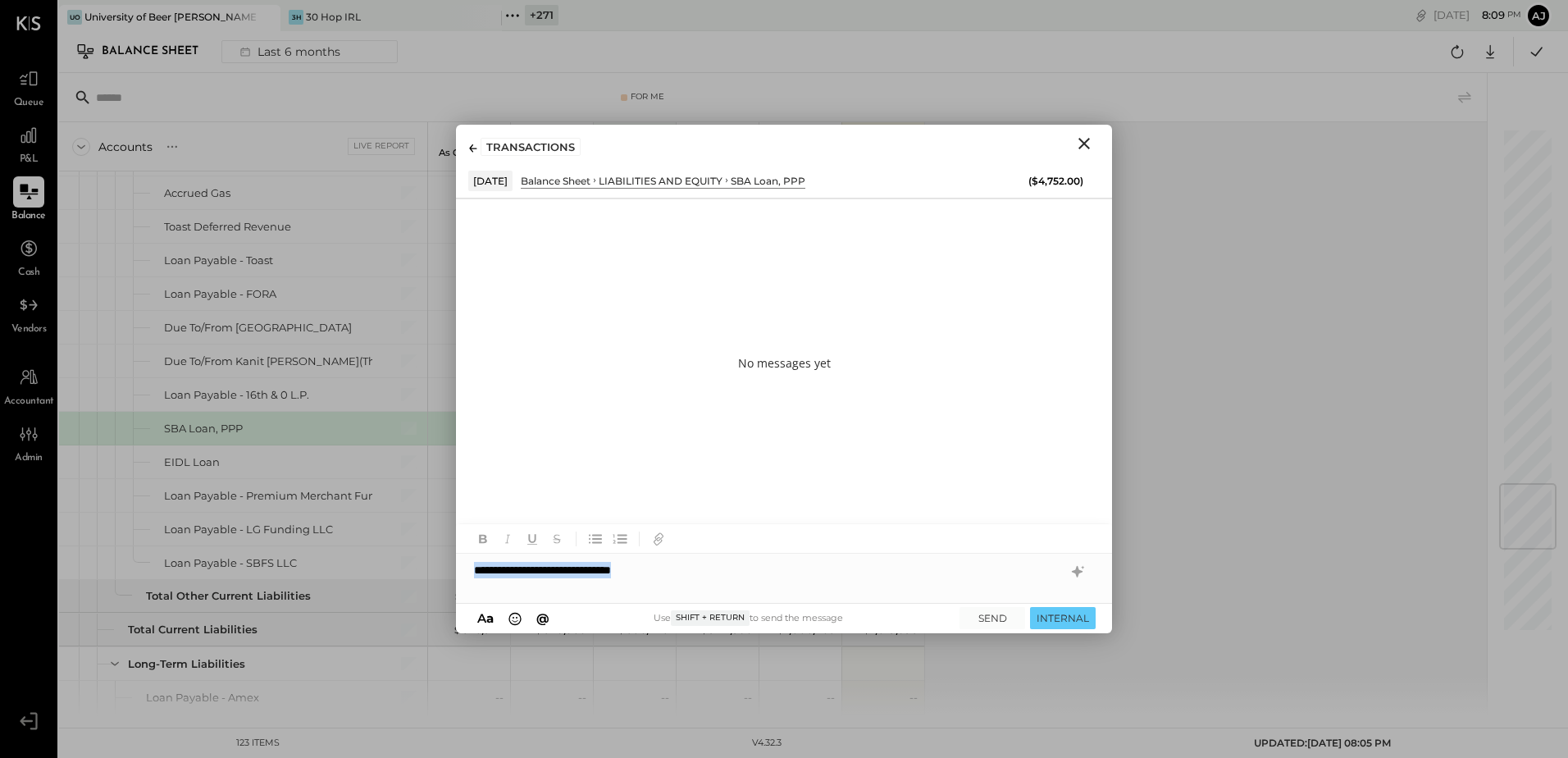
copy div "**********"
click at [1075, 617] on button "INTERNAL" at bounding box center [1063, 618] width 65 height 22
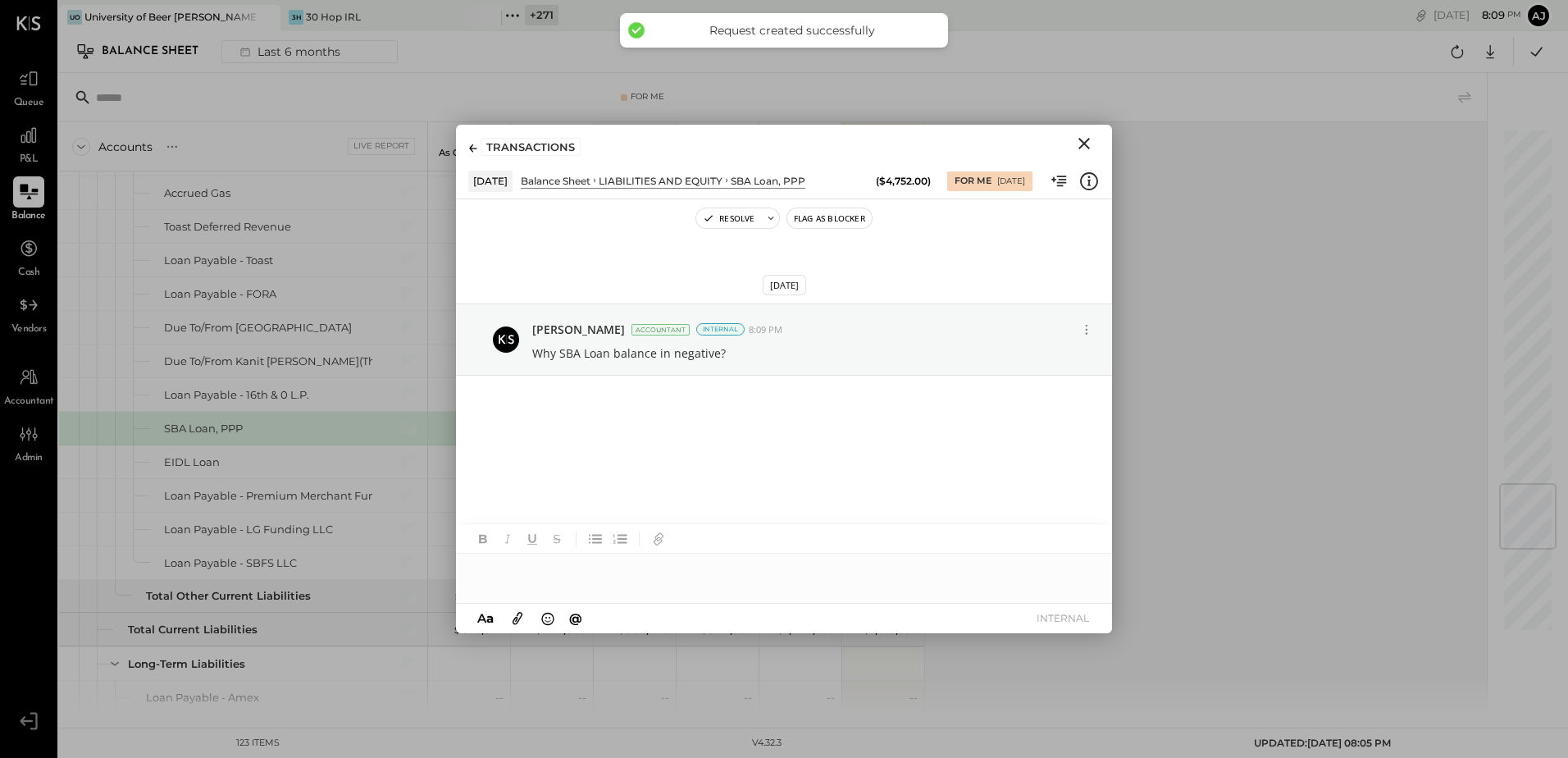
click at [1082, 144] on icon "Close" at bounding box center [1084, 144] width 20 height 20
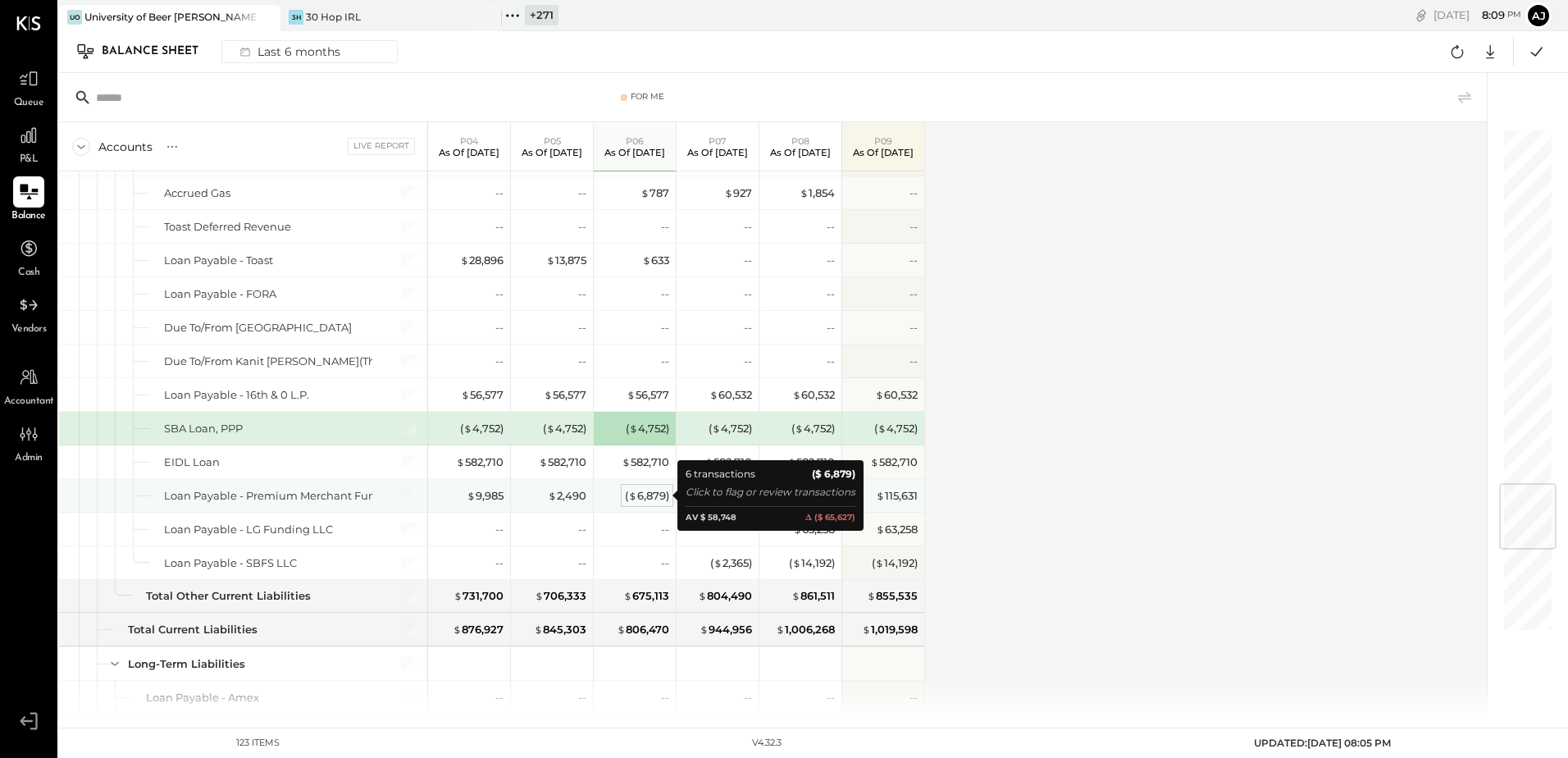
click at [643, 499] on div "( $ 6,879 )" at bounding box center [646, 496] width 44 height 16
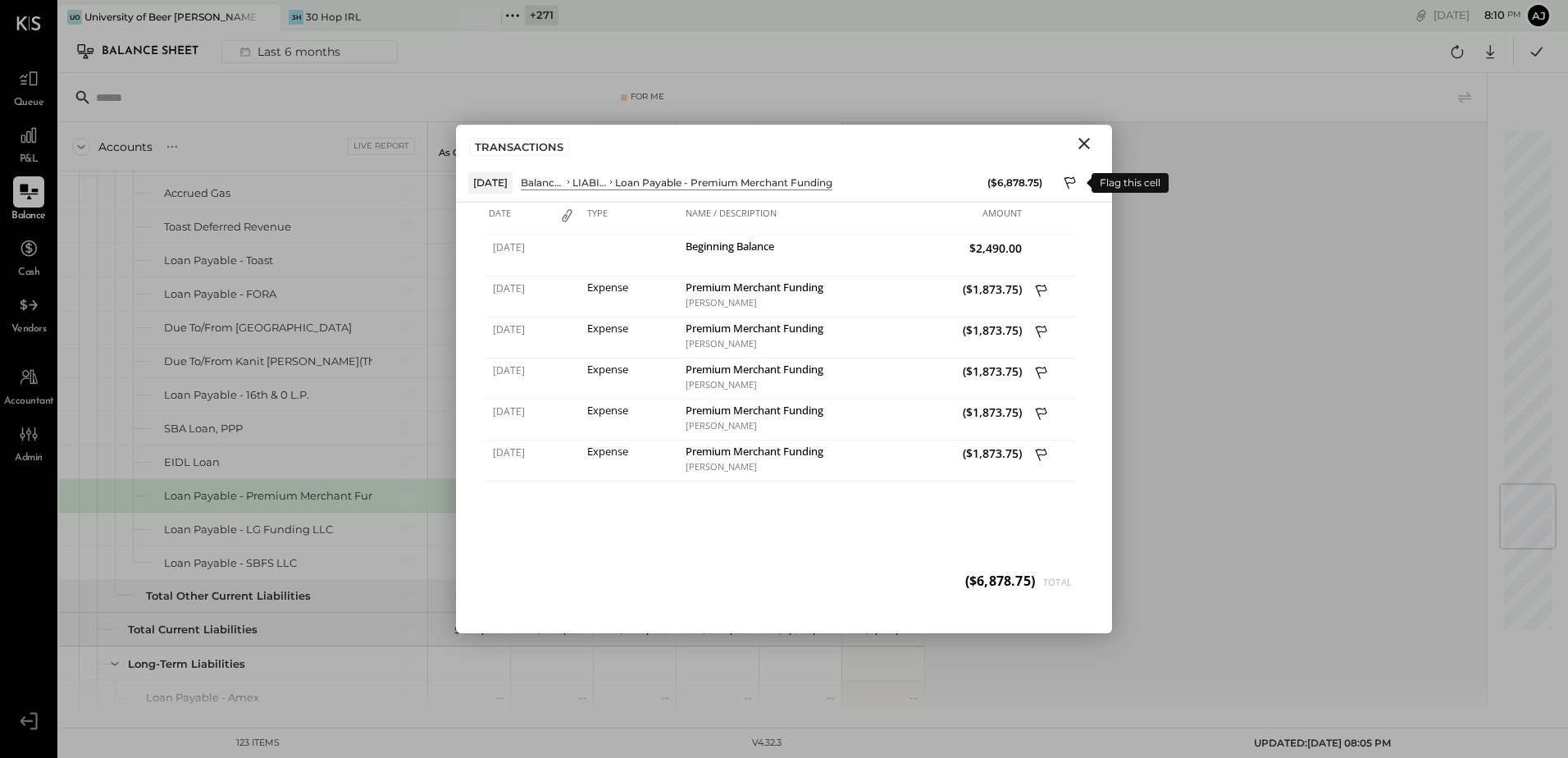
click at [1065, 179] on icon at bounding box center [1070, 182] width 12 height 13
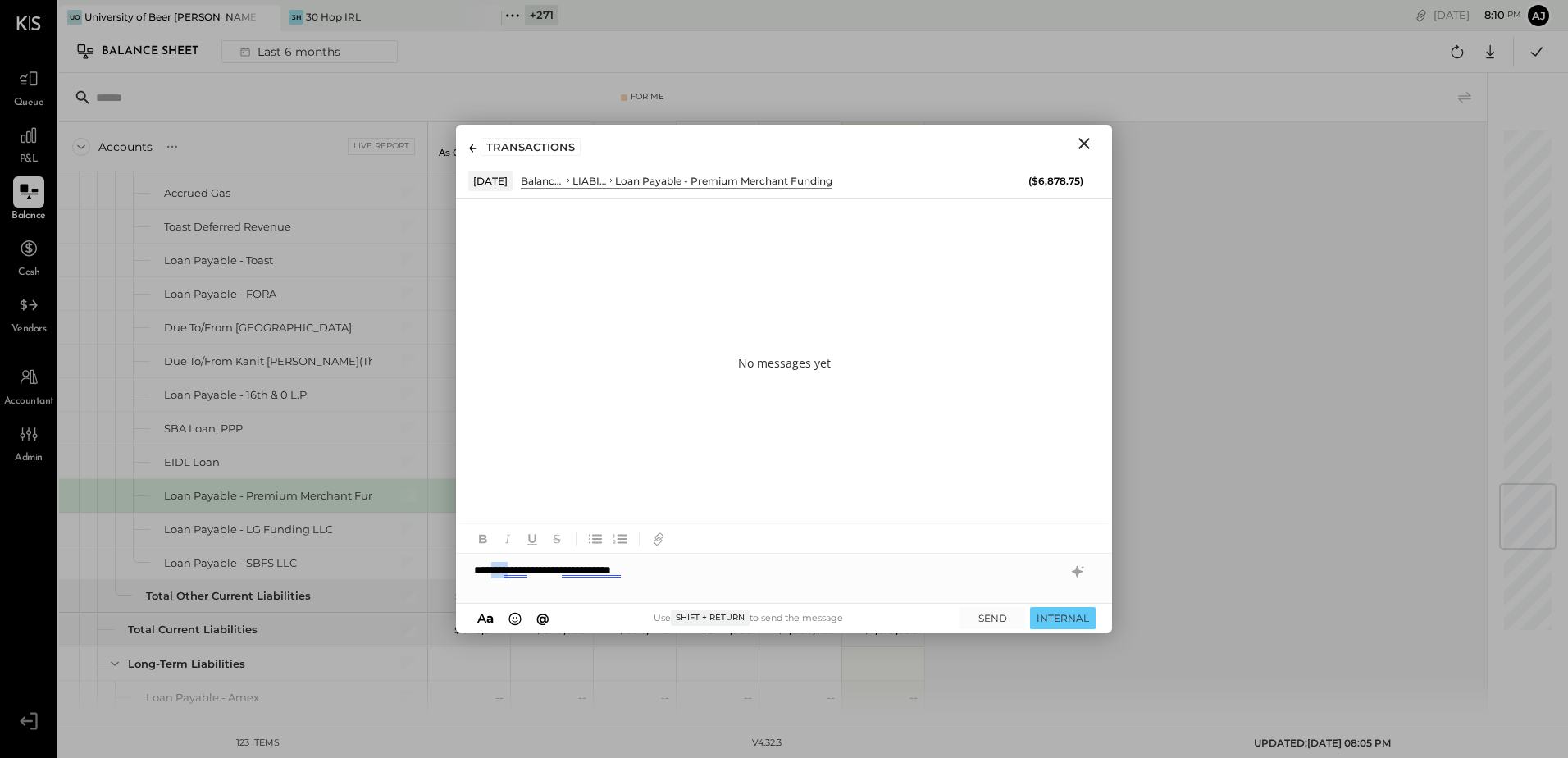
drag, startPoint x: 531, startPoint y: 570, endPoint x: 502, endPoint y: 570, distance: 29.0
click at [502, 570] on div "**********" at bounding box center [784, 570] width 656 height 33
click at [1043, 622] on button "INTERNAL" at bounding box center [1063, 618] width 65 height 22
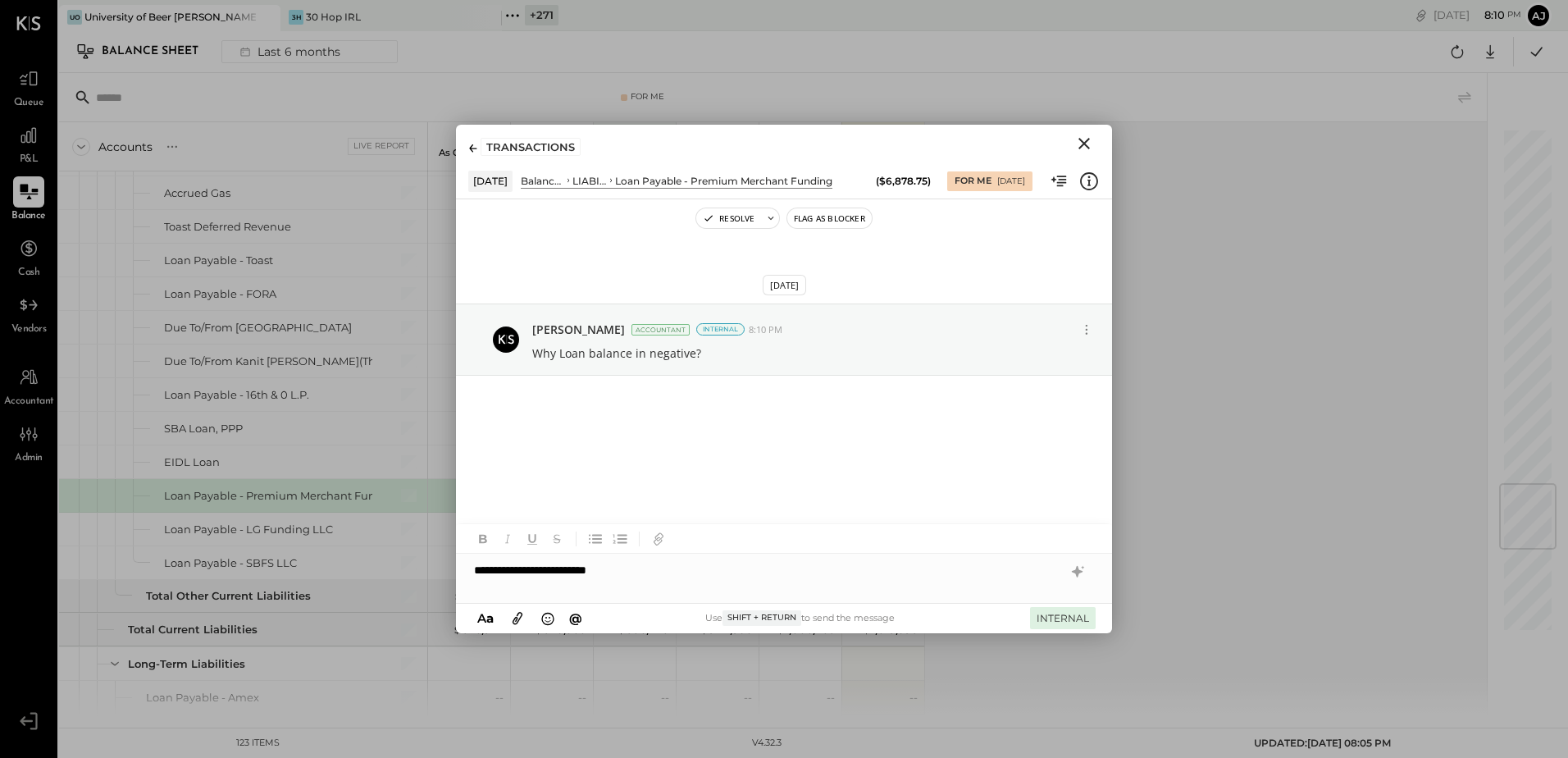
click at [1052, 622] on button "INTERNAL" at bounding box center [1063, 618] width 65 height 22
click at [1081, 139] on icon "Close" at bounding box center [1084, 144] width 20 height 20
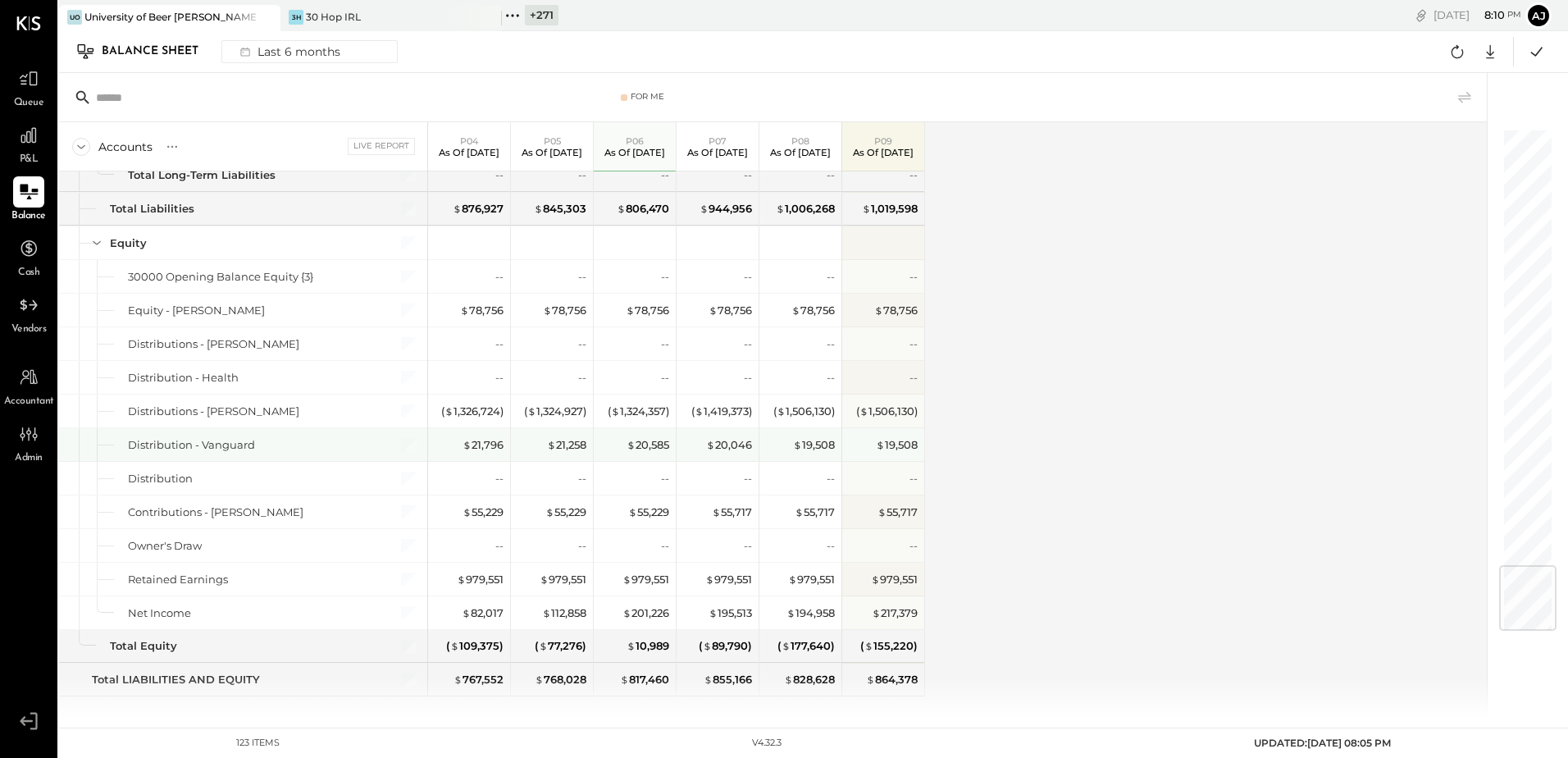
scroll to position [3631, 0]
